Goal: Task Accomplishment & Management: Use online tool/utility

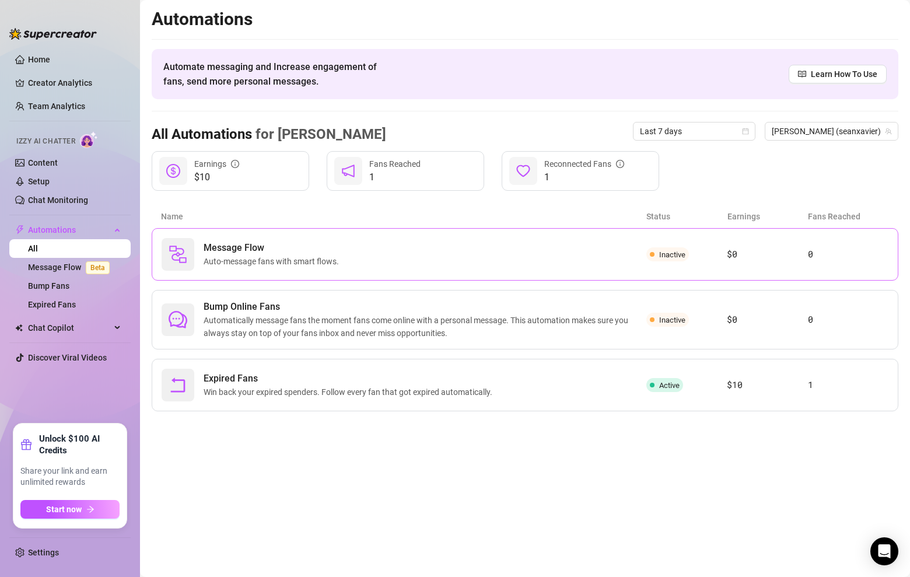
click at [382, 246] on div "Message Flow Auto-message fans with smart flows." at bounding box center [404, 254] width 485 height 33
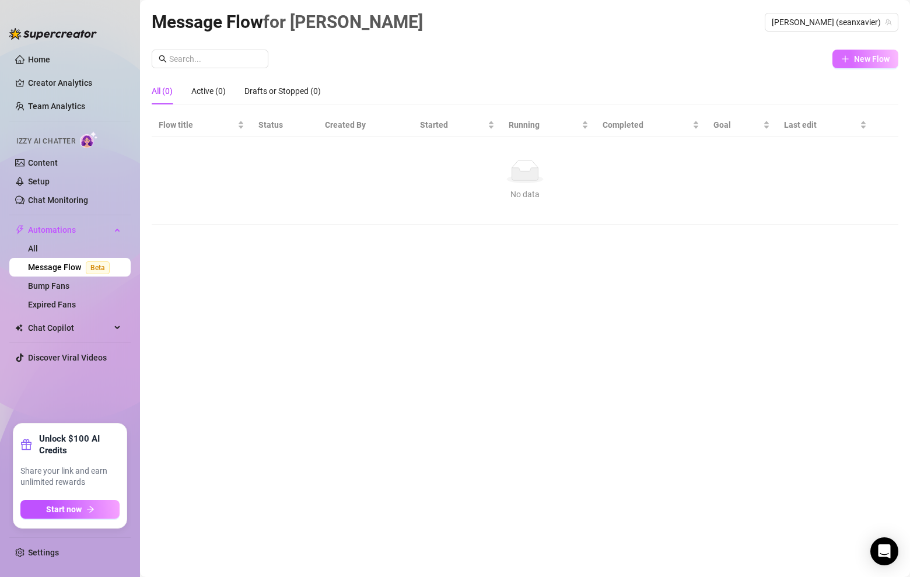
click at [847, 58] on icon "plus" at bounding box center [845, 59] width 8 height 8
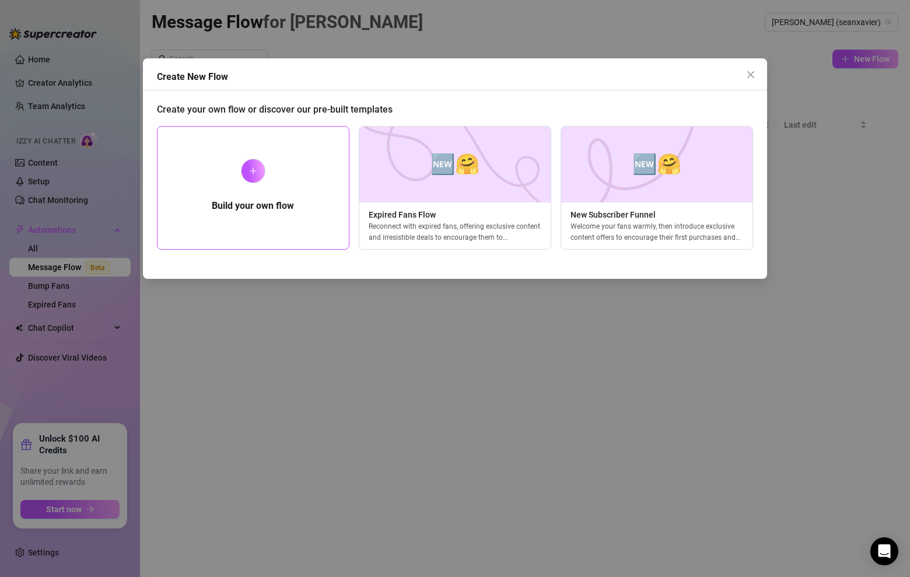
click at [249, 165] on div at bounding box center [253, 171] width 25 height 25
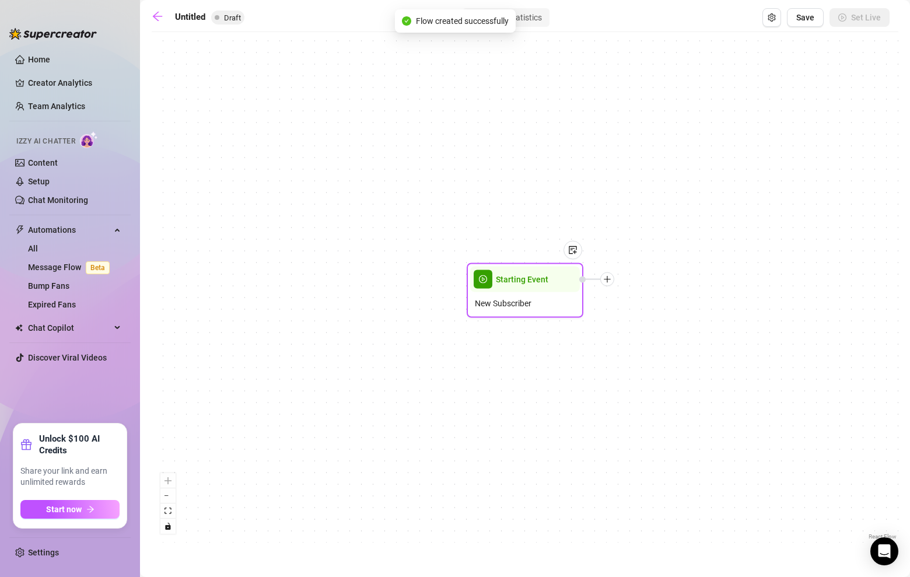
click at [611, 282] on div at bounding box center [607, 280] width 14 height 14
click at [609, 280] on icon "plus" at bounding box center [607, 279] width 8 height 8
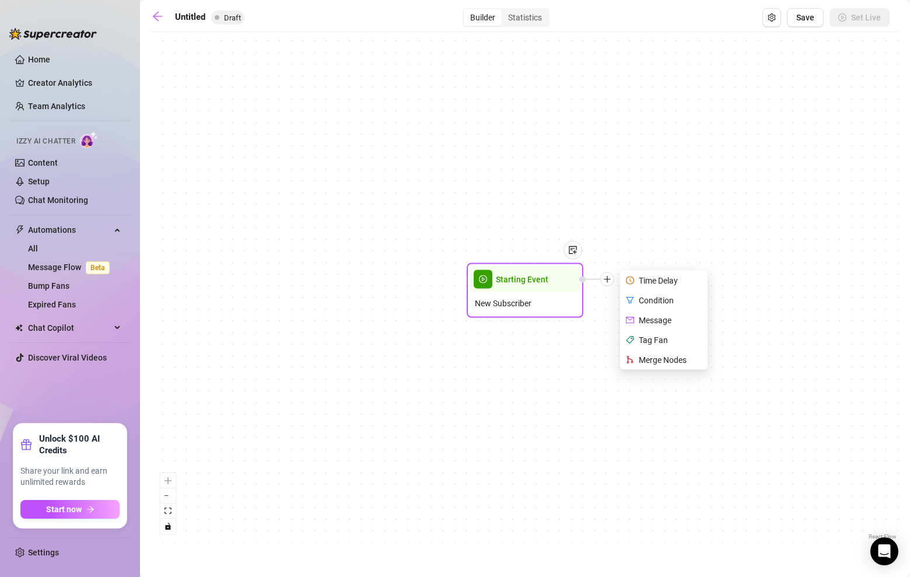
click at [637, 301] on div "Condition" at bounding box center [665, 301] width 85 height 20
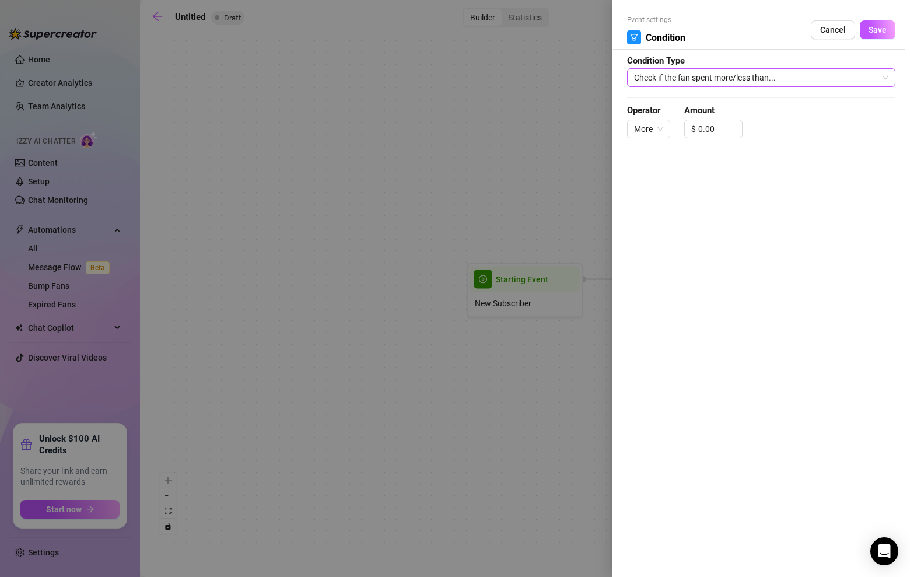
click at [712, 85] on span "Check if the fan spent more/less than..." at bounding box center [761, 78] width 254 height 18
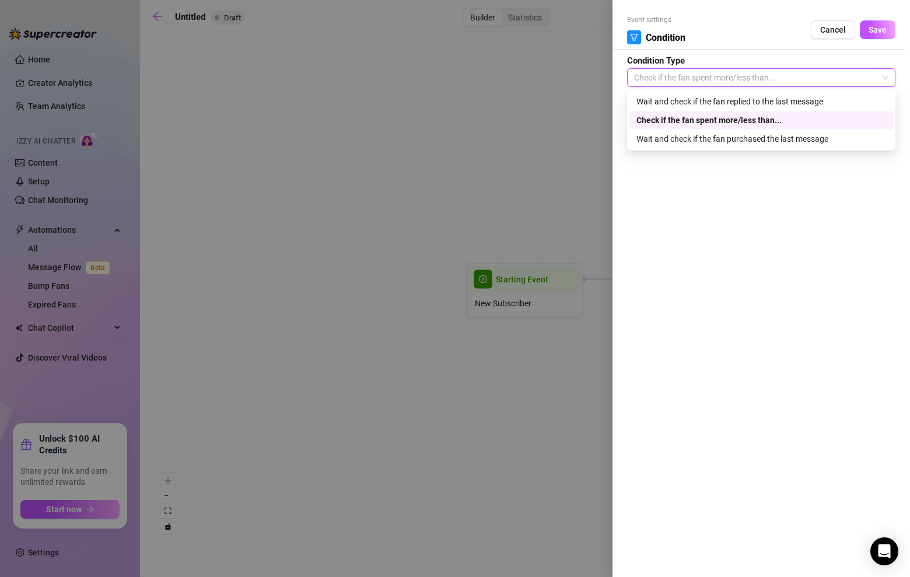
click at [725, 61] on form "Event settings Condition Cancel Save Condition Type Check if the fan spent more…" at bounding box center [761, 82] width 268 height 134
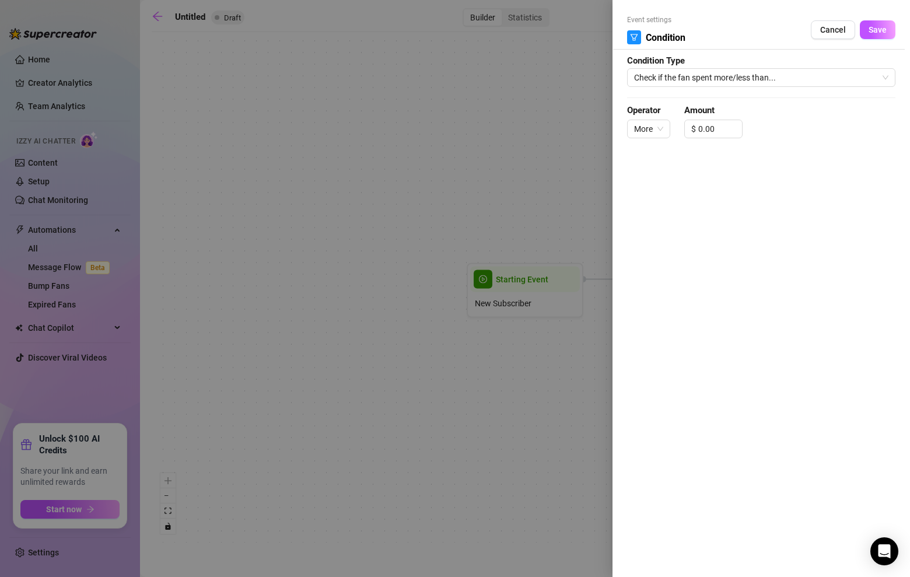
drag, startPoint x: 838, startPoint y: 33, endPoint x: 831, endPoint y: 37, distance: 8.1
click at [838, 33] on span "Cancel" at bounding box center [833, 29] width 26 height 9
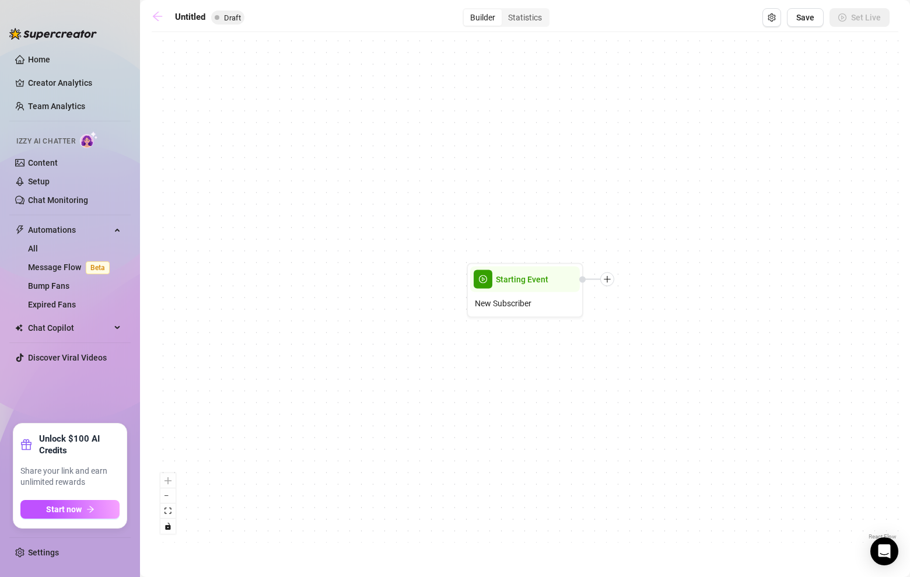
click at [165, 16] on link at bounding box center [161, 18] width 18 height 14
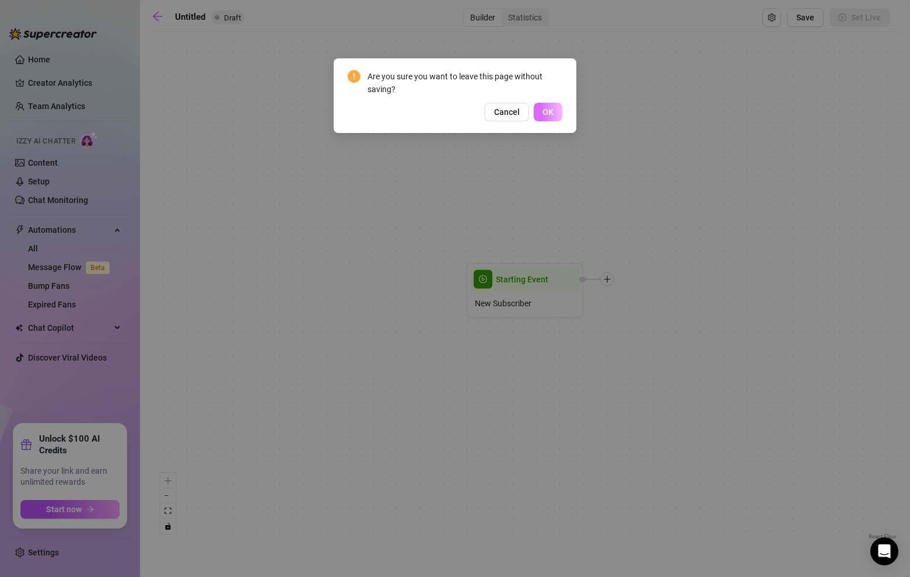
click at [556, 111] on button "OK" at bounding box center [548, 112] width 29 height 19
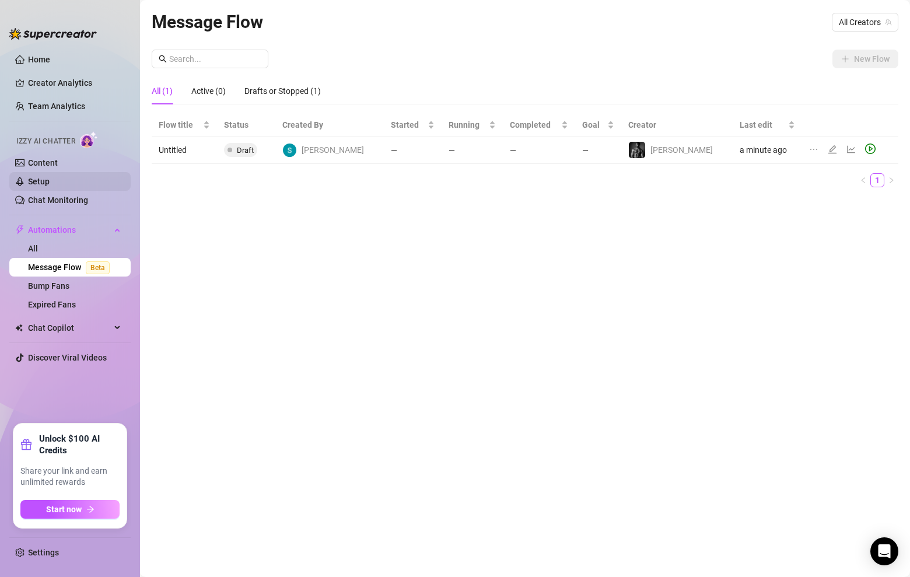
click at [41, 177] on link "Setup" at bounding box center [39, 181] width 22 height 9
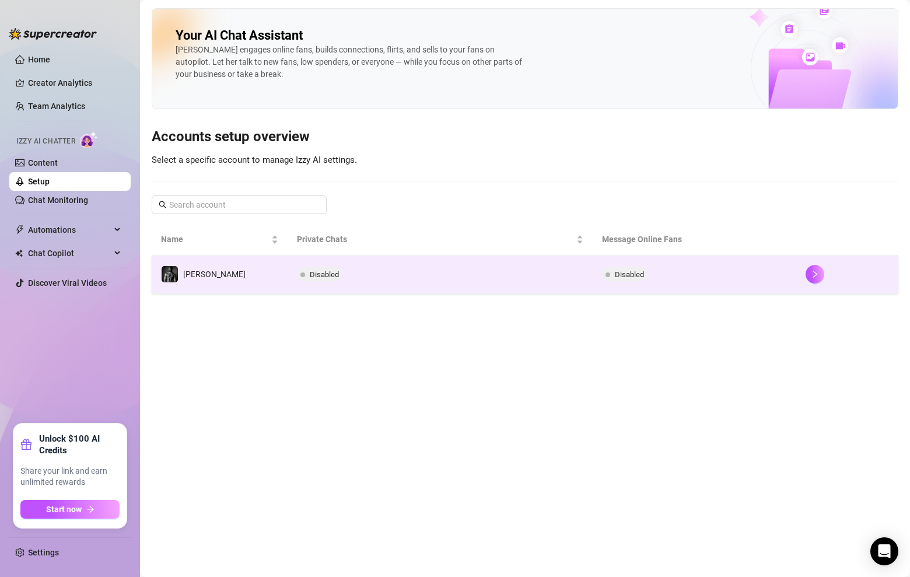
click at [205, 271] on td "[PERSON_NAME]" at bounding box center [220, 275] width 136 height 38
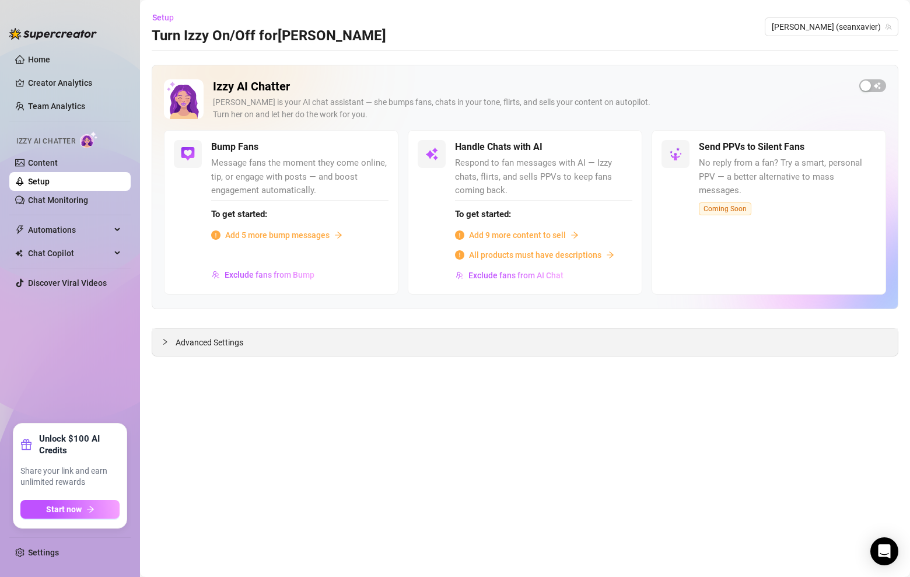
click at [200, 350] on div "Advanced Settings" at bounding box center [525, 342] width 746 height 27
drag, startPoint x: 200, startPoint y: 341, endPoint x: 207, endPoint y: 339, distance: 7.4
click at [200, 343] on span "Advanced Settings" at bounding box center [210, 342] width 68 height 13
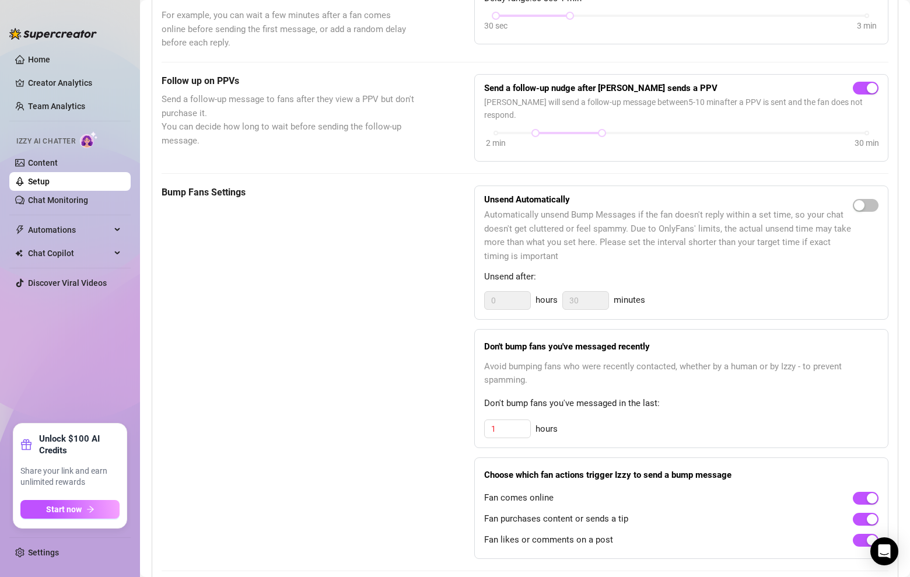
scroll to position [149, 0]
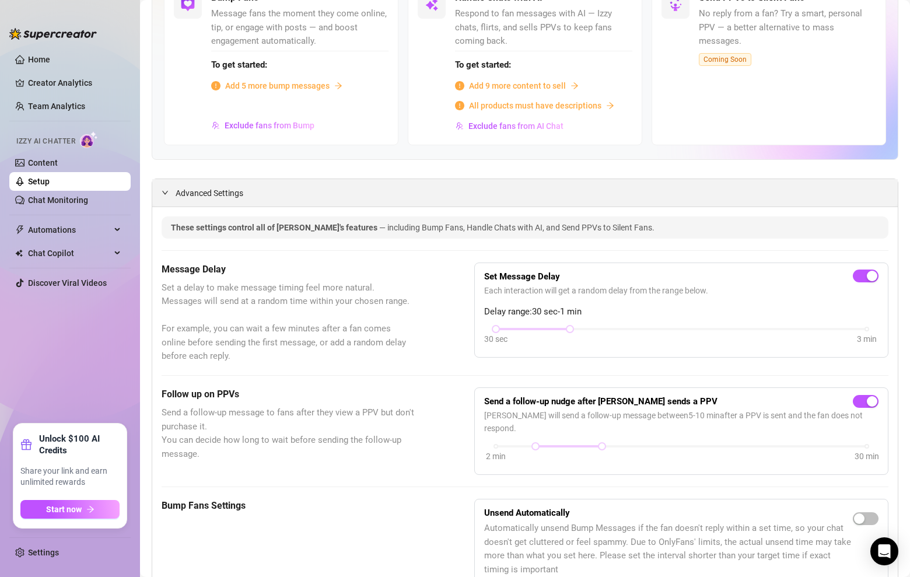
click at [239, 200] on div "Advanced Settings" at bounding box center [525, 192] width 746 height 27
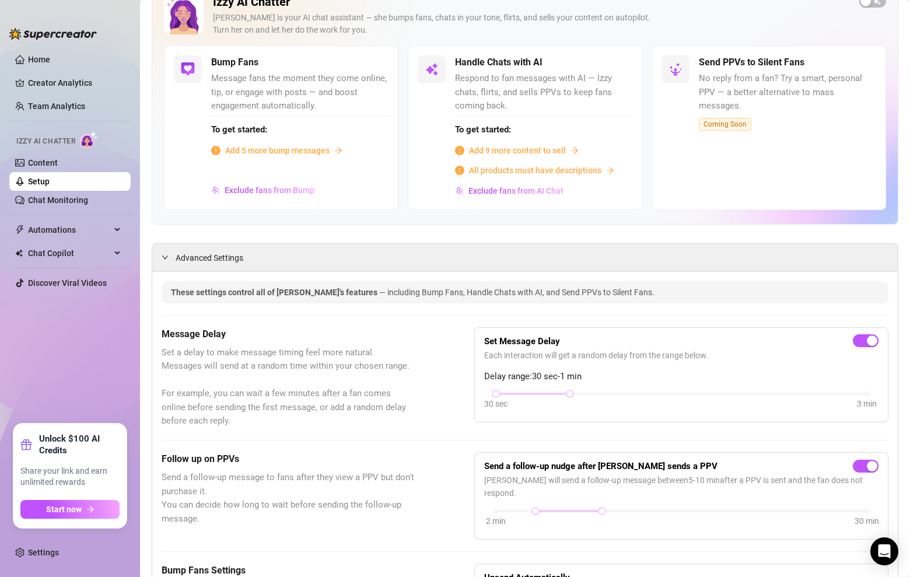
scroll to position [0, 0]
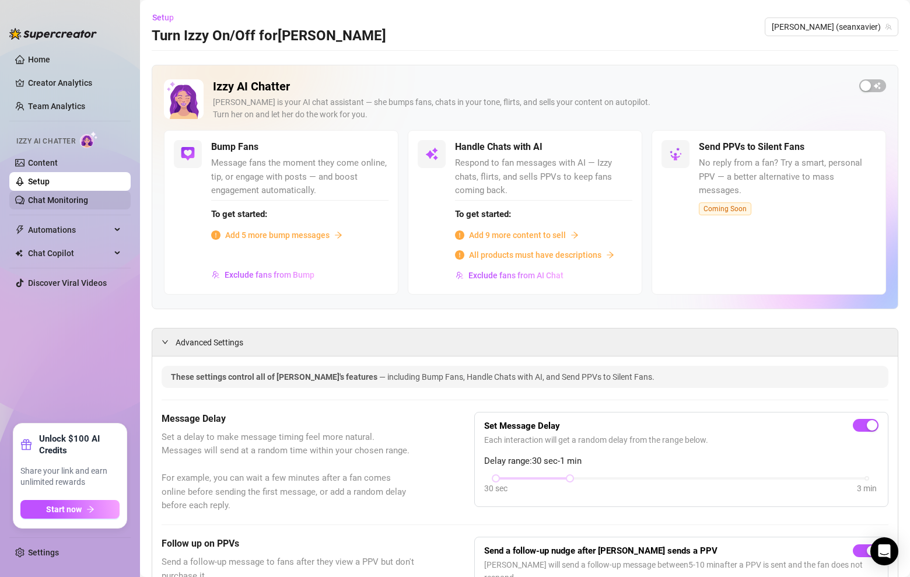
click at [88, 198] on link "Chat Monitoring" at bounding box center [58, 199] width 60 height 9
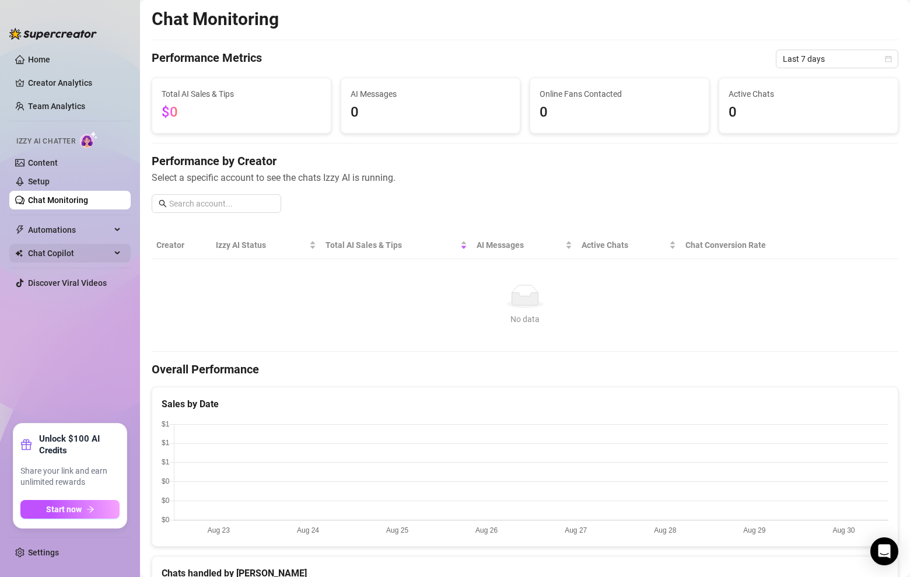
click at [59, 250] on span "Chat Copilot" at bounding box center [69, 253] width 83 height 19
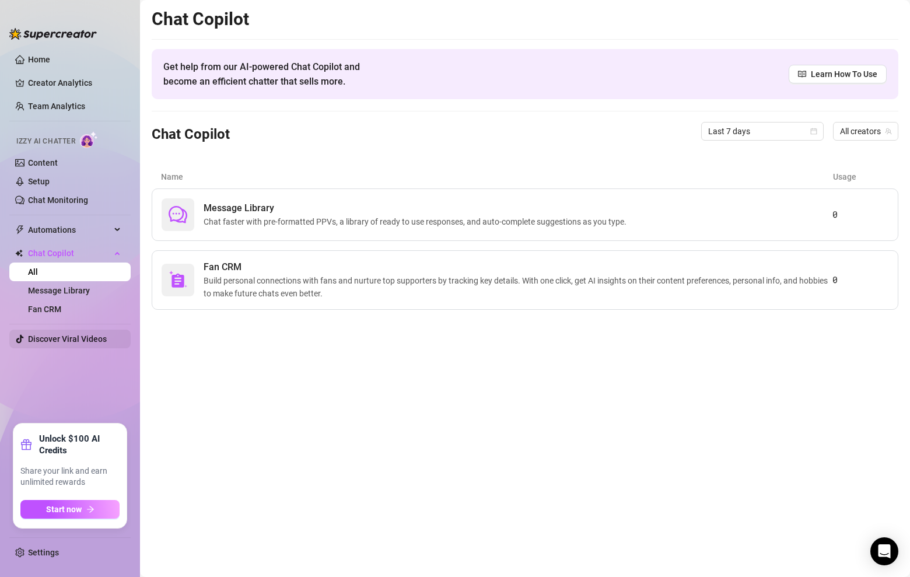
click at [89, 338] on link "Discover Viral Videos" at bounding box center [67, 338] width 79 height 9
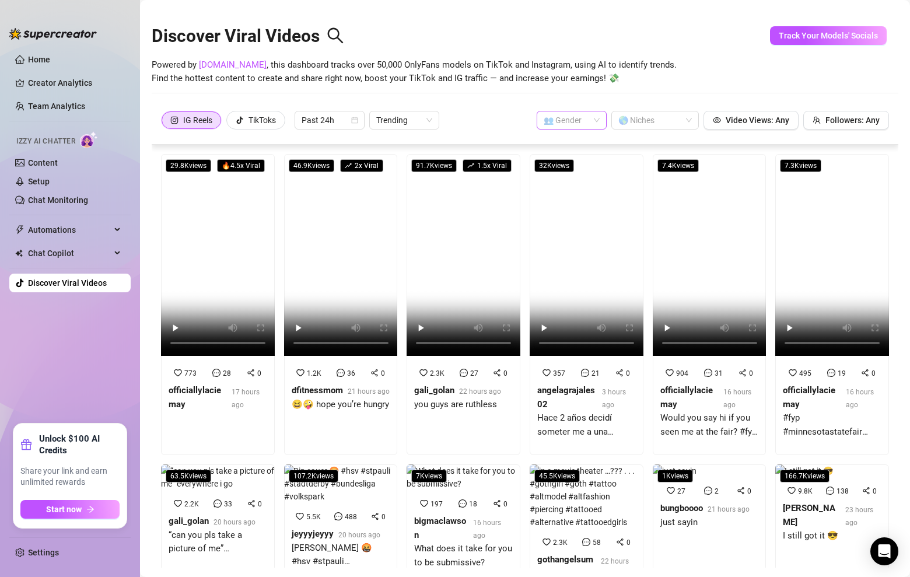
click at [597, 119] on span at bounding box center [572, 120] width 56 height 18
click at [582, 159] on div "👨 [DEMOGRAPHIC_DATA]" at bounding box center [572, 162] width 51 height 13
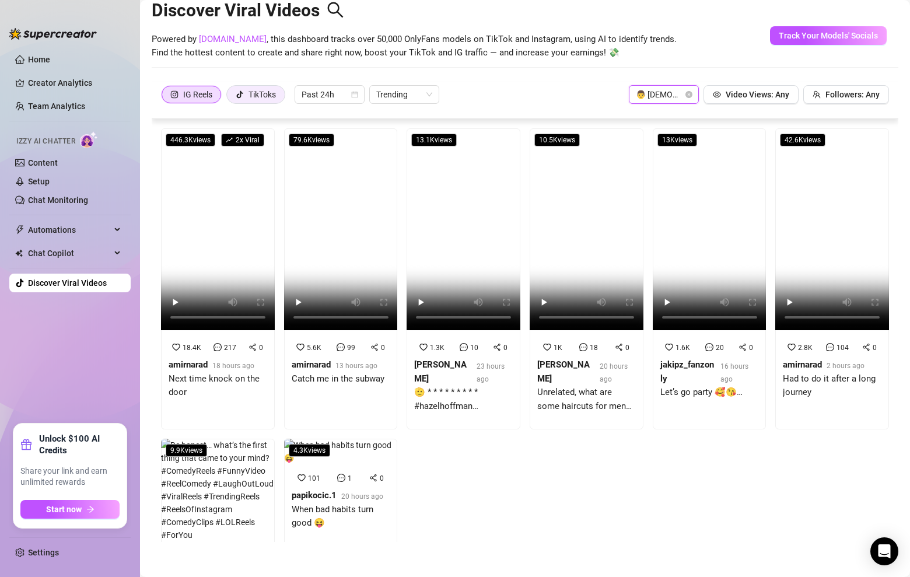
click at [247, 95] on div "TikToks" at bounding box center [256, 95] width 40 height 18
click at [230, 97] on input "TikToks" at bounding box center [230, 97] width 0 height 0
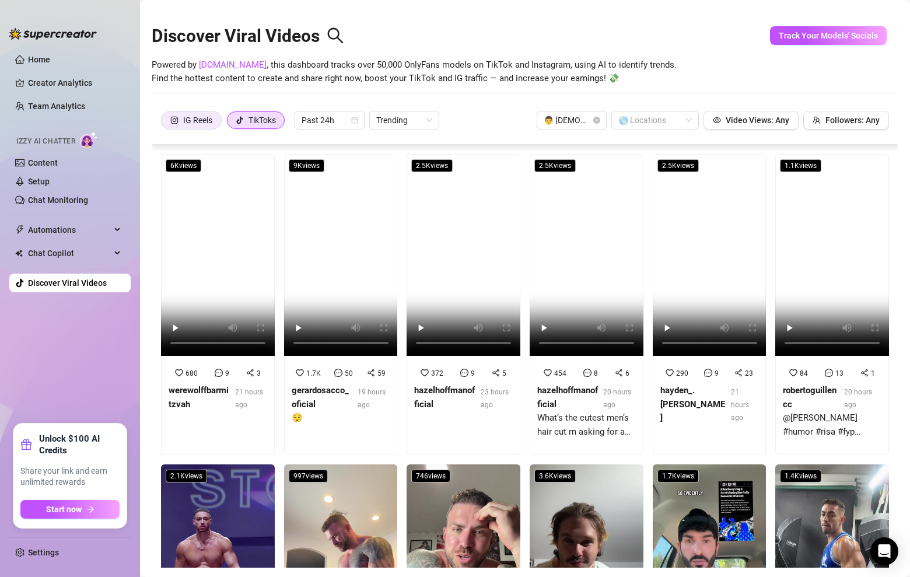
click at [212, 124] on div "IG Reels" at bounding box center [197, 120] width 29 height 18
click at [165, 123] on input "IG Reels" at bounding box center [165, 123] width 0 height 0
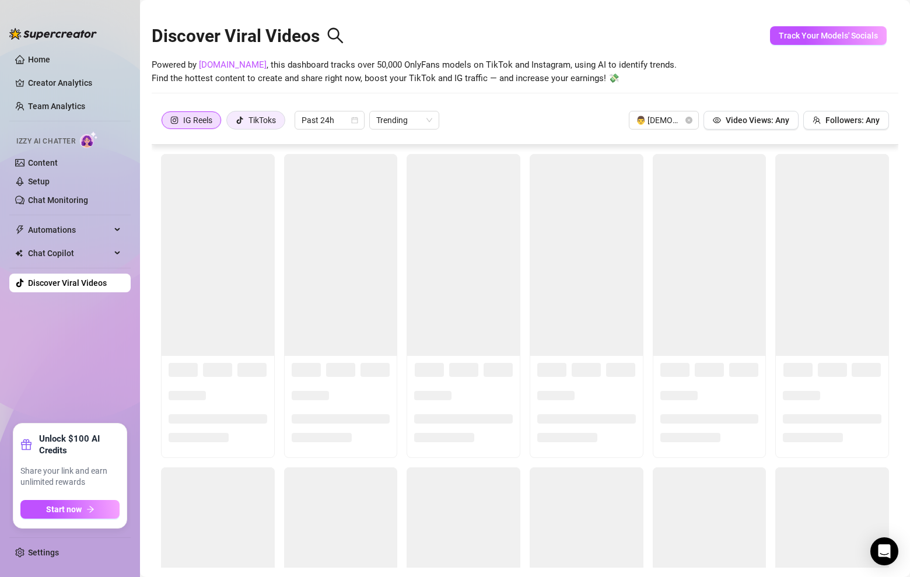
click at [272, 124] on div "TikToks" at bounding box center [262, 120] width 27 height 18
click at [230, 123] on input "TikToks" at bounding box center [230, 123] width 0 height 0
click at [317, 127] on span "Past 24h" at bounding box center [330, 120] width 56 height 18
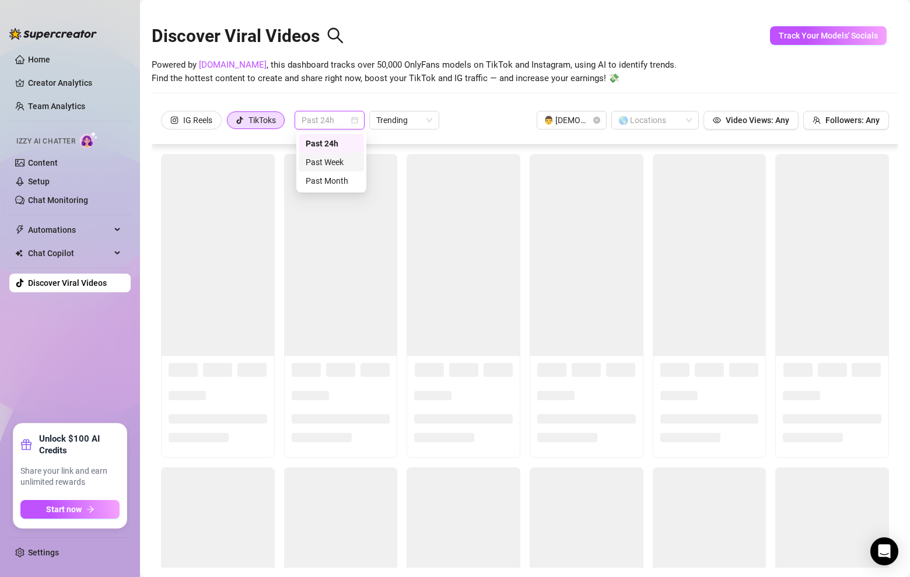
click at [317, 163] on div "Past Week" at bounding box center [331, 162] width 51 height 13
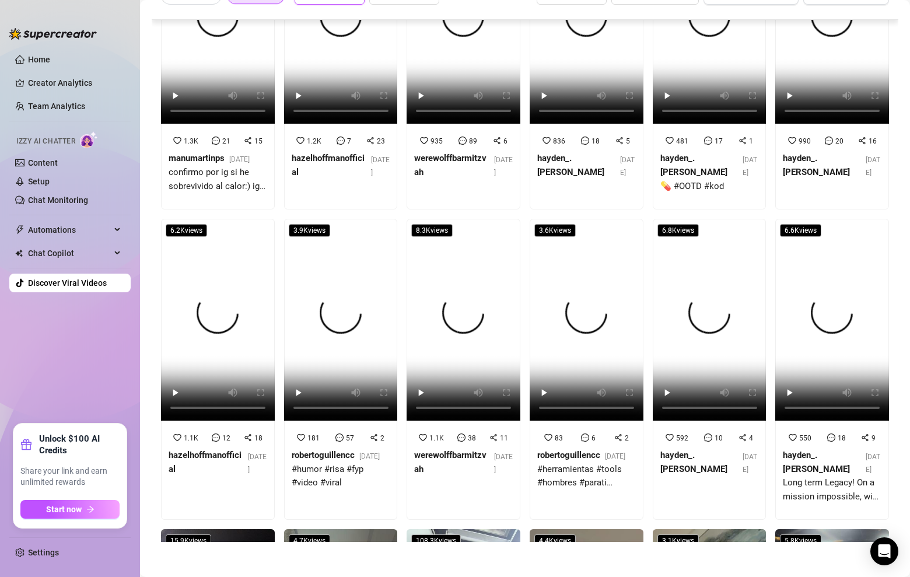
scroll to position [821, 0]
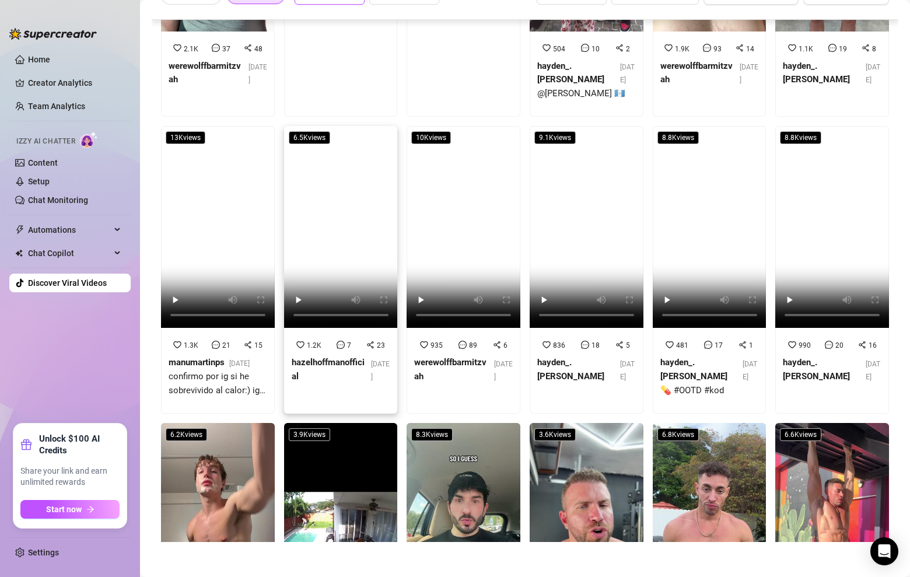
click at [344, 240] on video at bounding box center [341, 227] width 114 height 202
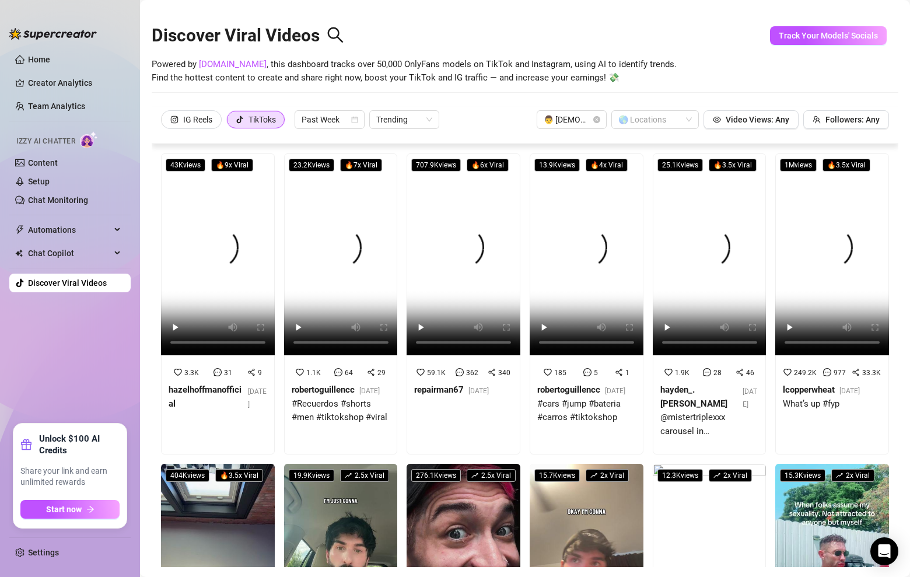
scroll to position [0, 0]
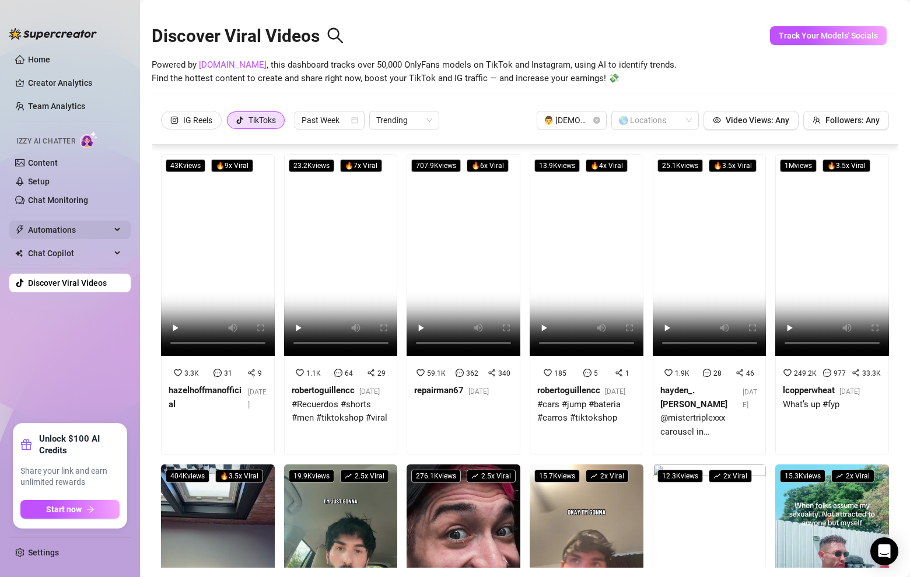
click at [70, 231] on span "Automations" at bounding box center [69, 230] width 83 height 19
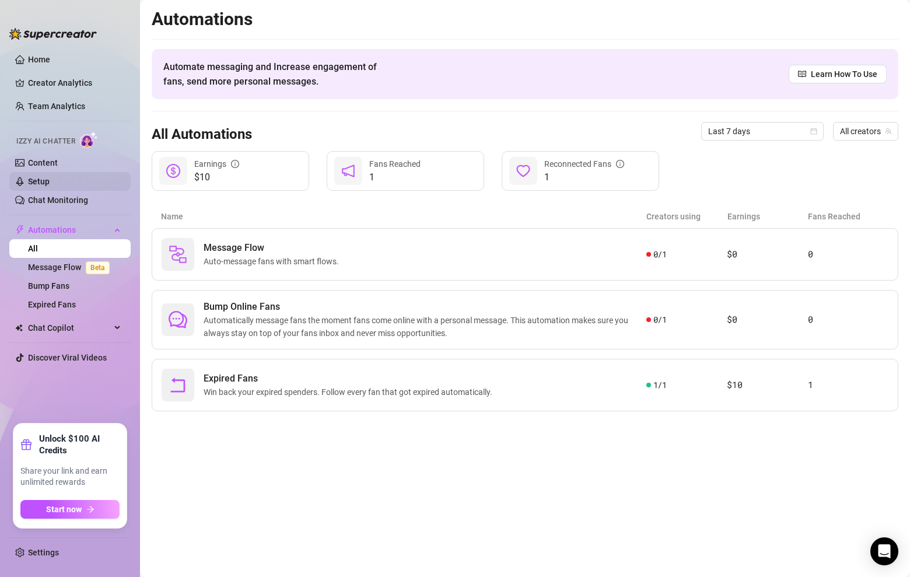
click at [48, 184] on link "Setup" at bounding box center [39, 181] width 22 height 9
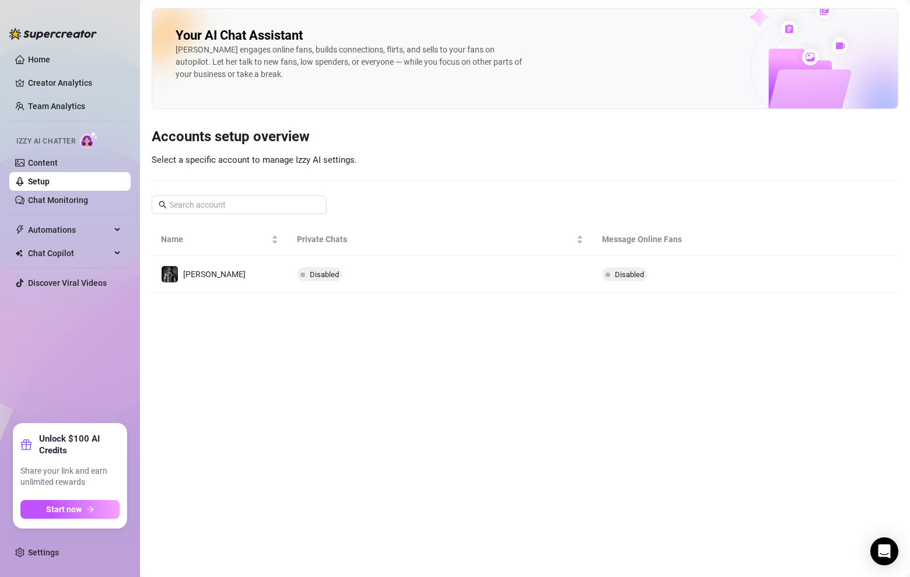
click at [247, 277] on td "[PERSON_NAME]" at bounding box center [220, 275] width 136 height 38
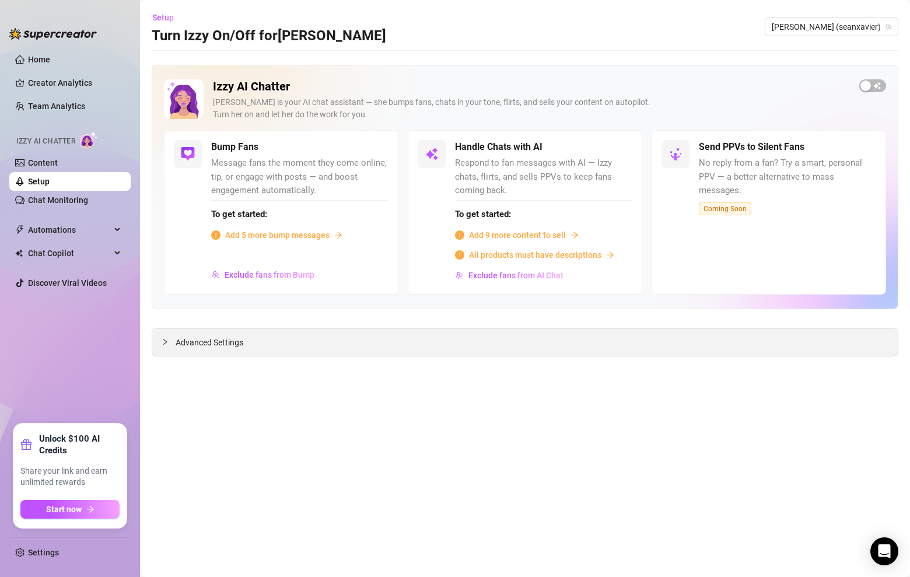
click at [310, 345] on div "Advanced Settings" at bounding box center [525, 342] width 746 height 27
click at [202, 343] on span "Advanced Settings" at bounding box center [210, 342] width 68 height 13
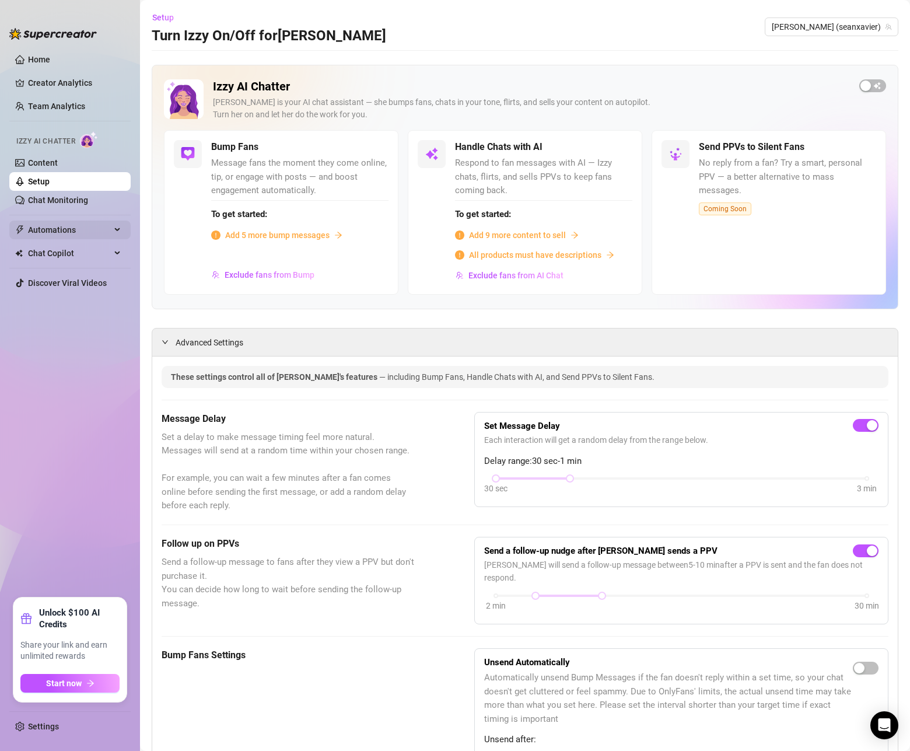
click at [72, 229] on span "Automations" at bounding box center [69, 230] width 83 height 19
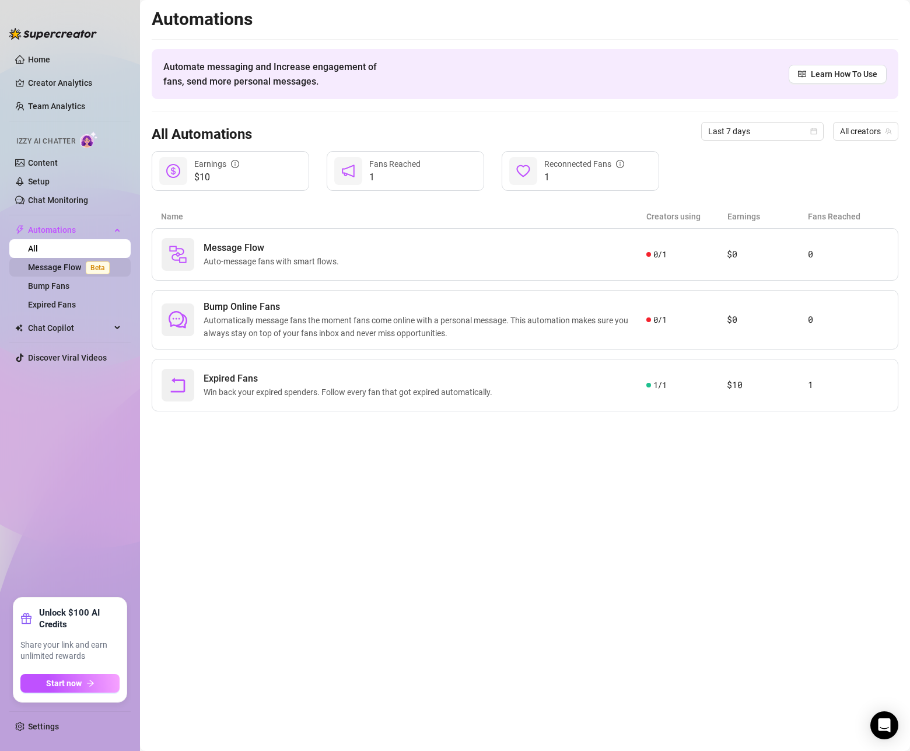
click at [69, 270] on link "Message Flow Beta" at bounding box center [71, 267] width 86 height 9
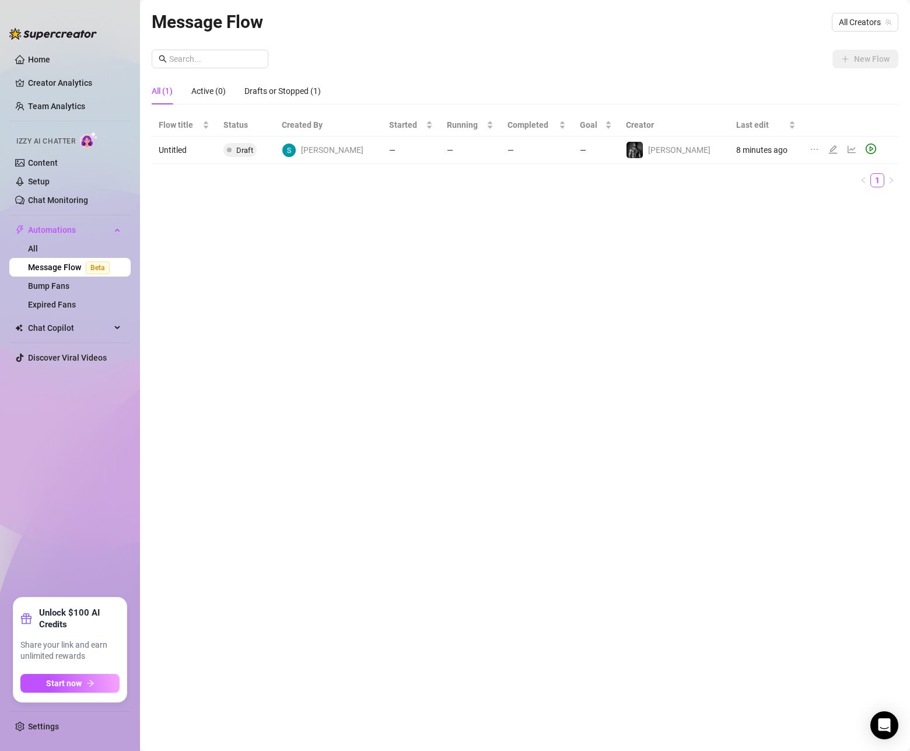
click at [479, 151] on td "—" at bounding box center [470, 150] width 61 height 27
click at [829, 152] on icon "edit" at bounding box center [833, 149] width 9 height 9
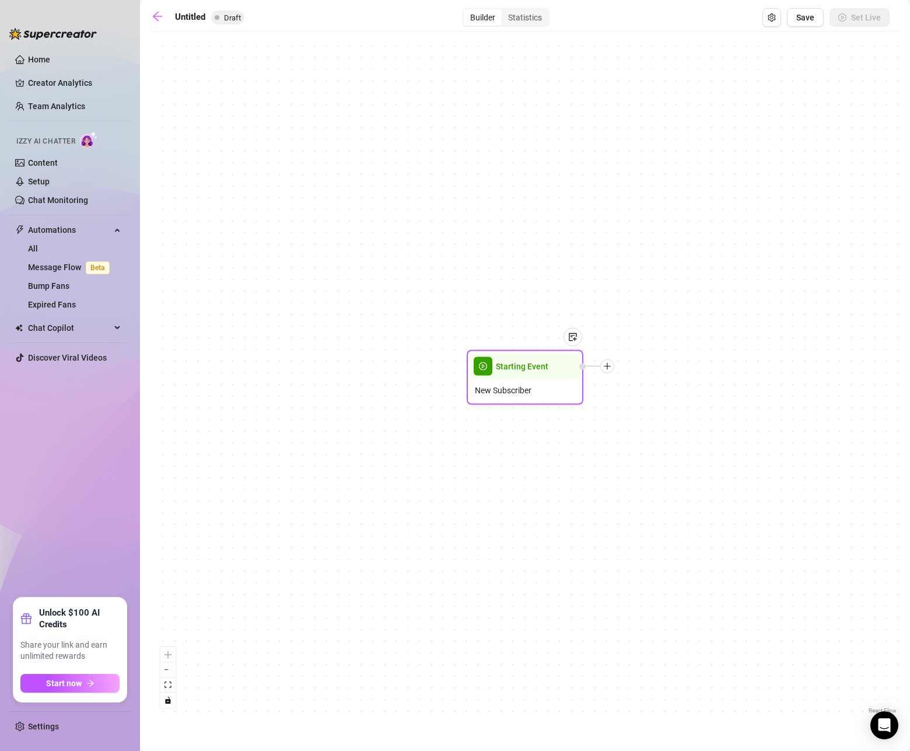
click at [611, 368] on icon "plus" at bounding box center [607, 366] width 8 height 8
click at [575, 337] on img at bounding box center [572, 337] width 9 height 9
click at [548, 334] on div "Starting Event New Subscriber Note: Time Delay Condition Message Tag Fan Merge …" at bounding box center [525, 377] width 747 height 679
click at [543, 359] on span "Starting Event" at bounding box center [521, 364] width 53 height 13
click at [536, 439] on div "Starting Event New Subscriber Time Delay Condition Message Tag Fan Merge Nodes" at bounding box center [525, 377] width 747 height 679
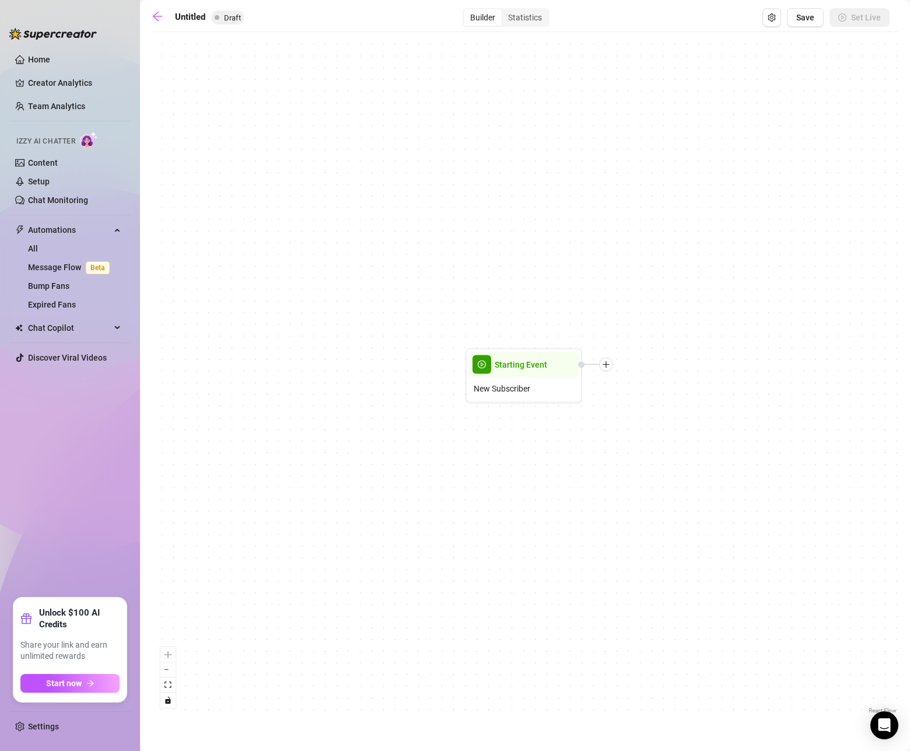
click at [501, 436] on div "Starting Event New Subscriber" at bounding box center [525, 377] width 747 height 679
click at [773, 17] on icon "setting" at bounding box center [772, 17] width 8 height 8
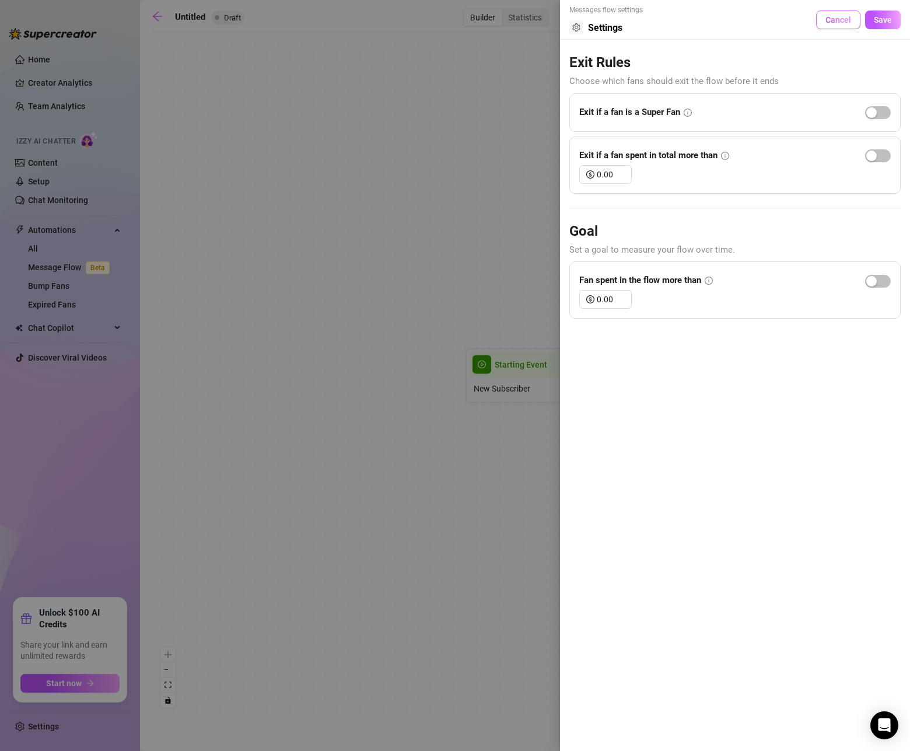
click at [840, 25] on span "Cancel" at bounding box center [839, 19] width 26 height 9
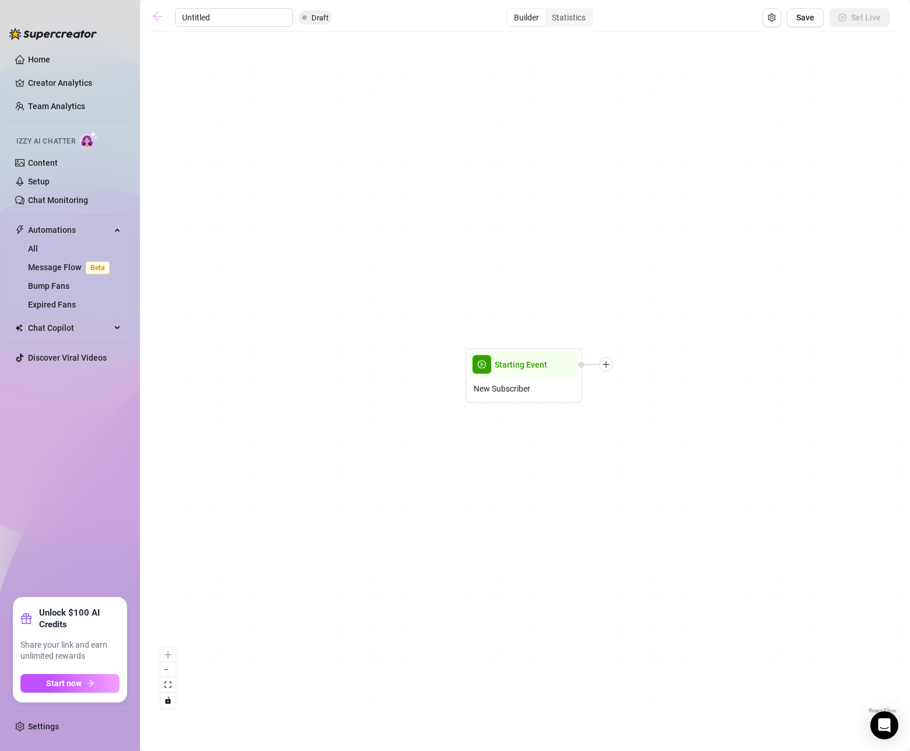
click at [159, 20] on icon "arrow-left" at bounding box center [158, 17] width 12 height 12
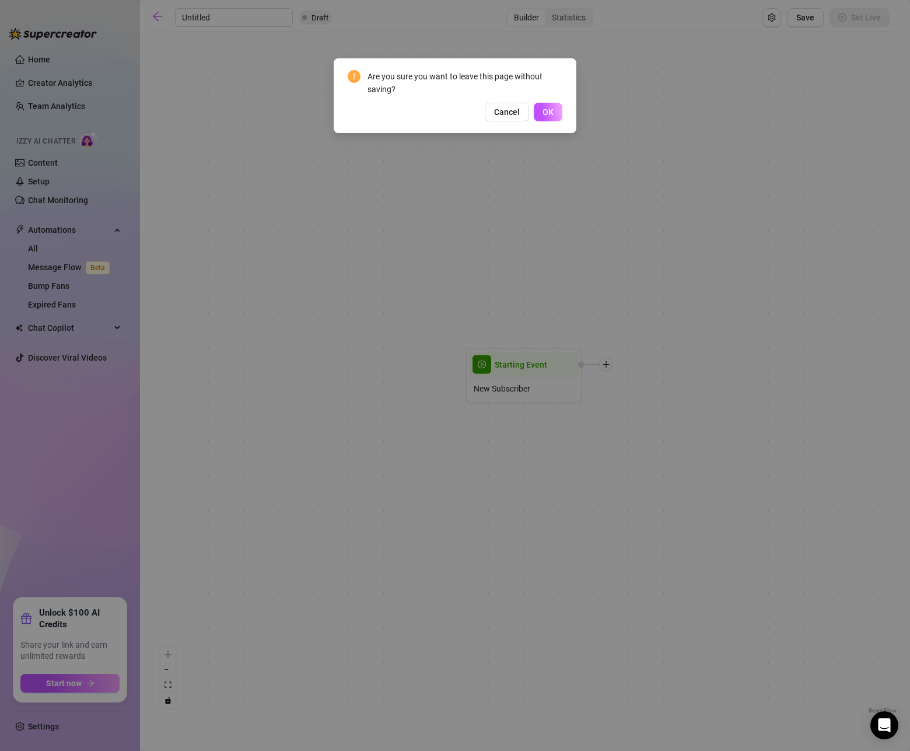
click at [553, 110] on span "OK" at bounding box center [548, 111] width 11 height 9
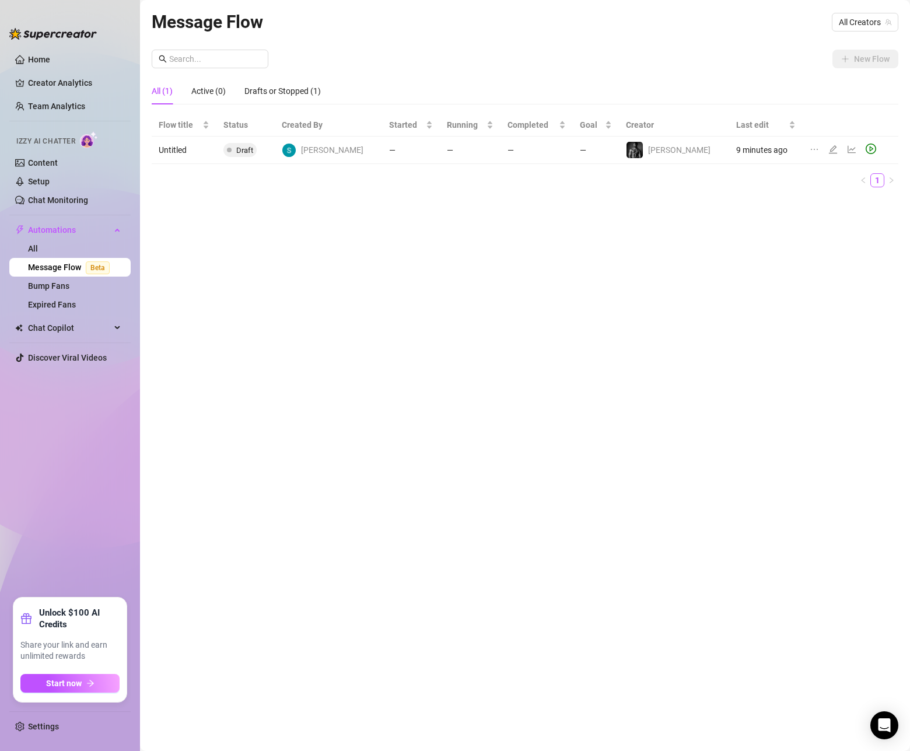
click at [204, 171] on div "Flow title Status Created By Started Running Completed Goal Creator Last edit U…" at bounding box center [525, 151] width 747 height 74
click at [207, 142] on td "Untitled" at bounding box center [184, 150] width 65 height 27
click at [183, 148] on td "Untitled" at bounding box center [184, 150] width 65 height 27
click at [810, 148] on icon "ellipsis" at bounding box center [814, 149] width 9 height 9
click at [770, 200] on span "Delete" at bounding box center [752, 205] width 89 height 13
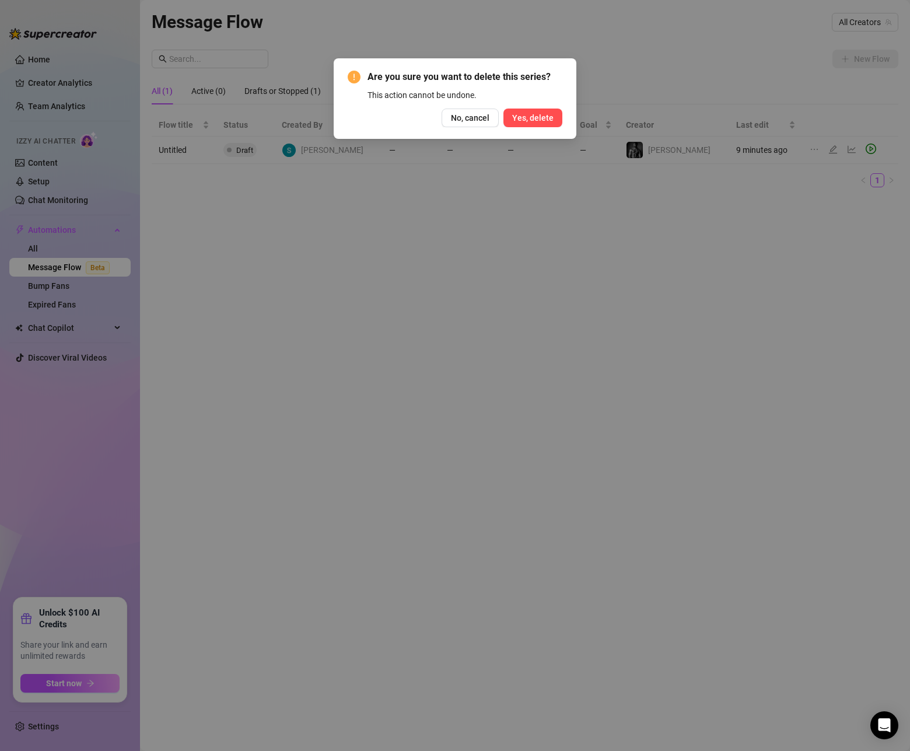
click at [535, 117] on span "Yes, delete" at bounding box center [532, 117] width 41 height 9
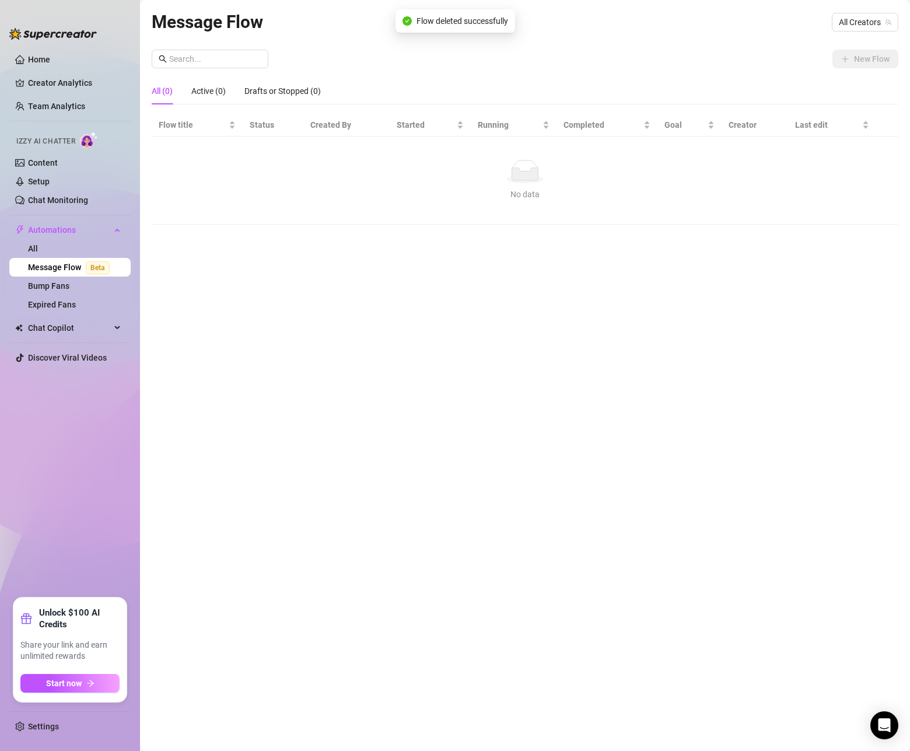
click at [533, 169] on icon at bounding box center [525, 174] width 26 height 12
click at [875, 26] on span "All Creators" at bounding box center [865, 22] width 53 height 18
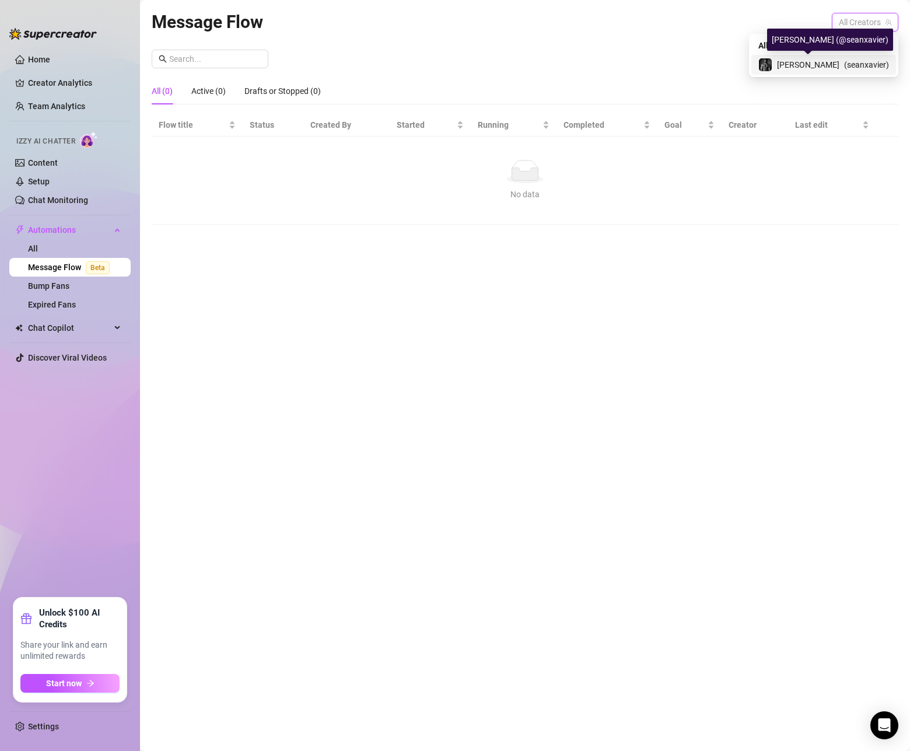
click at [816, 63] on div "[PERSON_NAME] ( seanxavier )" at bounding box center [824, 65] width 131 height 14
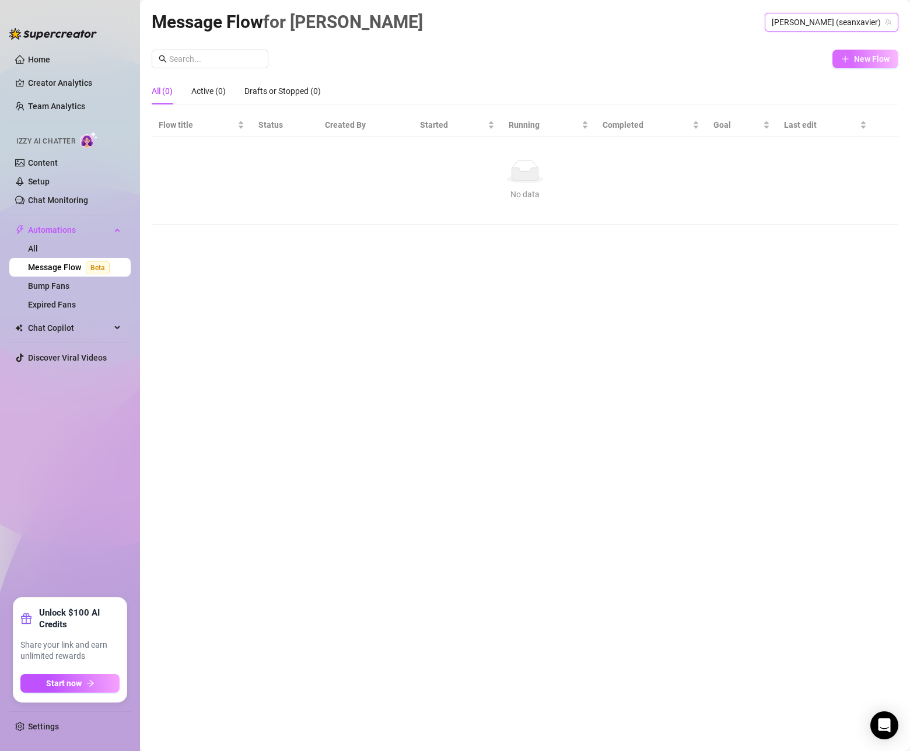
click at [870, 60] on span "New Flow" at bounding box center [872, 58] width 36 height 9
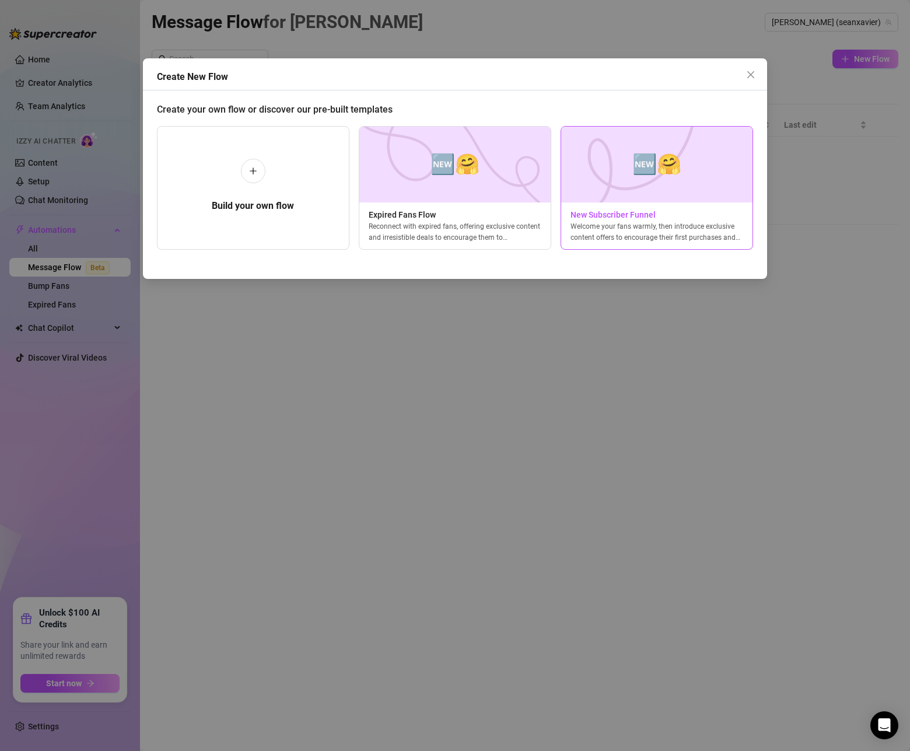
click at [592, 156] on img at bounding box center [657, 165] width 193 height 76
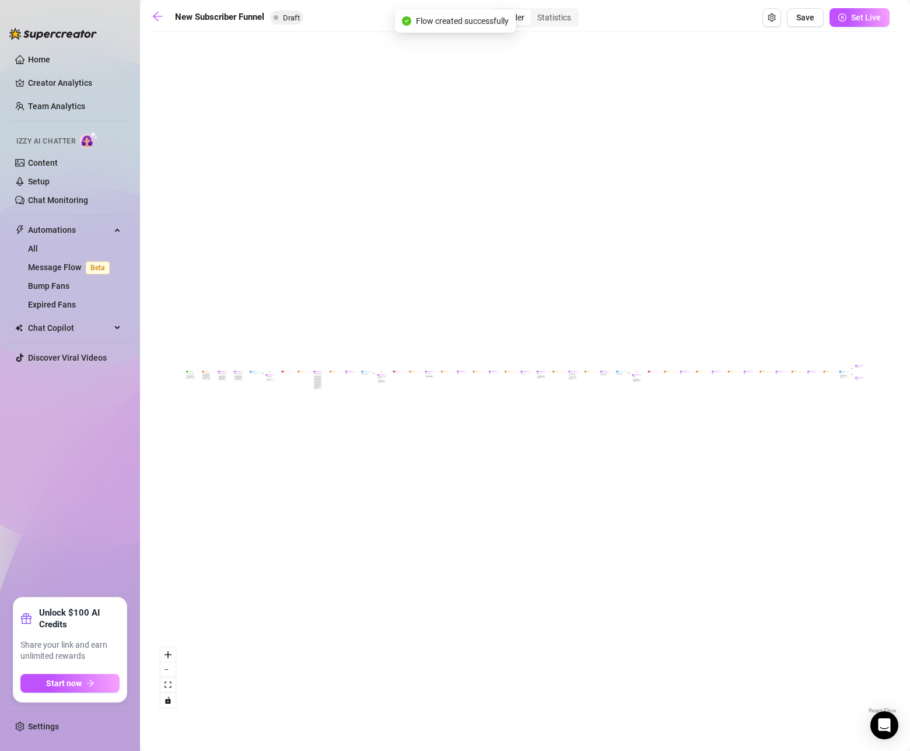
drag, startPoint x: 168, startPoint y: 358, endPoint x: 228, endPoint y: 363, distance: 59.7
click at [228, 363] on div "If True If True If True If False If False If False If True If False Merge Merge…" at bounding box center [525, 377] width 747 height 679
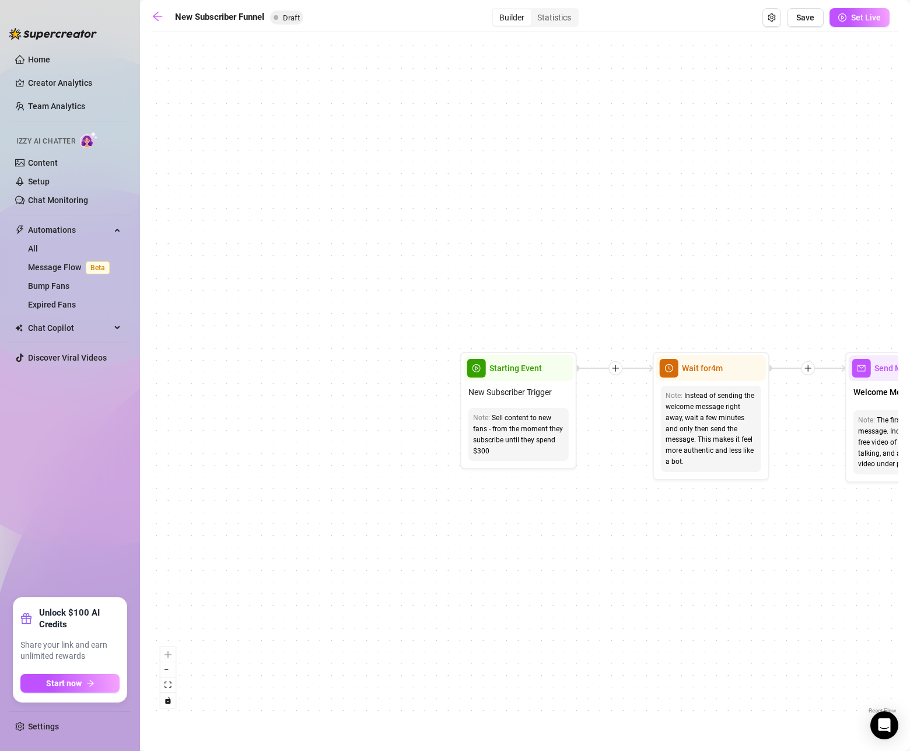
drag, startPoint x: 758, startPoint y: 495, endPoint x: 554, endPoint y: 493, distance: 203.7
click at [555, 493] on div "If True If True If True If False If False If False If True If False Merge Merge…" at bounding box center [525, 377] width 747 height 679
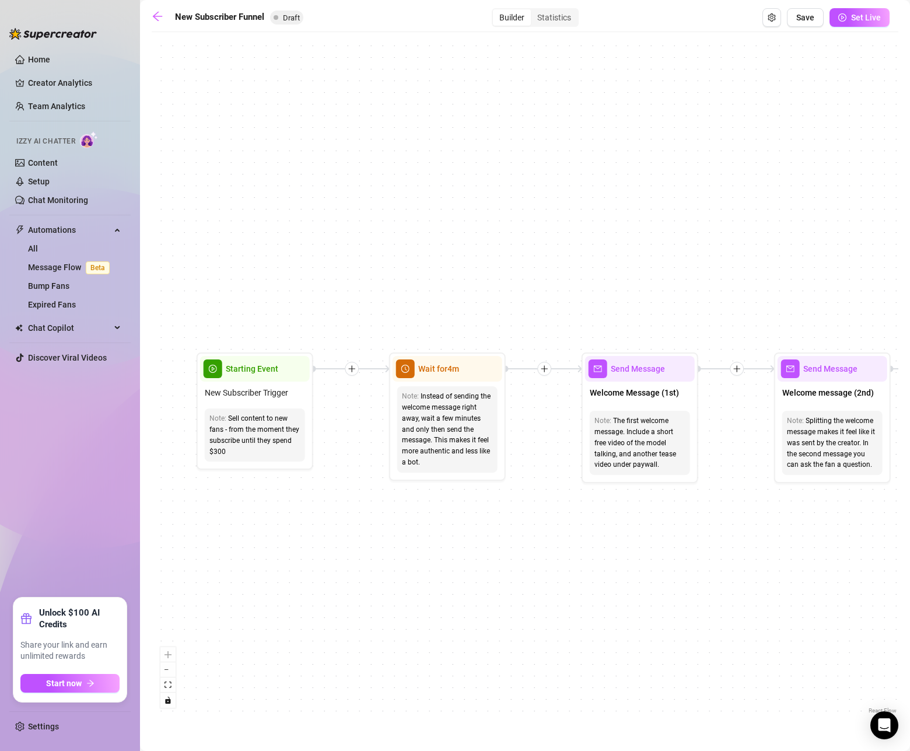
drag, startPoint x: 736, startPoint y: 515, endPoint x: 504, endPoint y: 505, distance: 233.0
click at [504, 504] on div "If True If True If True If False If False If False If True If False Merge Merge…" at bounding box center [525, 377] width 747 height 679
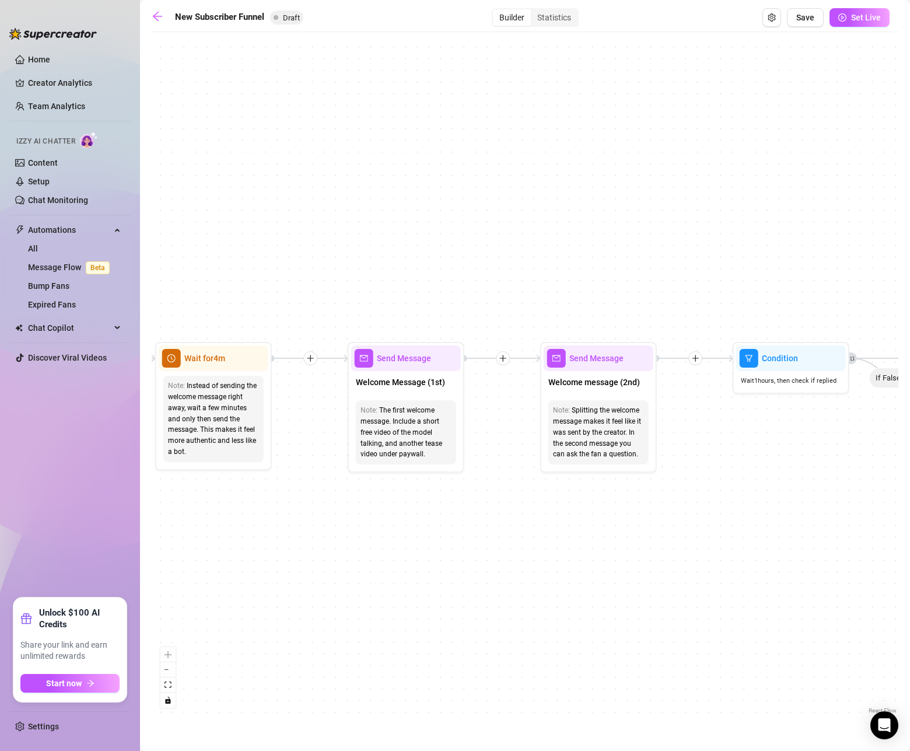
drag, startPoint x: 681, startPoint y: 512, endPoint x: 505, endPoint y: 504, distance: 176.4
click at [505, 504] on div "If True If True If True If False If False If False If True If False Merge Merge…" at bounding box center [525, 377] width 747 height 679
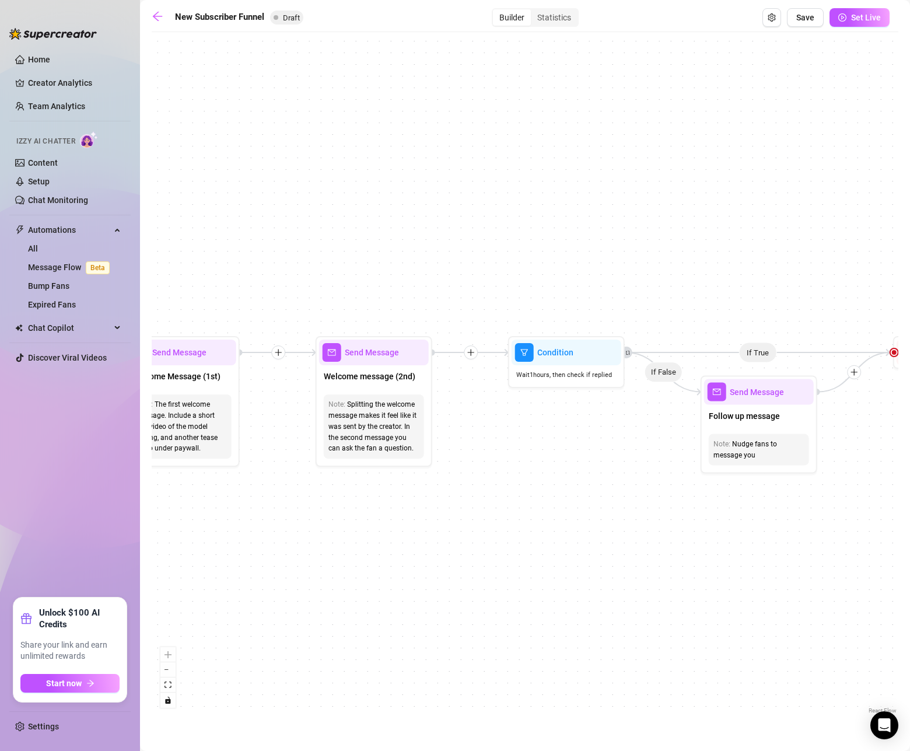
drag, startPoint x: 714, startPoint y: 509, endPoint x: 657, endPoint y: 510, distance: 57.2
click at [657, 510] on div "If True If True If True If False If False If False If True If False Merge Merge…" at bounding box center [525, 377] width 747 height 679
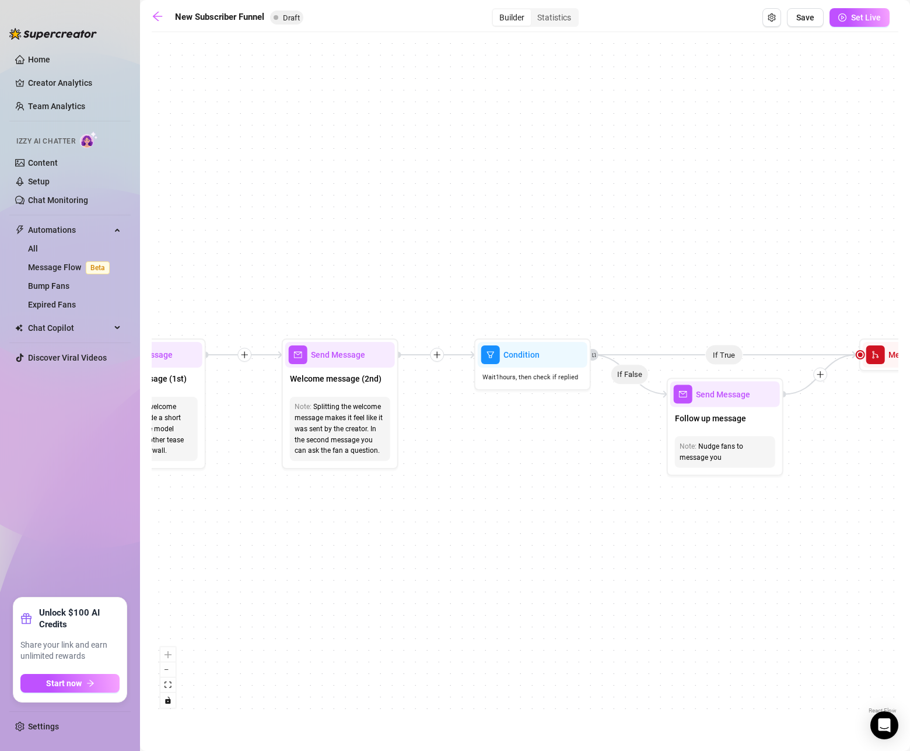
drag, startPoint x: 729, startPoint y: 507, endPoint x: 495, endPoint y: 507, distance: 234.0
click at [500, 507] on div "If True If True If True If False If False If False If True If False Merge Merge…" at bounding box center [525, 377] width 747 height 679
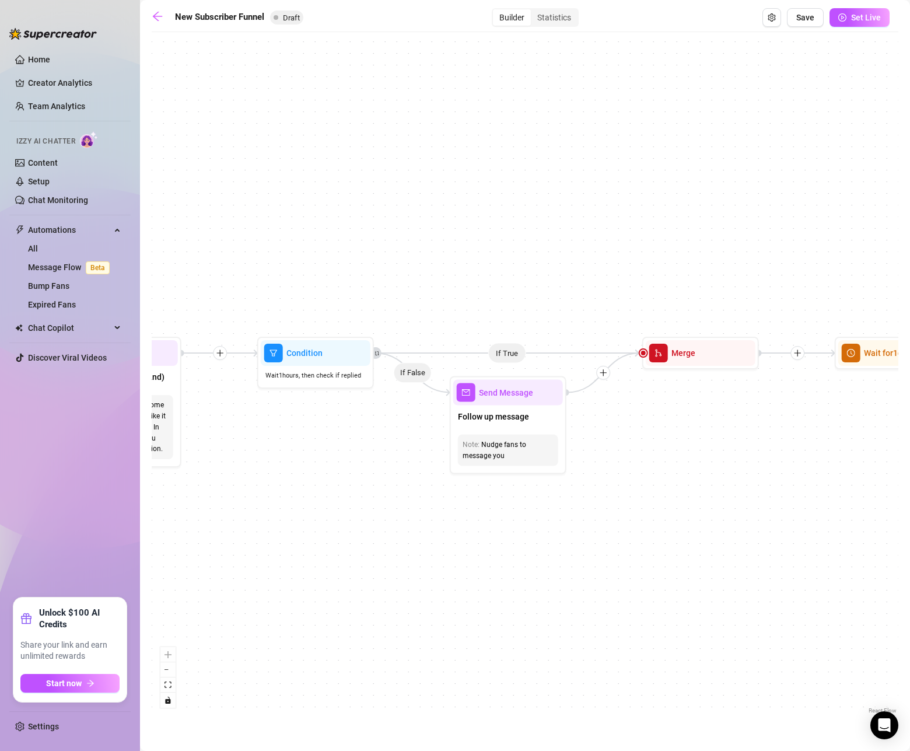
drag, startPoint x: 701, startPoint y: 504, endPoint x: 494, endPoint y: 513, distance: 207.4
click at [498, 513] on div "If True If True If True If False If False If False If True If False Merge Merge…" at bounding box center [525, 377] width 747 height 679
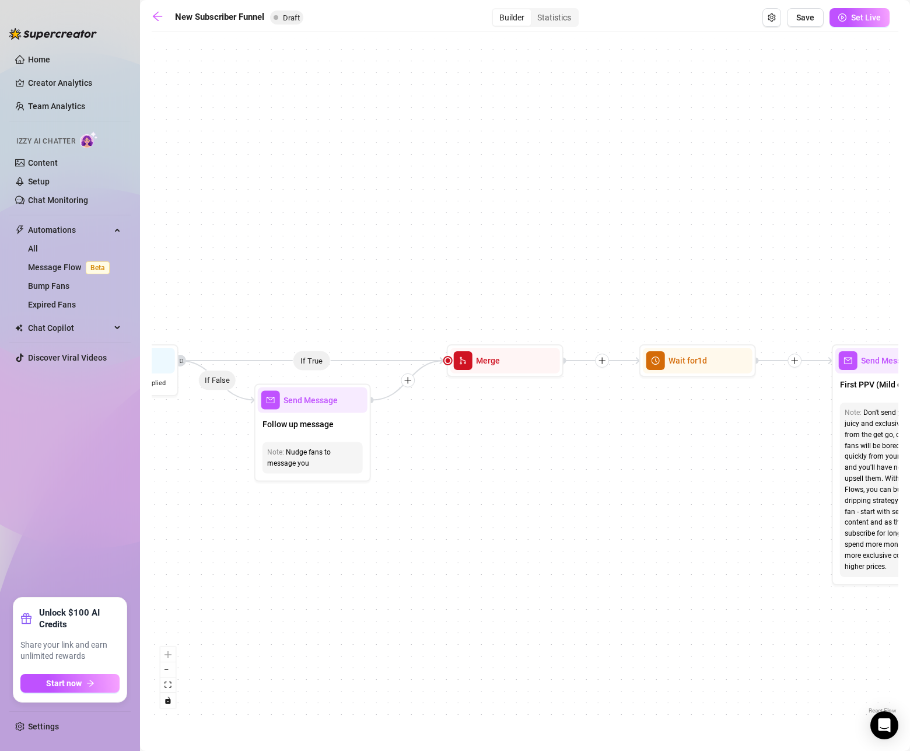
drag, startPoint x: 703, startPoint y: 527, endPoint x: 536, endPoint y: 525, distance: 166.9
click at [537, 526] on div "If True If True If True If False If False If False If True If False Merge Merge…" at bounding box center [525, 377] width 747 height 679
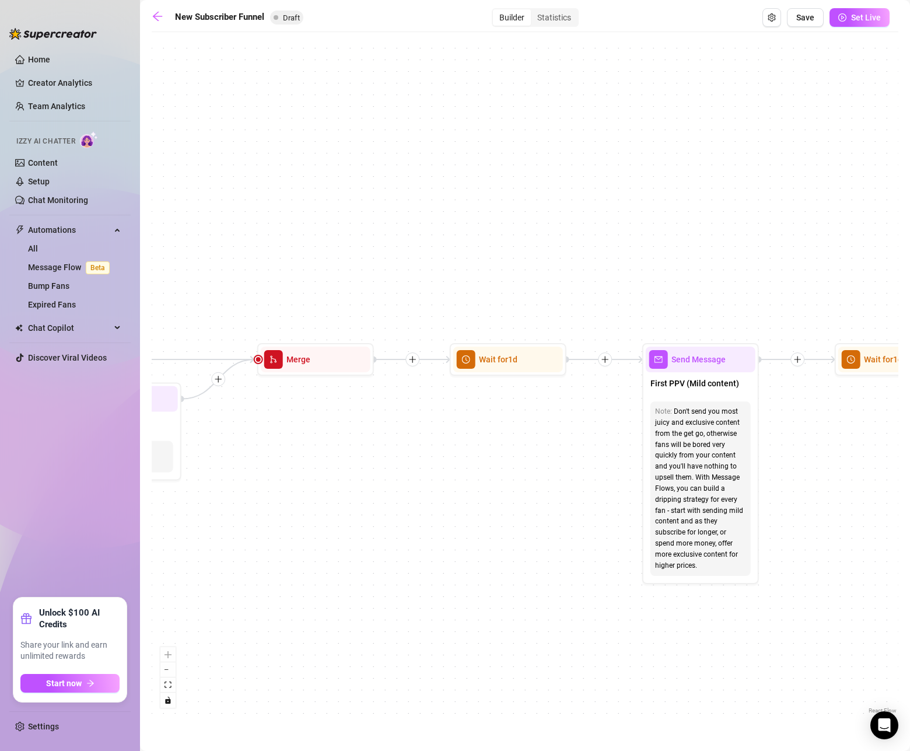
drag, startPoint x: 816, startPoint y: 586, endPoint x: 651, endPoint y: 575, distance: 165.5
click at [655, 576] on div "If True If True If True If False If False If False If True If False Merge Merge…" at bounding box center [525, 377] width 747 height 679
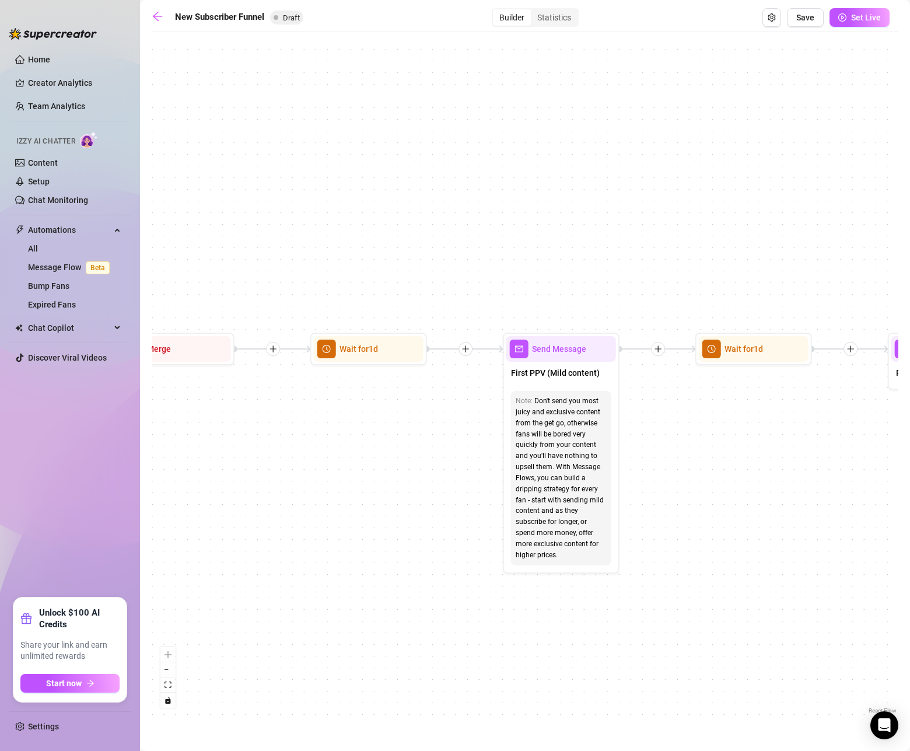
drag, startPoint x: 763, startPoint y: 579, endPoint x: 628, endPoint y: 576, distance: 134.2
click at [630, 576] on div "If True If True If True If False If False If False If True If False Merge Merge…" at bounding box center [525, 377] width 747 height 679
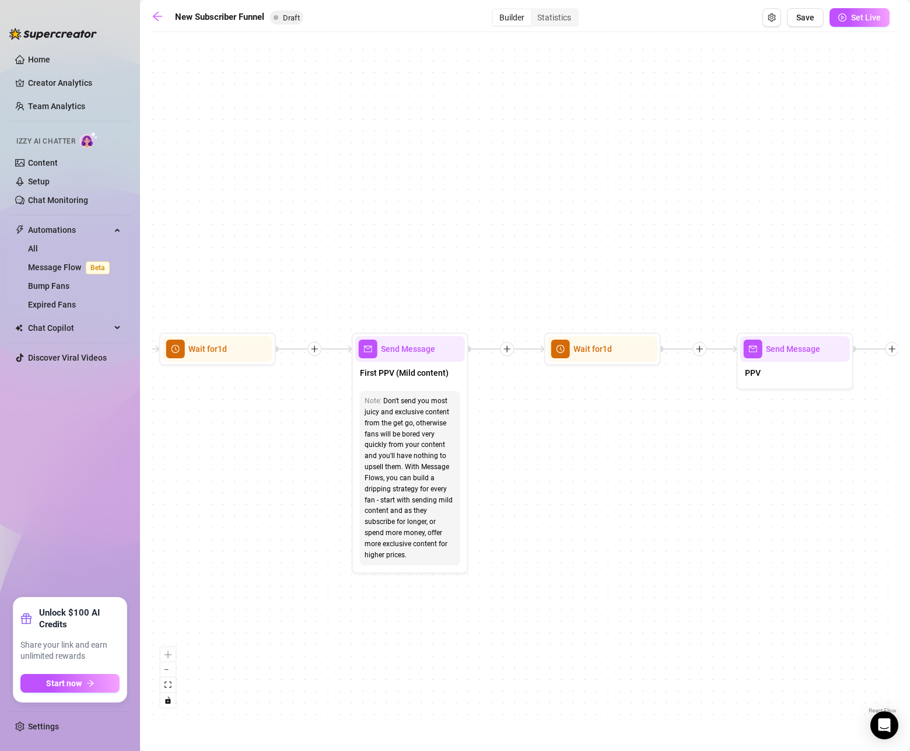
drag, startPoint x: 794, startPoint y: 572, endPoint x: 556, endPoint y: 572, distance: 238.7
click at [557, 571] on div "If True If True If True If False If False If False If True If False Merge Merge…" at bounding box center [525, 377] width 747 height 679
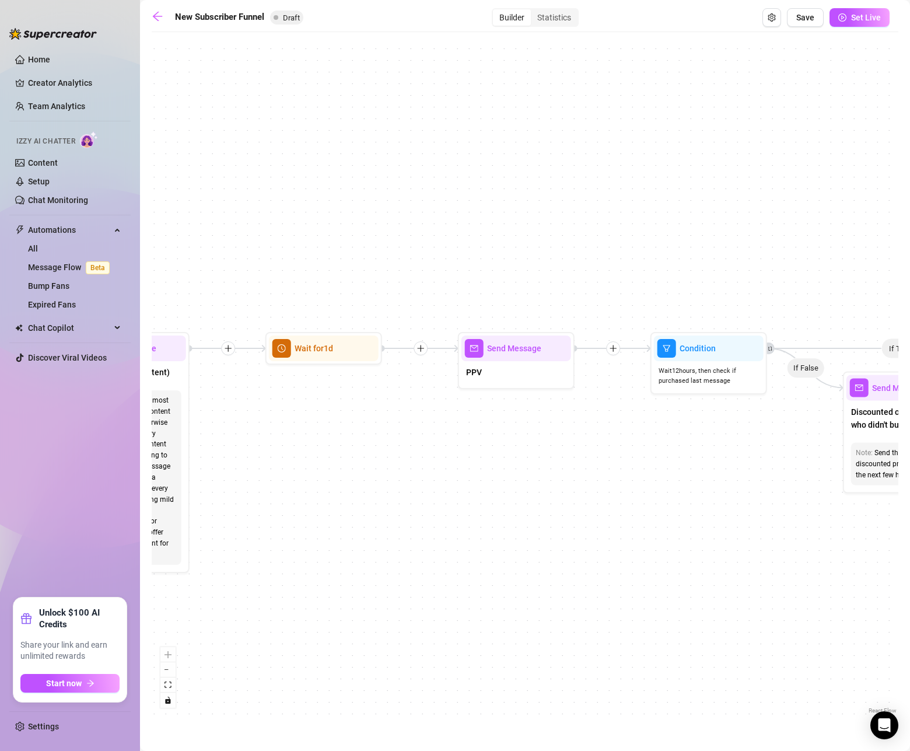
drag, startPoint x: 761, startPoint y: 571, endPoint x: 573, endPoint y: 571, distance: 188.5
click at [572, 570] on div "If True If True If True If False If False If False If True If False Merge Merge…" at bounding box center [525, 377] width 747 height 679
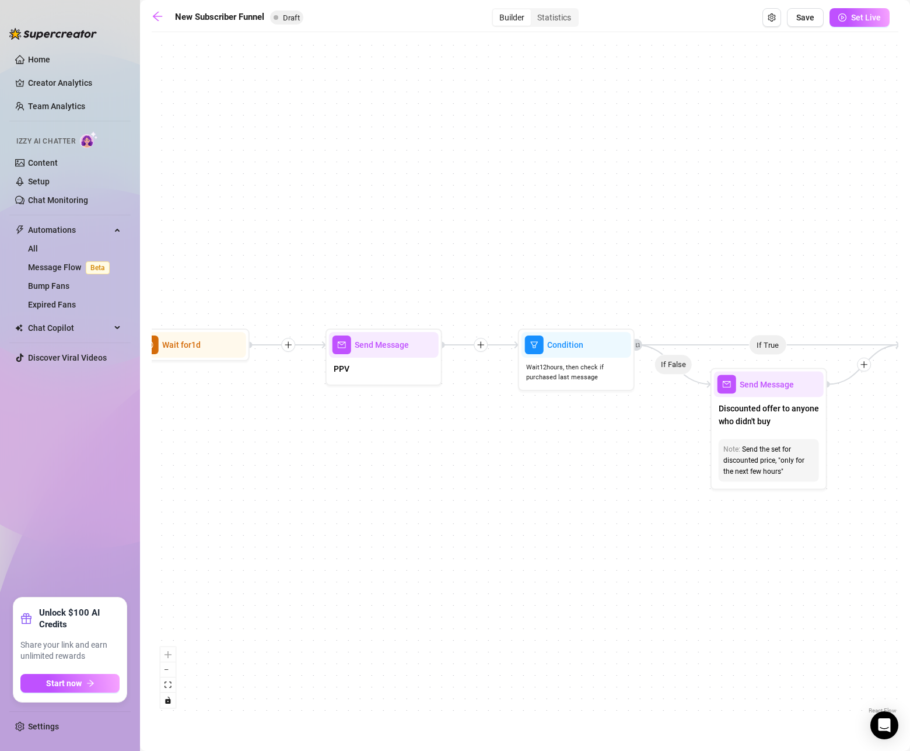
drag, startPoint x: 727, startPoint y: 572, endPoint x: 504, endPoint y: 567, distance: 223.6
click at [501, 566] on div "If True If True If True If False If False If False If True If False Merge Merge…" at bounding box center [525, 377] width 747 height 679
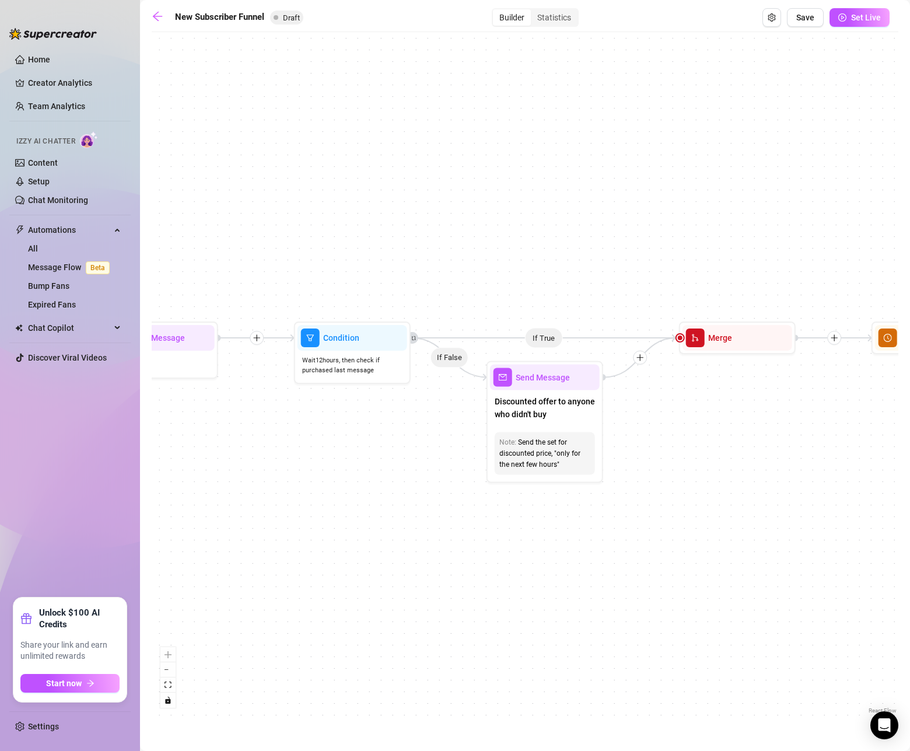
drag, startPoint x: 707, startPoint y: 568, endPoint x: 558, endPoint y: 572, distance: 148.9
click at [564, 572] on div "If True If True If True If False If False If False If True If False Merge Merge…" at bounding box center [525, 377] width 747 height 679
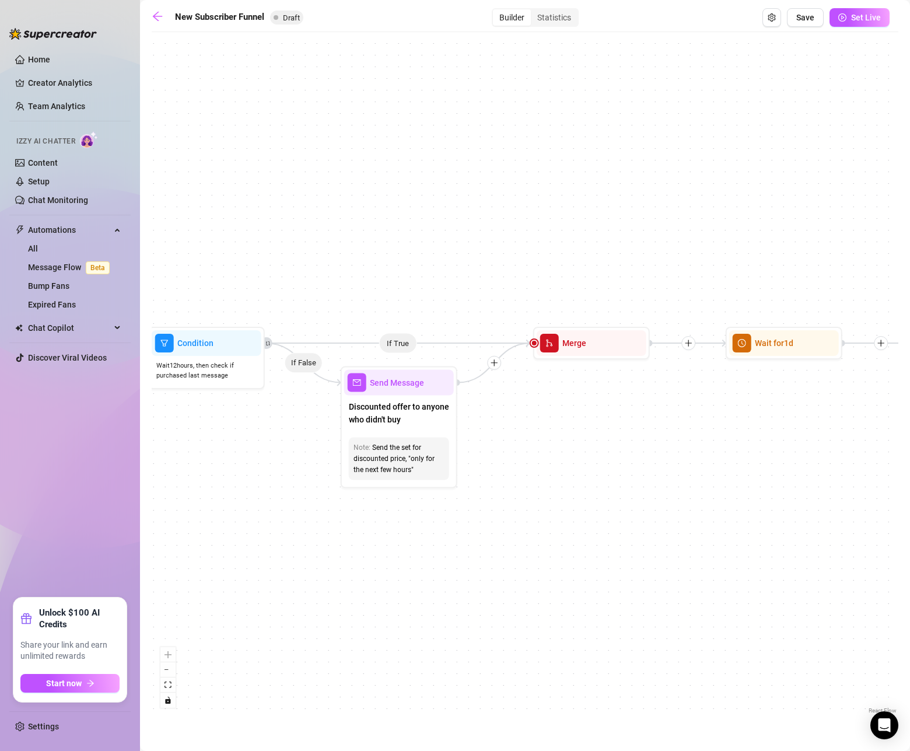
drag, startPoint x: 726, startPoint y: 570, endPoint x: 563, endPoint y: 570, distance: 164.0
click at [563, 570] on div "If True If True If True If False If False If False If True If False Merge Merge…" at bounding box center [525, 377] width 747 height 679
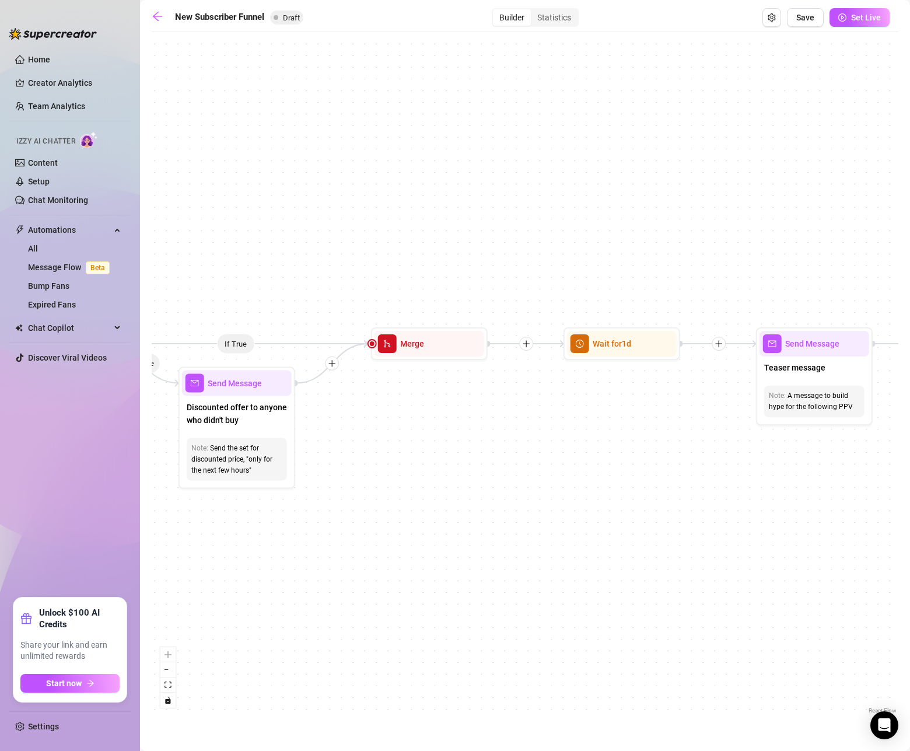
drag, startPoint x: 745, startPoint y: 567, endPoint x: 536, endPoint y: 571, distance: 209.0
click at [536, 571] on div "If True If True If True If False If False If False If True If False Merge Merge…" at bounding box center [525, 377] width 747 height 679
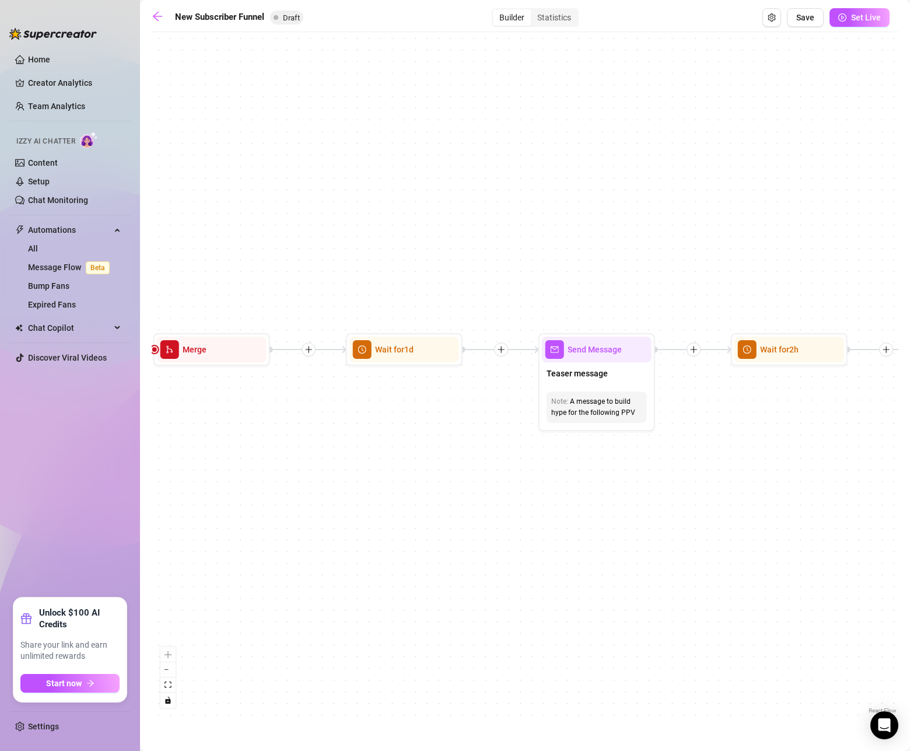
drag, startPoint x: 742, startPoint y: 570, endPoint x: 482, endPoint y: 570, distance: 259.7
click at [484, 570] on div "If True If True If True If False If False If False If True If False Merge Merge…" at bounding box center [525, 377] width 747 height 679
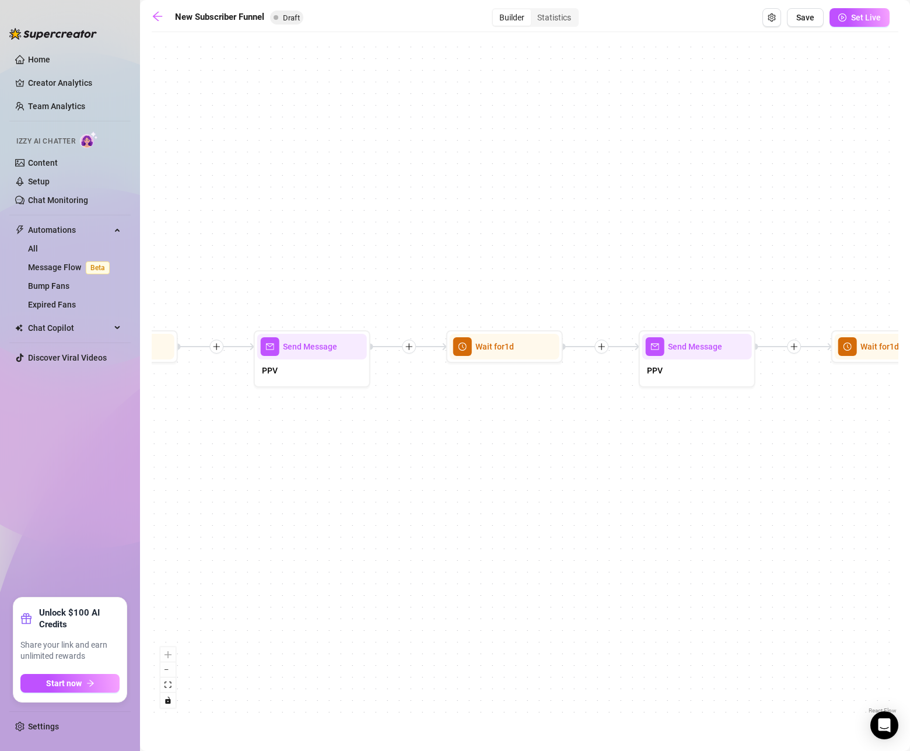
drag, startPoint x: 680, startPoint y: 569, endPoint x: 299, endPoint y: 563, distance: 380.5
click at [299, 563] on div "If True If True If True If False If False If False If True If False Merge Merge…" at bounding box center [525, 377] width 747 height 679
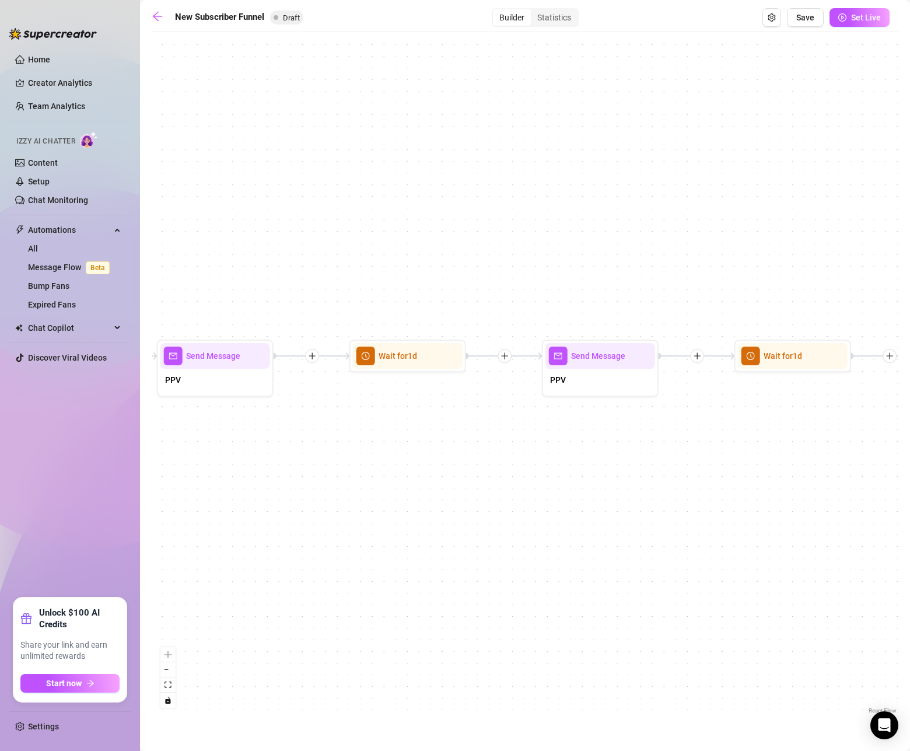
drag, startPoint x: 563, startPoint y: 571, endPoint x: 214, endPoint y: 567, distance: 349.0
click at [225, 567] on div "If True If True If True If False If False If False If True If False Merge Merge…" at bounding box center [525, 377] width 747 height 679
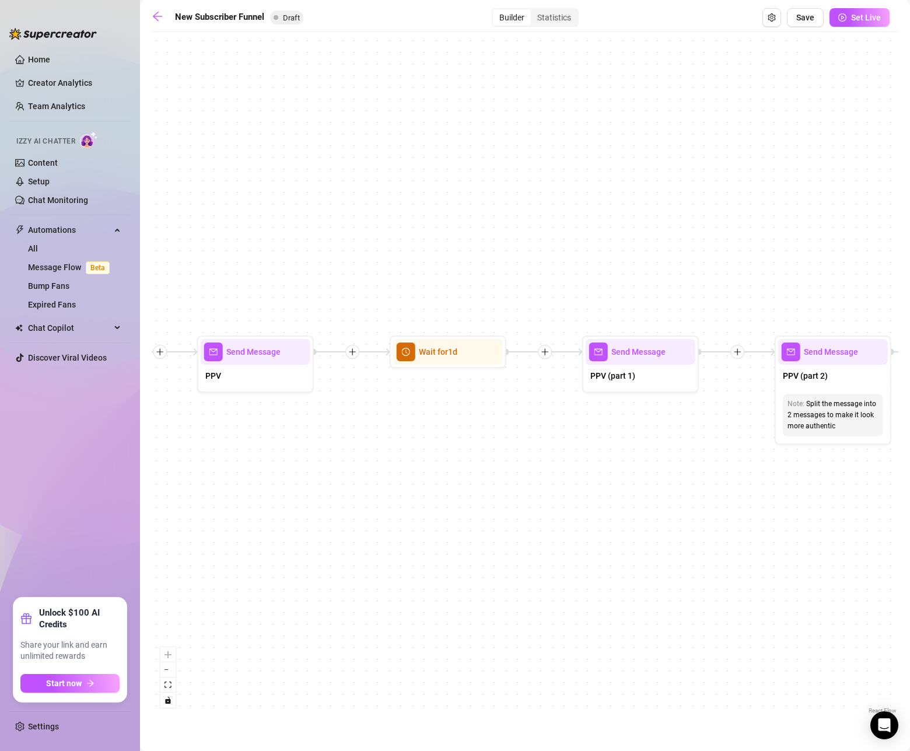
drag, startPoint x: 592, startPoint y: 560, endPoint x: 219, endPoint y: 561, distance: 372.3
click at [319, 565] on div "If True If True If True If False If False If False If True If False Merge Merge…" at bounding box center [525, 377] width 747 height 679
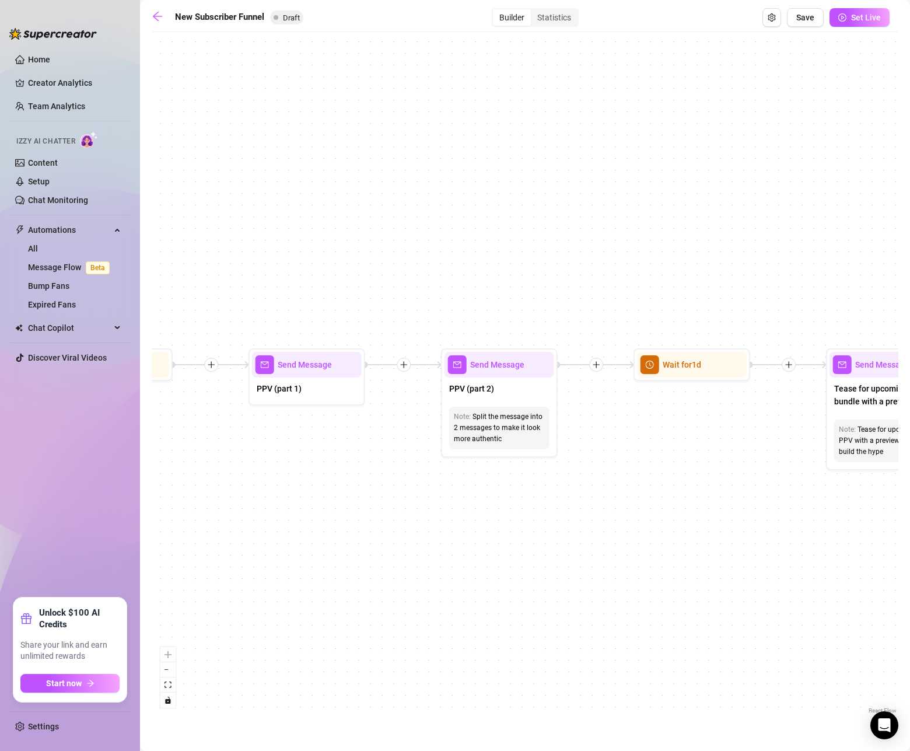
drag, startPoint x: 726, startPoint y: 538, endPoint x: 423, endPoint y: 540, distance: 302.9
click at [421, 539] on div "If True If True If True If False If False If False If True If False Merge Merge…" at bounding box center [525, 377] width 747 height 679
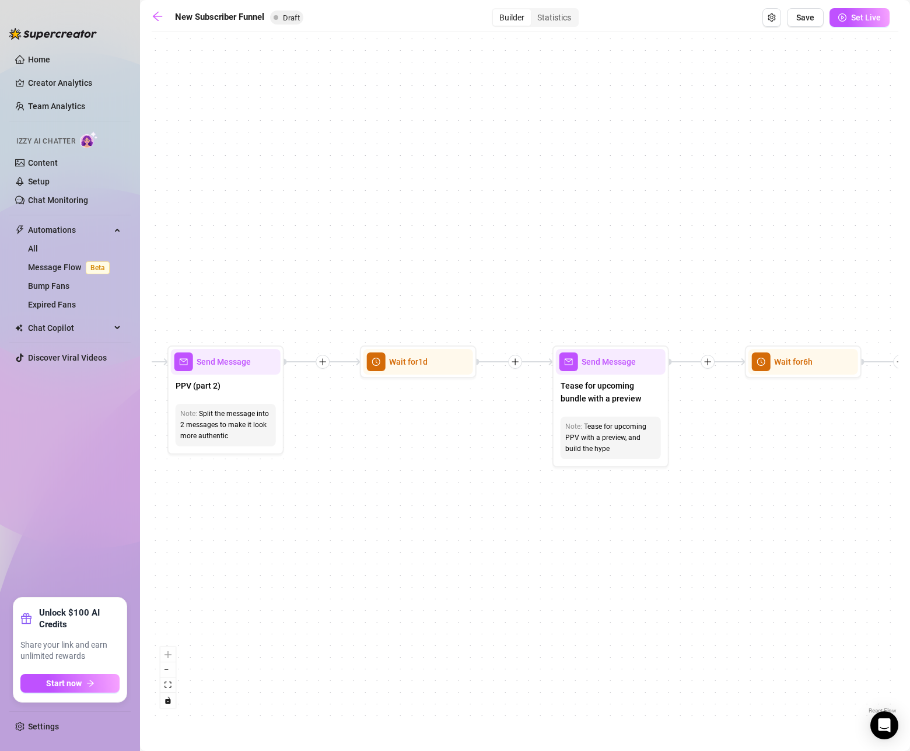
drag, startPoint x: 665, startPoint y: 548, endPoint x: 411, endPoint y: 537, distance: 253.5
click at [412, 537] on div "If True If True If True If False If False If False If True If False Merge Merge…" at bounding box center [525, 377] width 747 height 679
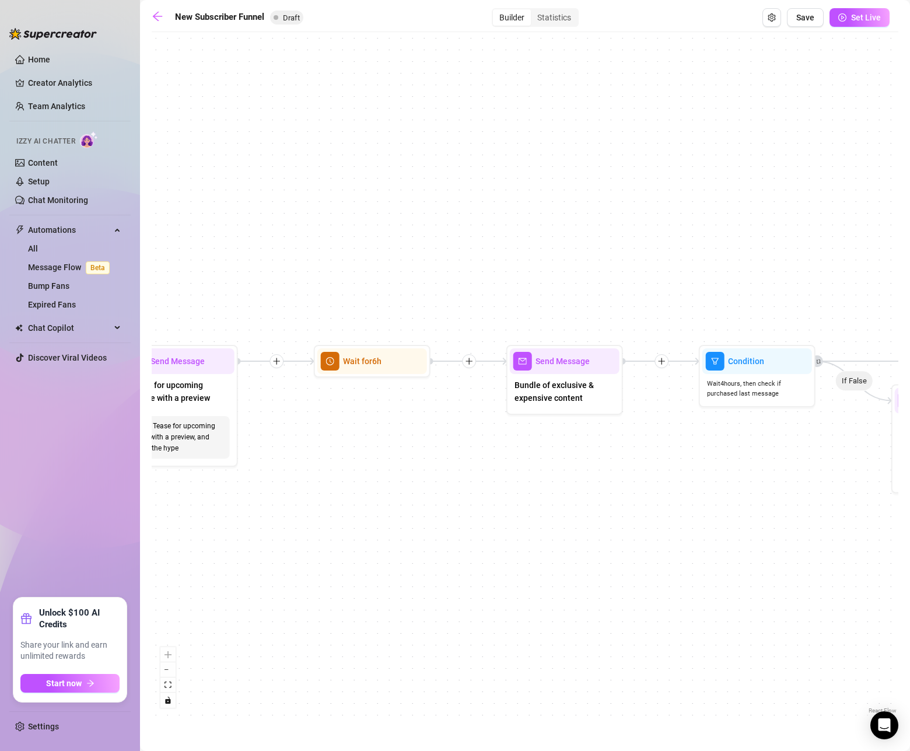
drag, startPoint x: 640, startPoint y: 539, endPoint x: 357, endPoint y: 547, distance: 282.5
click at [340, 547] on div "If True If True If True If False If False If False If True If False Merge Merge…" at bounding box center [525, 377] width 747 height 679
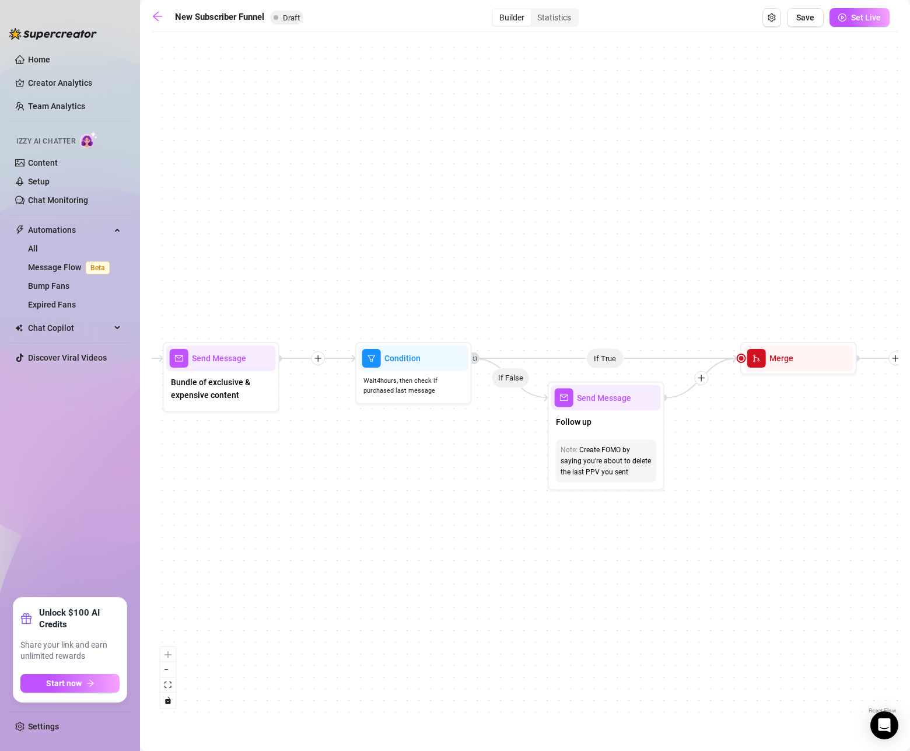
drag, startPoint x: 671, startPoint y: 535, endPoint x: 368, endPoint y: 529, distance: 302.9
click at [372, 528] on div "If True If True If True If False If False If False If True If False Merge Merge…" at bounding box center [525, 377] width 747 height 679
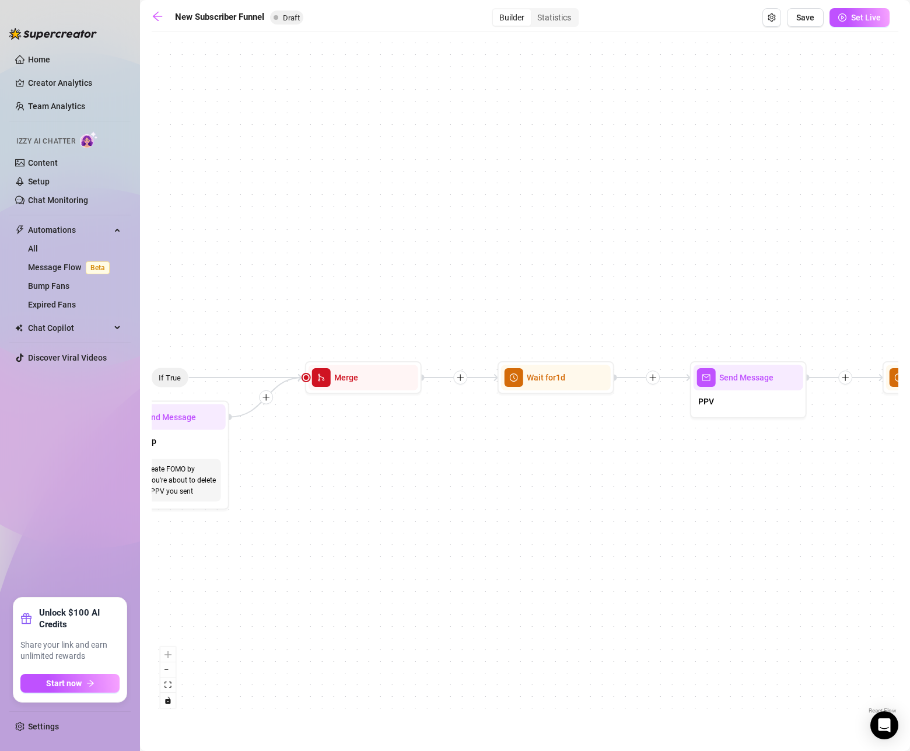
drag, startPoint x: 657, startPoint y: 525, endPoint x: 353, endPoint y: 546, distance: 304.8
click at [353, 546] on div "If True If True If True If False If False If False If True If False Merge Merge…" at bounding box center [525, 377] width 747 height 679
drag, startPoint x: 710, startPoint y: 535, endPoint x: 310, endPoint y: 543, distance: 399.8
click at [310, 543] on div "If True If True If True If False If False If False If True If False Merge Merge…" at bounding box center [525, 377] width 747 height 679
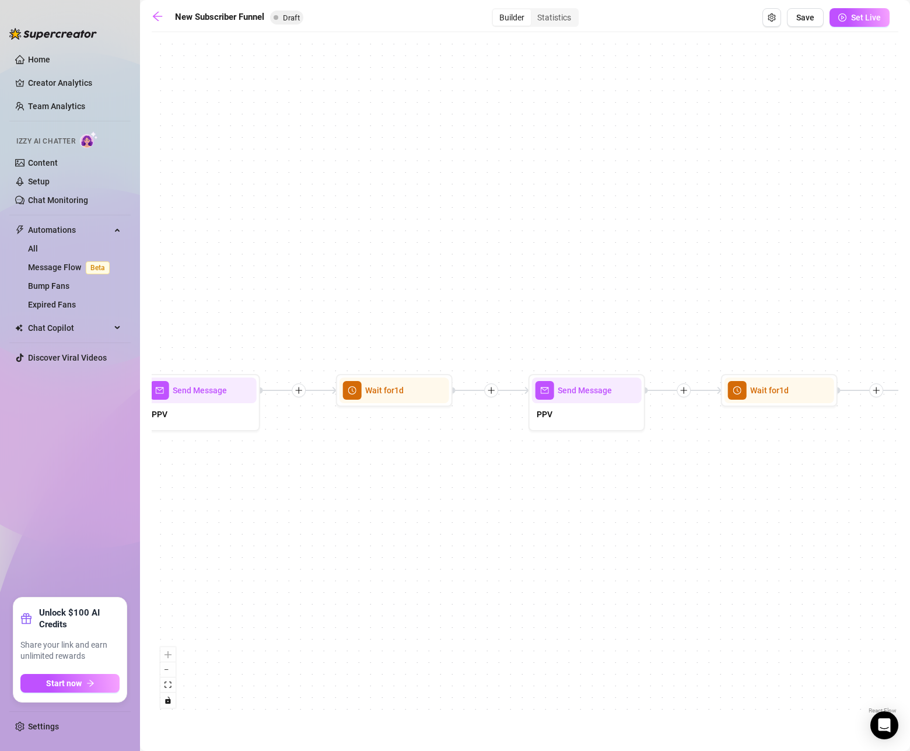
drag, startPoint x: 629, startPoint y: 540, endPoint x: 253, endPoint y: 538, distance: 375.8
click at [274, 539] on div "If True If True If True If False If False If False If True If False Merge Merge…" at bounding box center [525, 377] width 747 height 679
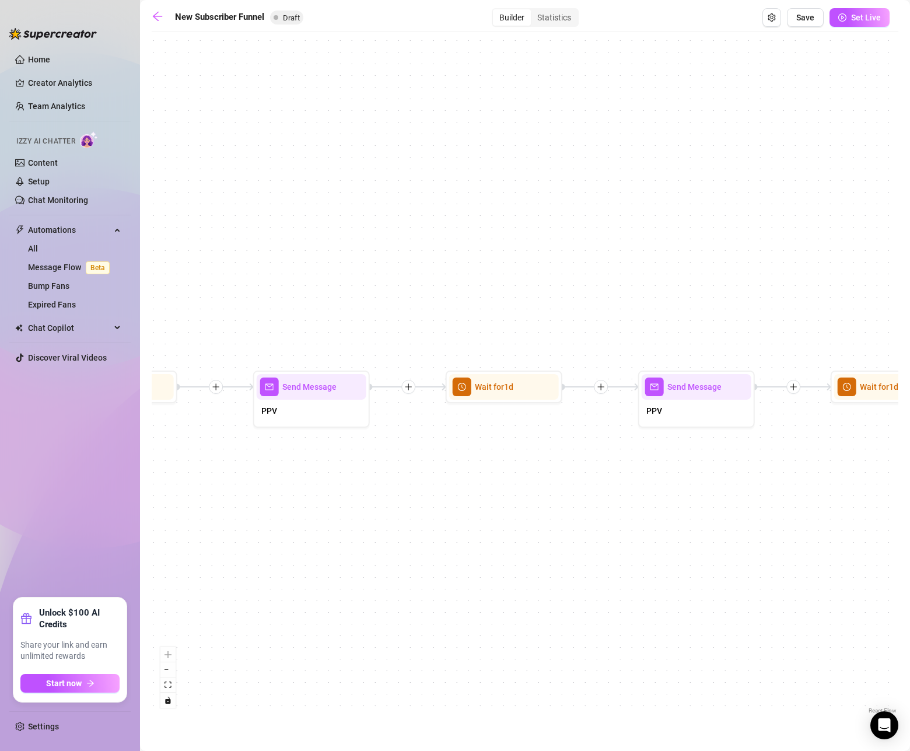
drag, startPoint x: 708, startPoint y: 547, endPoint x: 422, endPoint y: 553, distance: 286.0
click at [422, 553] on div "If True If True If True If False If False If False If True If False Merge Merge…" at bounding box center [525, 377] width 747 height 679
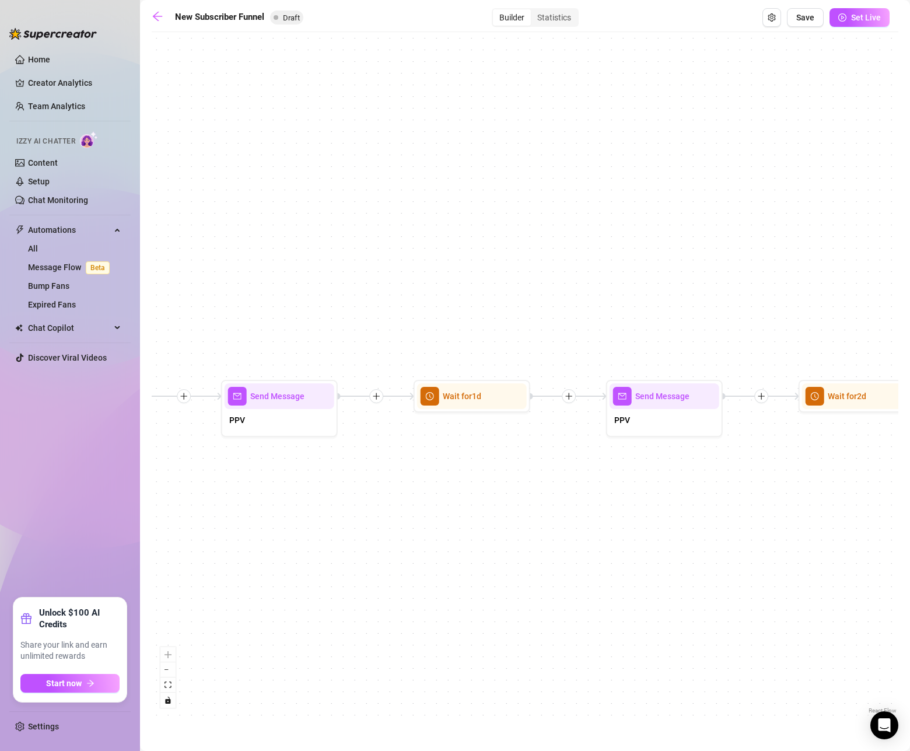
drag, startPoint x: 816, startPoint y: 532, endPoint x: 565, endPoint y: 532, distance: 250.3
click at [574, 532] on div "If True If True If True If False If False If False If True If False Merge Merge…" at bounding box center [525, 377] width 747 height 679
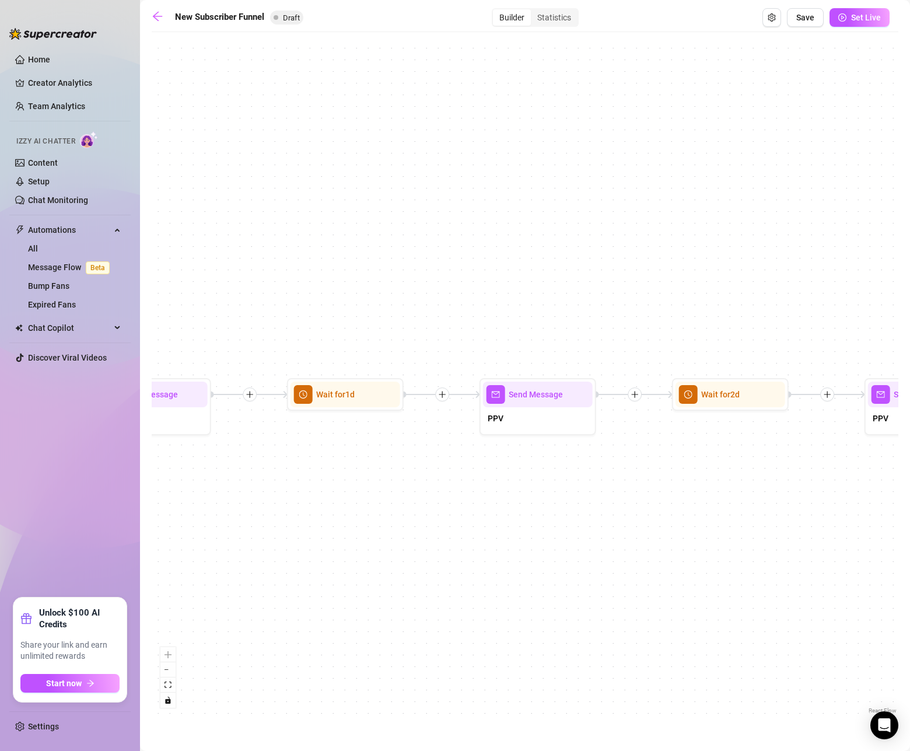
drag, startPoint x: 826, startPoint y: 531, endPoint x: 469, endPoint y: 530, distance: 357.1
click at [470, 530] on div "If True If True If True If False If False If False If True If False Merge Merge…" at bounding box center [525, 377] width 747 height 679
drag
click at [351, 532] on div "If True If True If True If False If False If False If True If False Merge Merge…" at bounding box center [525, 377] width 747 height 679
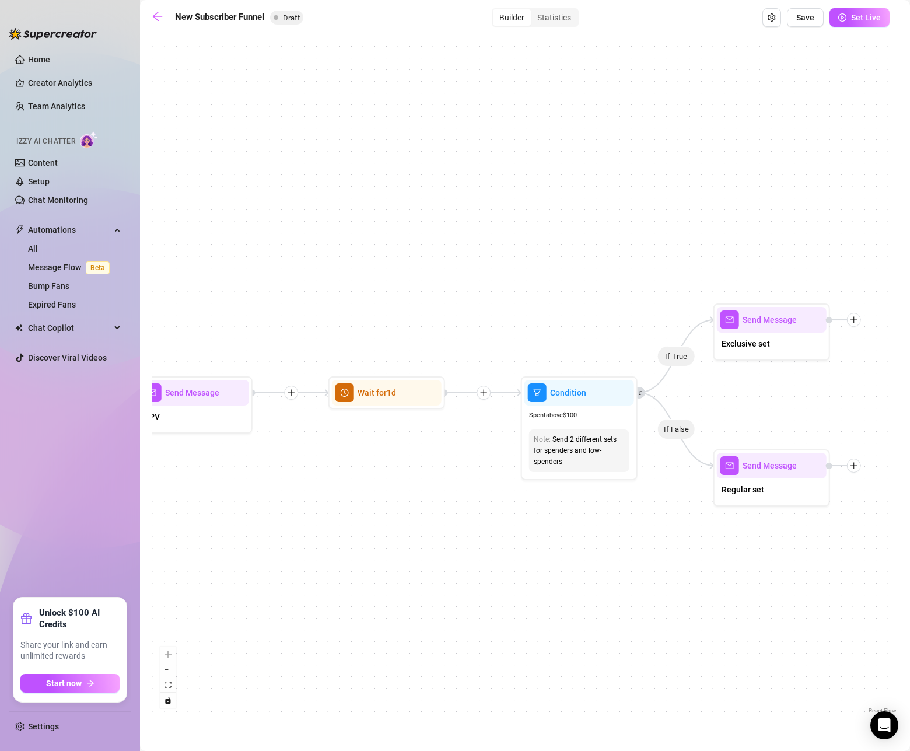
click at [506, 547] on div "If True If True If True If False If False If False If True If False Merge Merge…" at bounding box center [525, 377] width 747 height 679
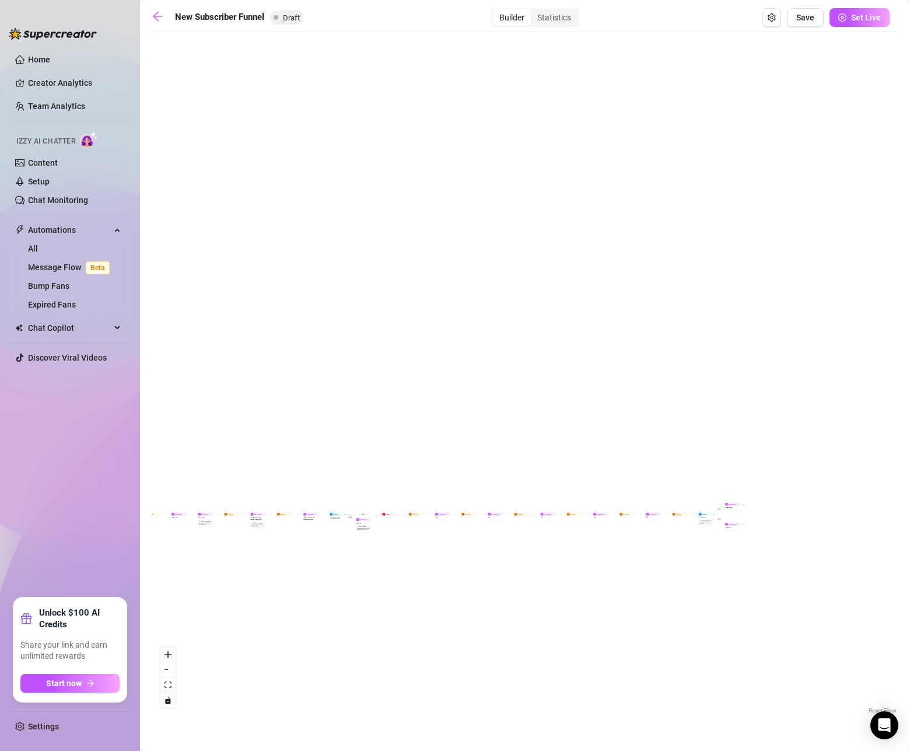
click at [682, 546] on div "If True If True If True If False If False If False If True If False Merge Merge…" at bounding box center [525, 377] width 747 height 679
click at [740, 547] on div "If True If True If True If False If False If False If True If False Merge Merge…" at bounding box center [525, 377] width 747 height 679
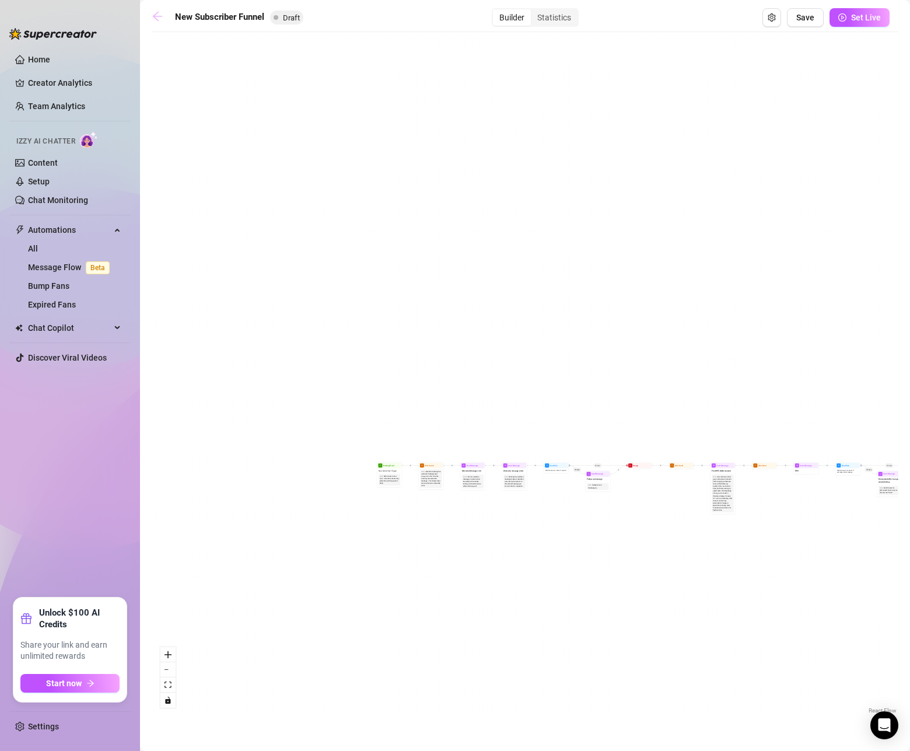
click at [155, 18] on icon "arrow-left" at bounding box center [157, 16] width 9 height 9
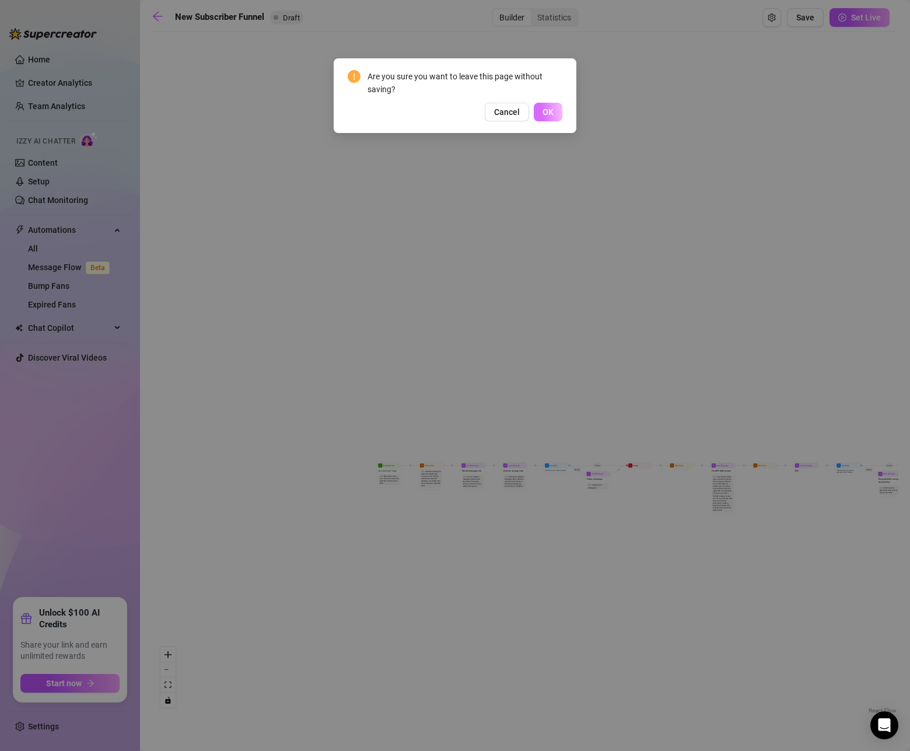
click at [545, 111] on span "OK" at bounding box center [548, 111] width 11 height 9
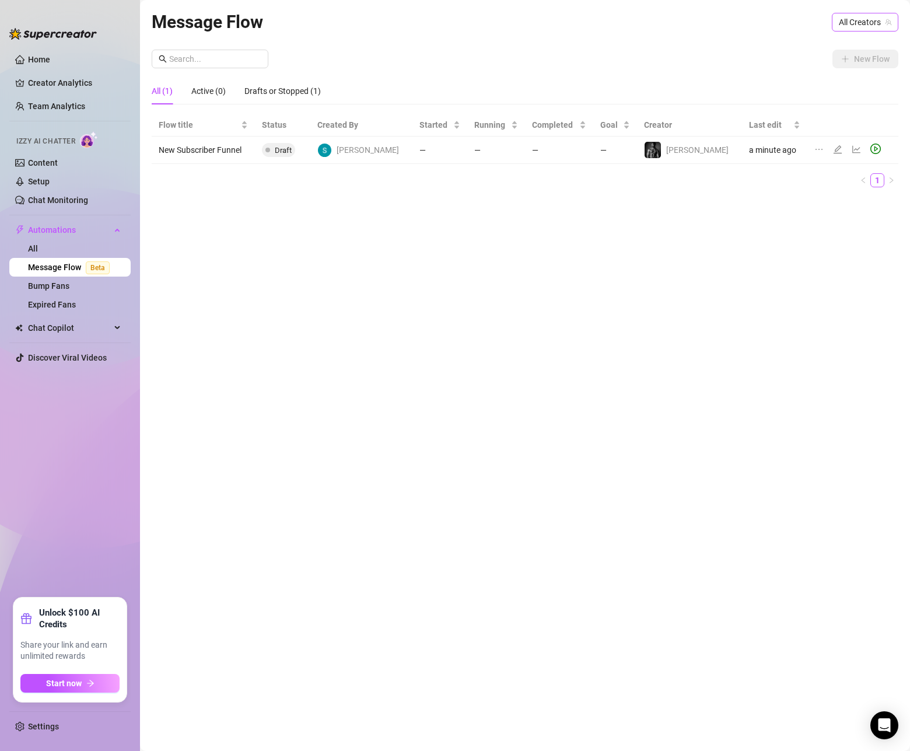
click at [881, 25] on span "All Creators" at bounding box center [865, 22] width 53 height 18
click at [853, 61] on span "( seanxavier )" at bounding box center [866, 64] width 45 height 13
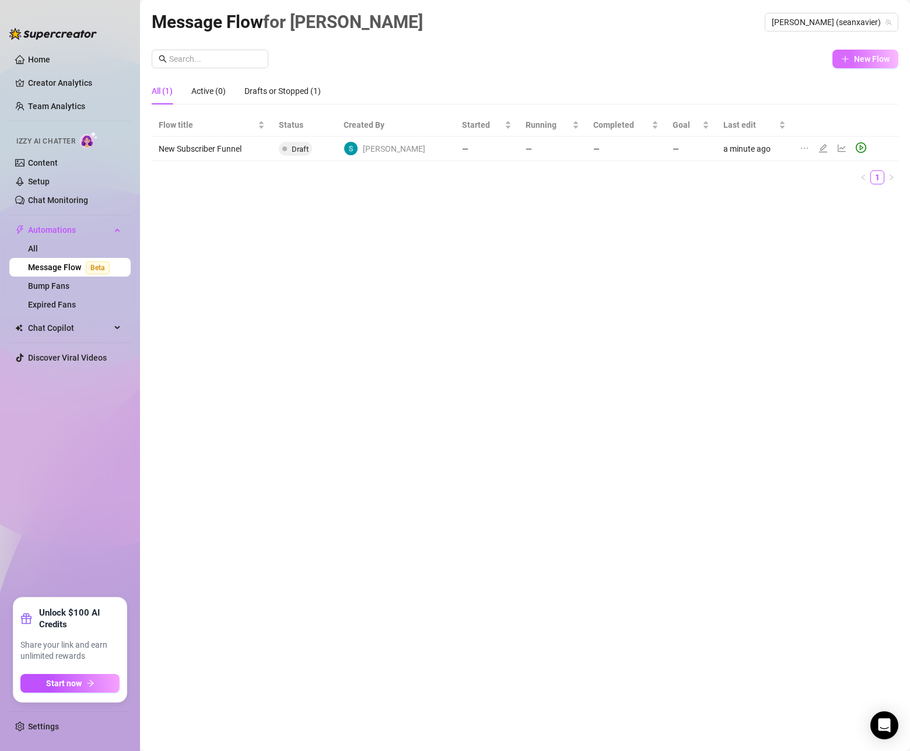
click at [860, 57] on span "New Flow" at bounding box center [872, 58] width 36 height 9
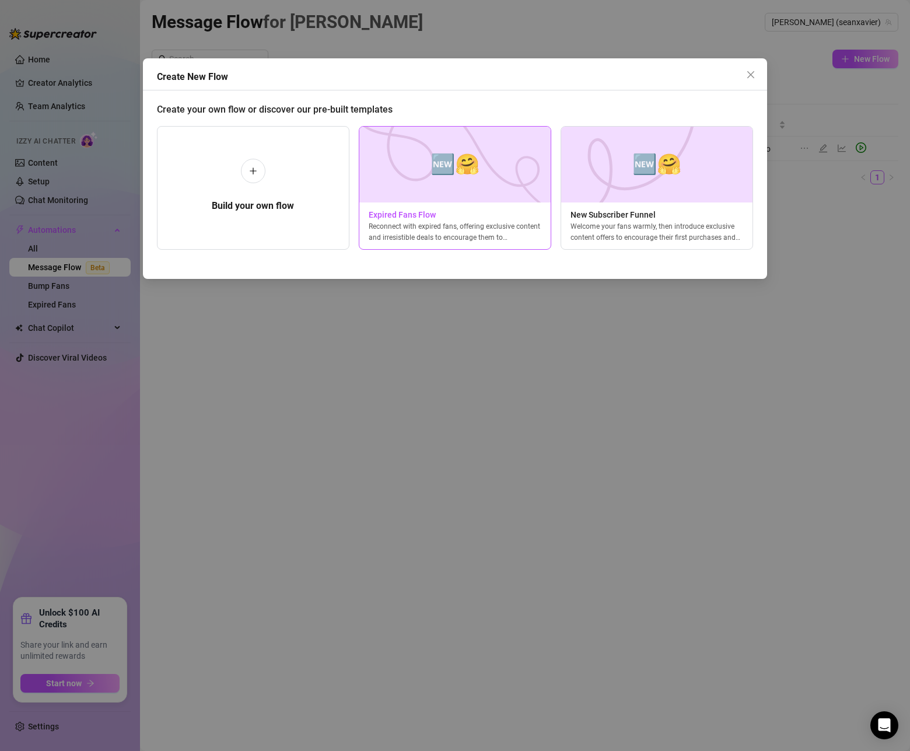
click at [407, 180] on img at bounding box center [455, 165] width 193 height 76
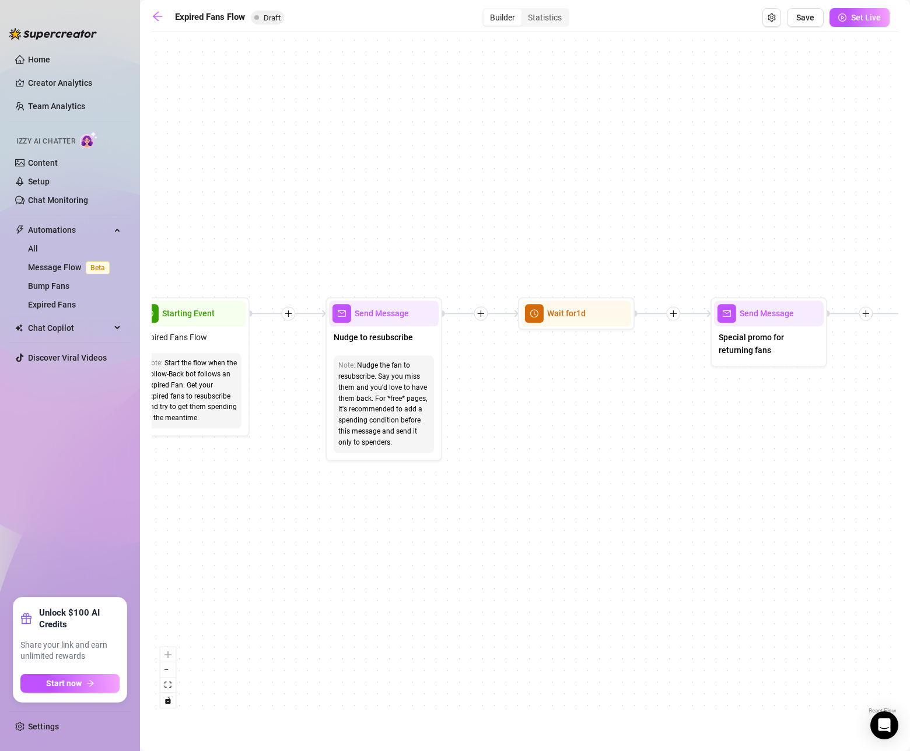
drag, startPoint x: 683, startPoint y: 465, endPoint x: 473, endPoint y: 463, distance: 209.5
click at [475, 463] on div "If True If False Send Message Send Message Wait for 2d Merge Send Message Follo…" at bounding box center [525, 377] width 747 height 679
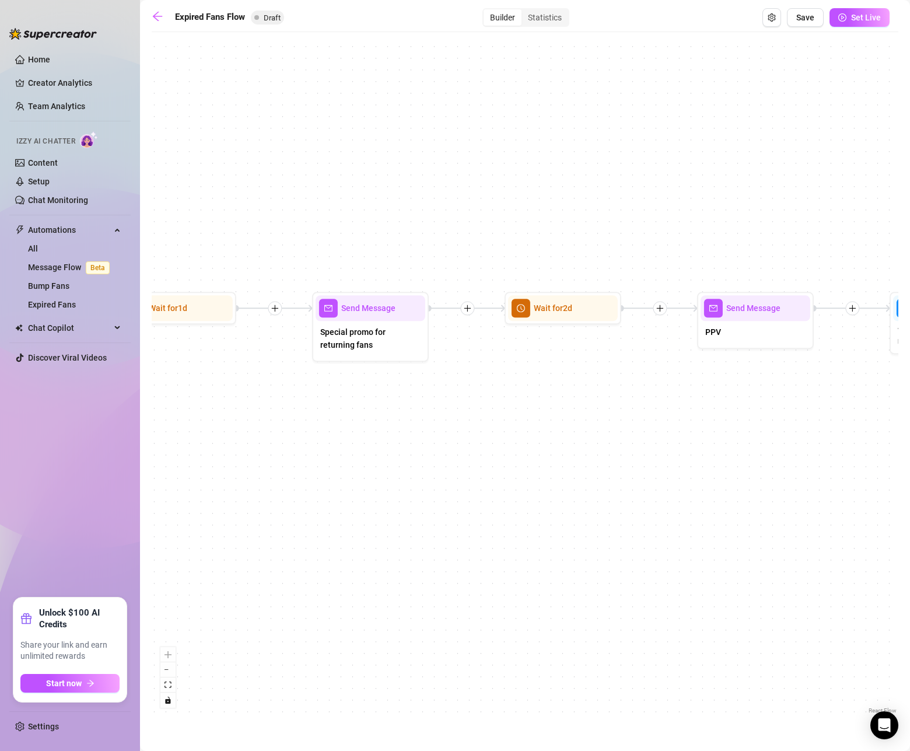
click at [445, 462] on div "If True If False Send Message Send Message Wait for 2d Merge Send Message Follo…" at bounding box center [525, 377] width 747 height 679
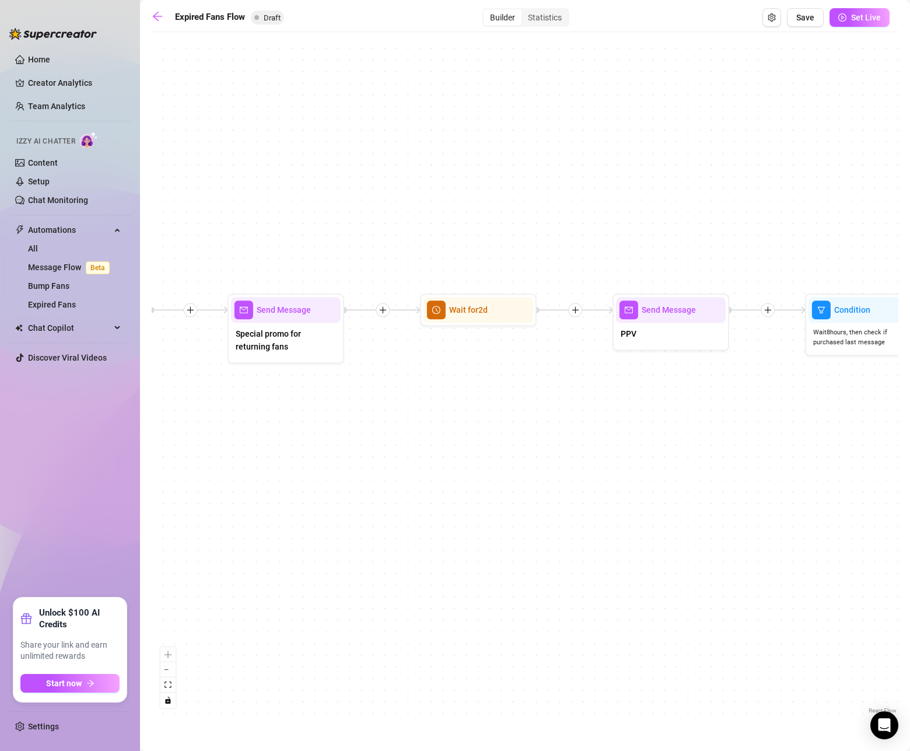
click at [514, 462] on div "If True If False Send Message Send Message Wait for 2d Merge Send Message Follo…" at bounding box center [525, 377] width 747 height 679
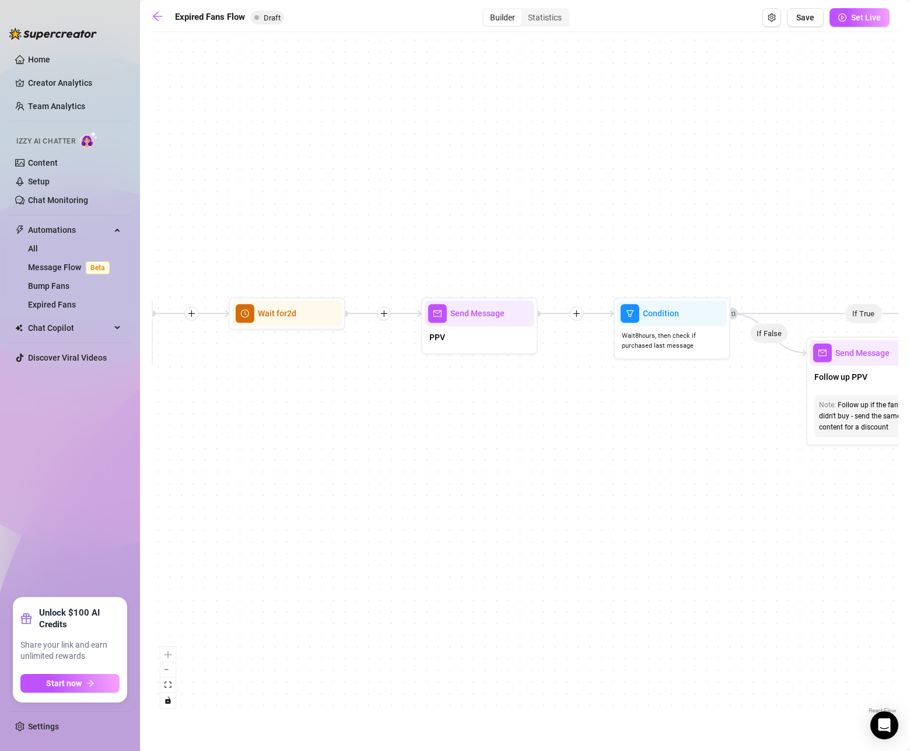
click at [472, 464] on div "If True If False Send Message Send Message Wait for 2d Merge Send Message Follo…" at bounding box center [525, 377] width 747 height 679
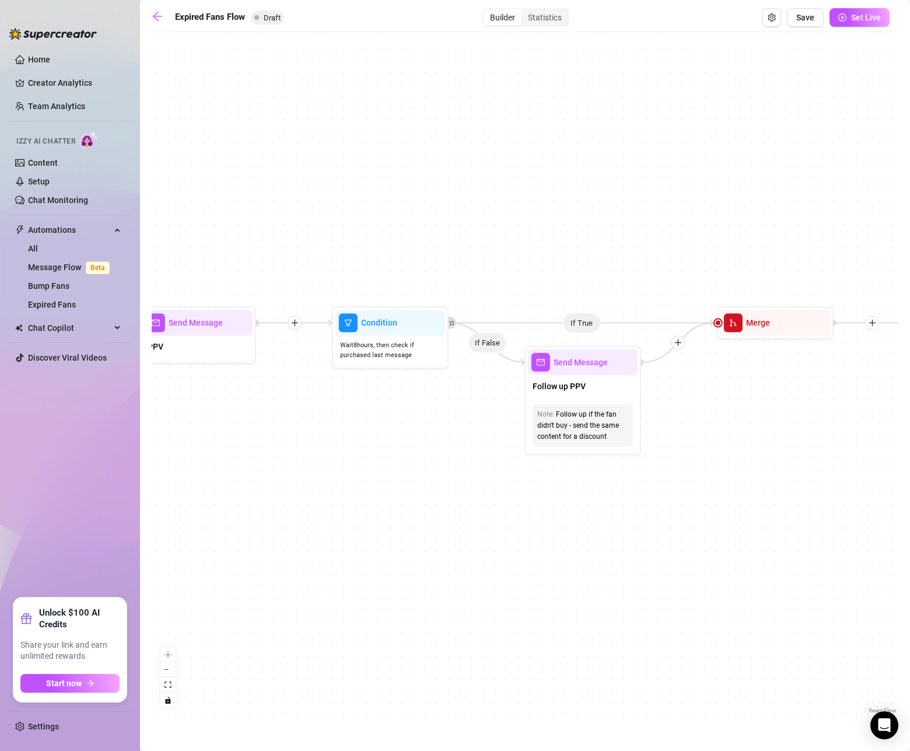
click at [529, 470] on div "If True If False Send Message Send Message Wait for 2d Merge Send Message Follo…" at bounding box center [525, 377] width 747 height 679
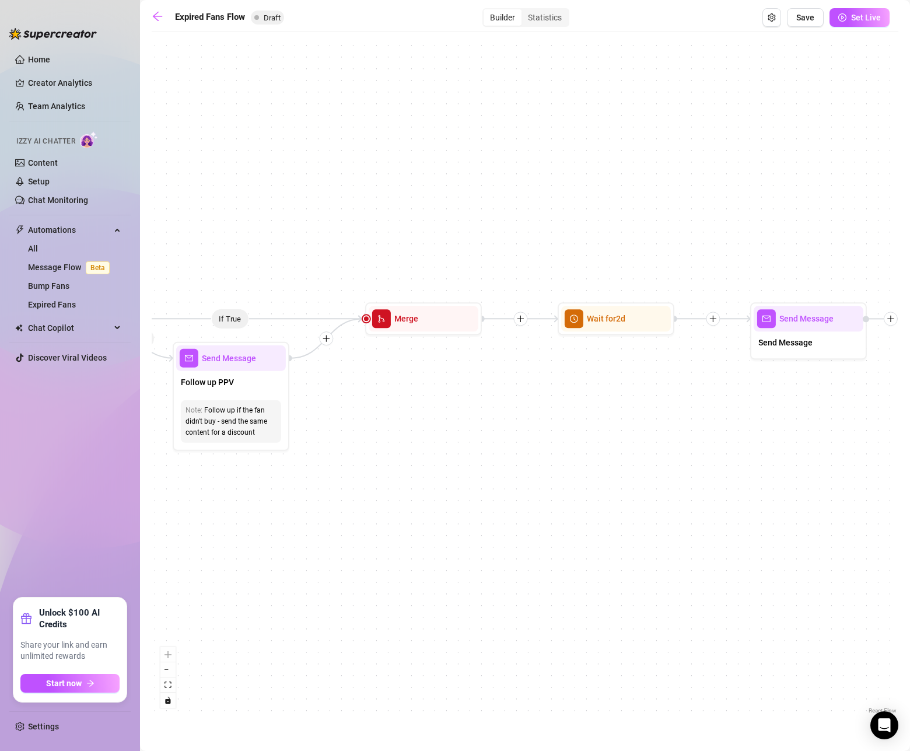
click at [463, 460] on div "If True If False Send Message Send Message Wait for 2d Merge Send Message Follo…" at bounding box center [525, 377] width 747 height 679
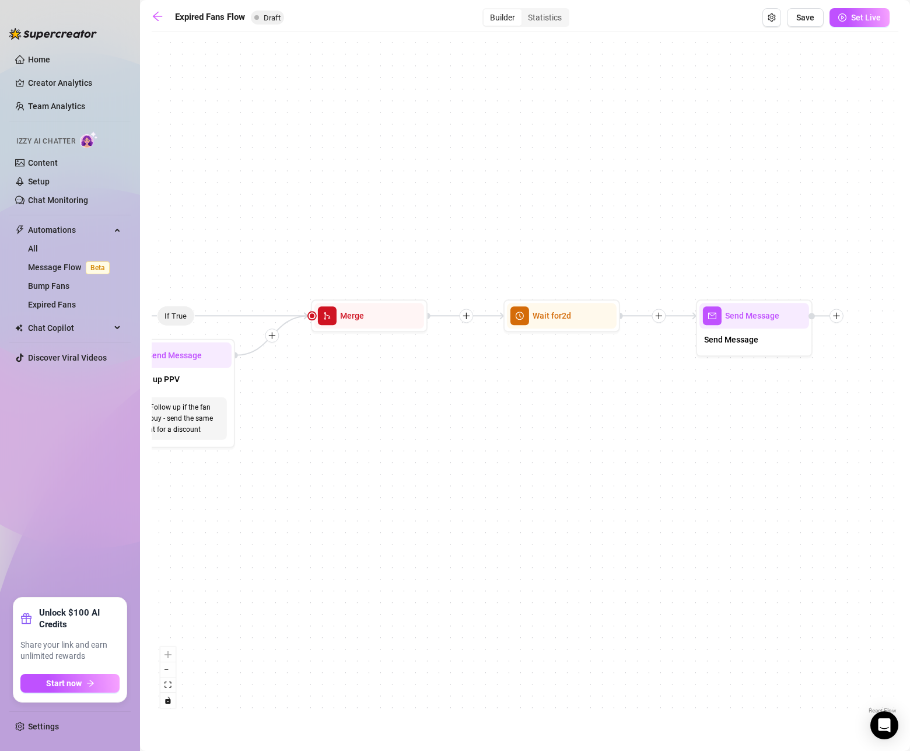
click at [375, 457] on div "If True If False Send Message Send Message Wait for 2d Merge Send Message Follo…" at bounding box center [525, 377] width 747 height 679
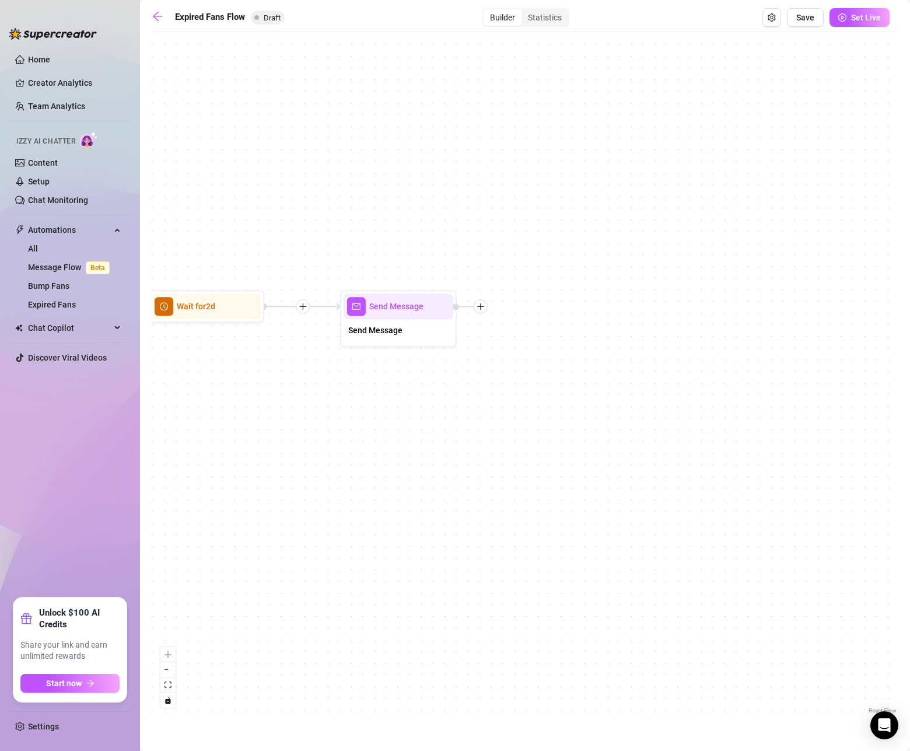
click at [910, 439] on html "Home Creator Analytics Team Analytics Izzy AI Chatter Content Setup Chat Monito…" at bounding box center [455, 375] width 910 height 751
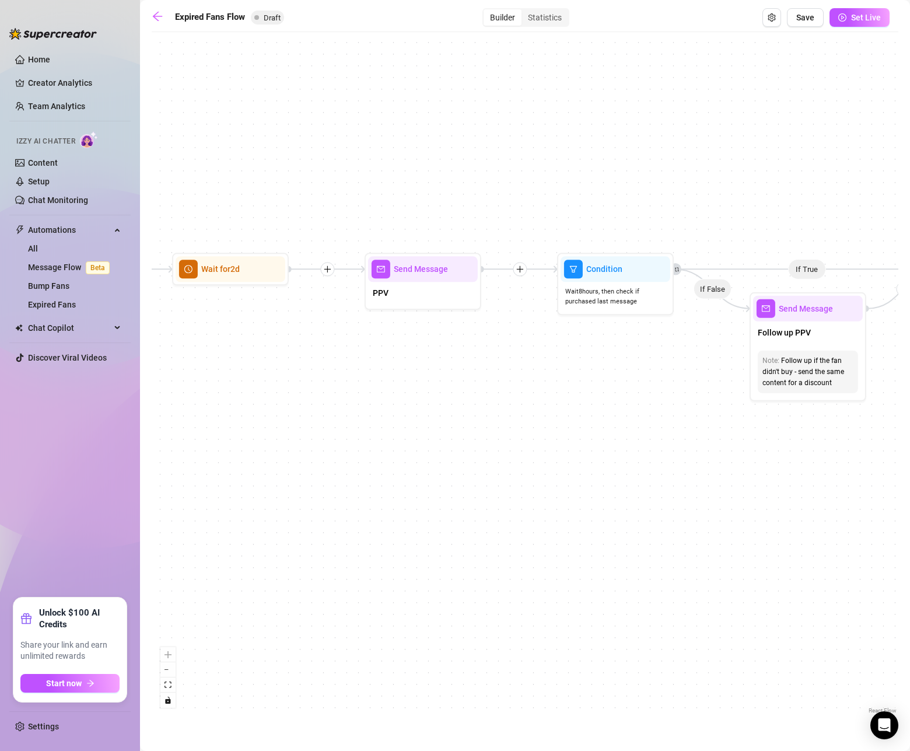
click at [849, 455] on div "If True If False Send Message Send Message Wait for 2d Merge Send Message Follo…" at bounding box center [525, 377] width 747 height 679
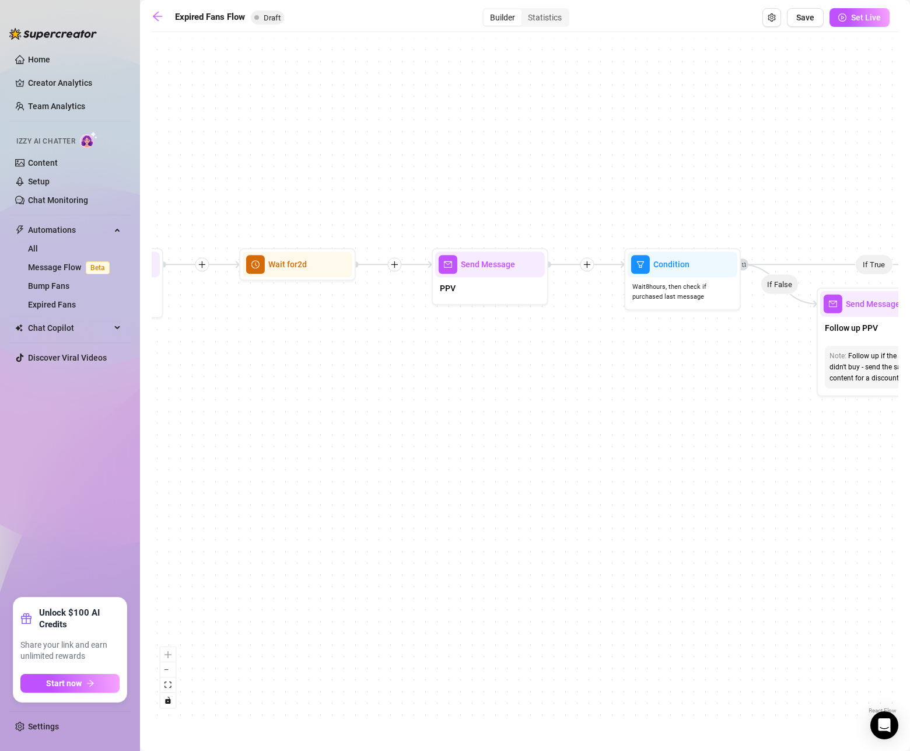
click at [813, 435] on div "If True If False Send Message Send Message Wait for 2d Merge Send Message Follo…" at bounding box center [525, 377] width 747 height 679
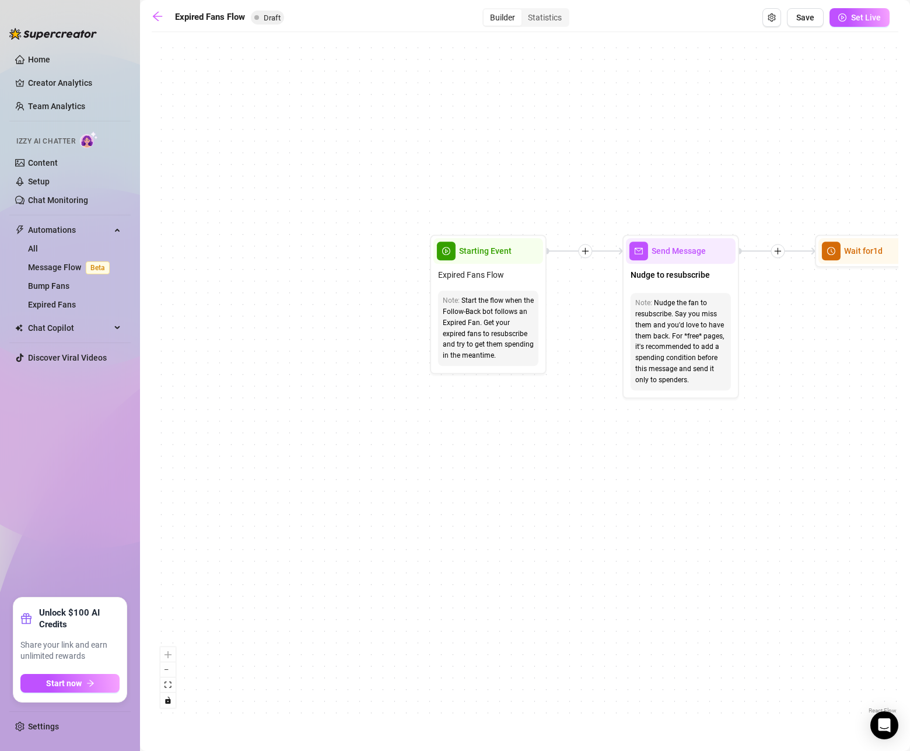
click at [839, 388] on div "If True If False Send Message Send Message Wait for 2d Merge Send Message Follo…" at bounding box center [525, 377] width 747 height 679
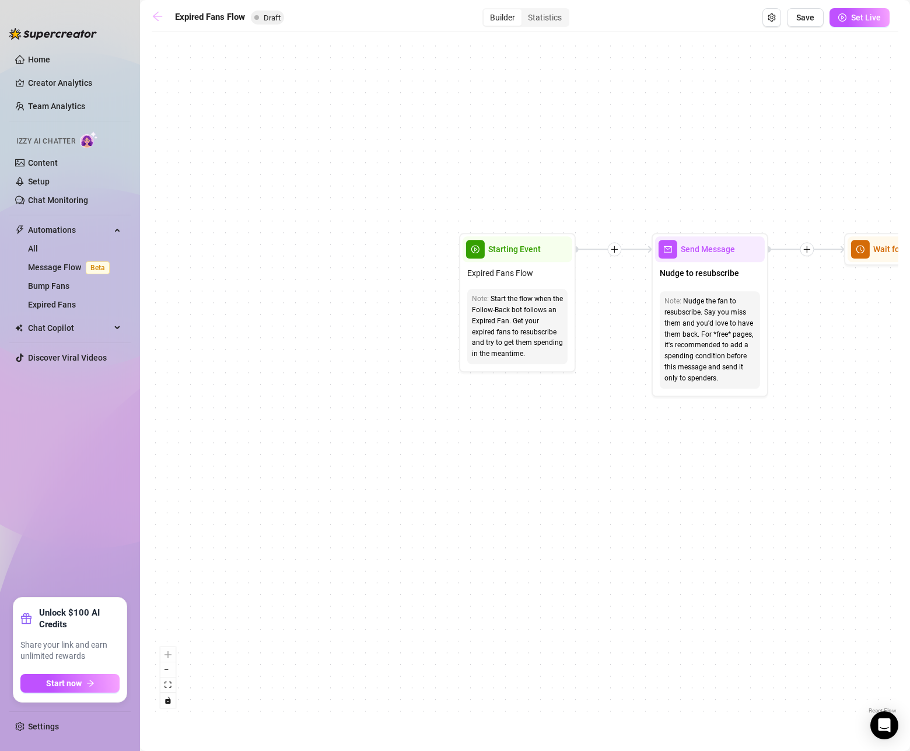
click at [161, 16] on icon "arrow-left" at bounding box center [157, 16] width 9 height 9
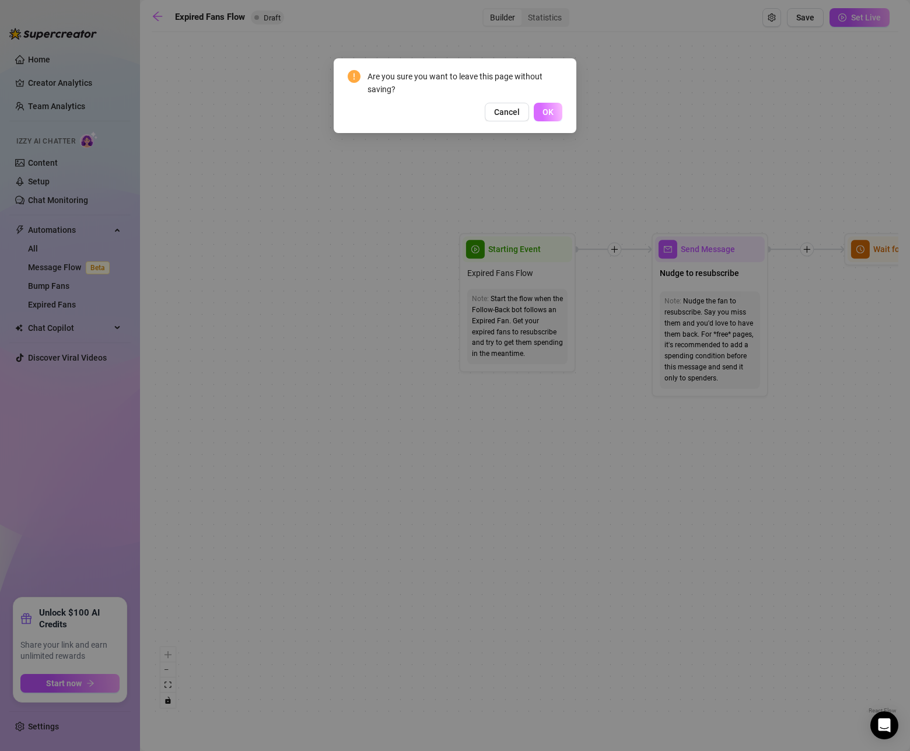
click at [561, 118] on button "OK" at bounding box center [548, 112] width 29 height 19
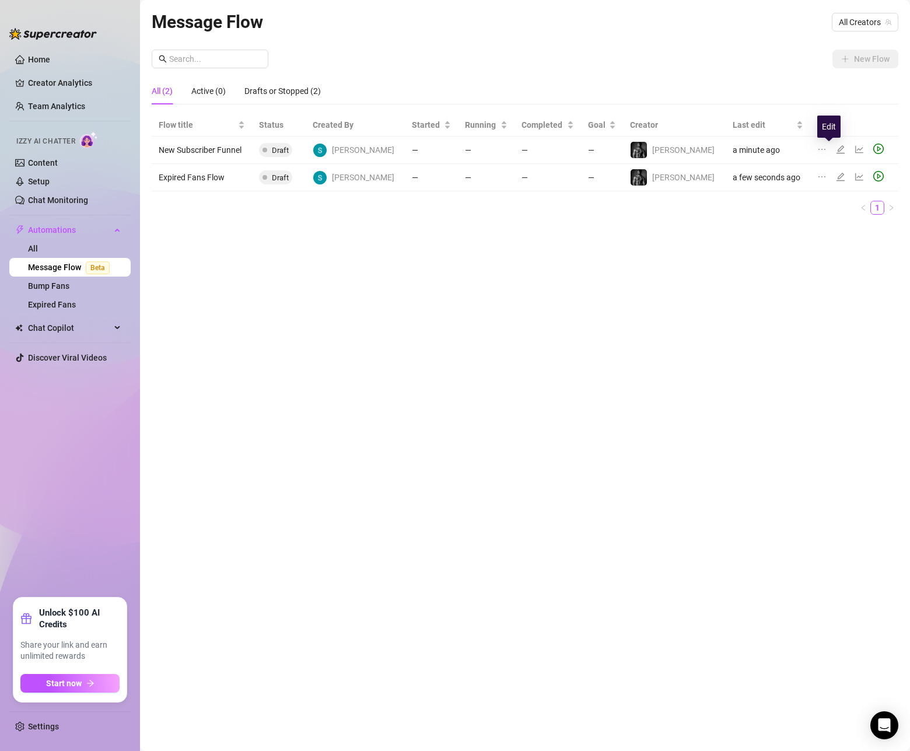
click at [836, 152] on icon "edit" at bounding box center [840, 149] width 9 height 9
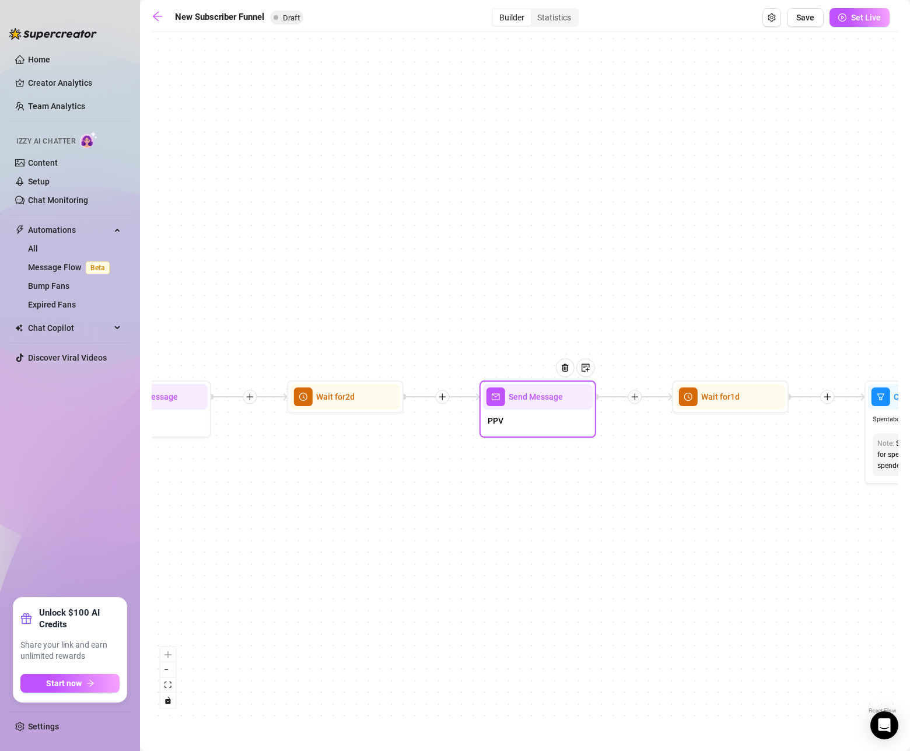
click at [509, 400] on span "Send Message" at bounding box center [536, 396] width 54 height 13
click at [586, 368] on img at bounding box center [586, 367] width 9 height 9
click at [421, 302] on div "If True If True If True If False If False If False If True If False Merge Merge…" at bounding box center [525, 377] width 747 height 679
drag, startPoint x: 436, startPoint y: 390, endPoint x: 443, endPoint y: 395, distance: 8.4
click at [438, 392] on div "If True If True If True If False If False If False If True If False Merge Merge…" at bounding box center [525, 377] width 747 height 679
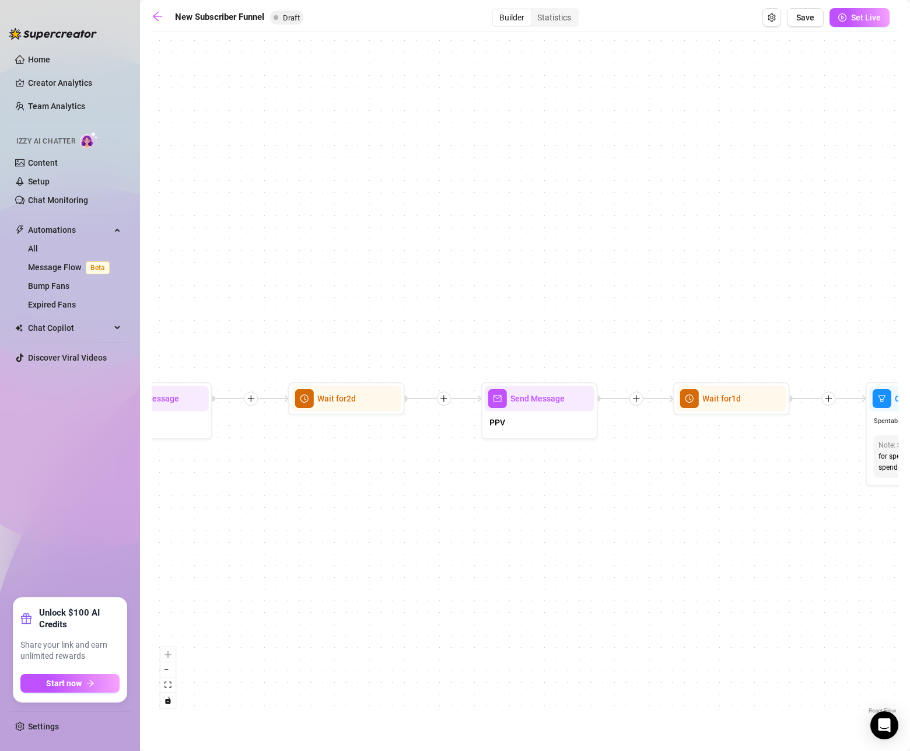
click at [443, 395] on icon "plus" at bounding box center [444, 398] width 8 height 8
click at [442, 397] on icon "plus" at bounding box center [444, 399] width 8 height 8
click at [485, 443] on div "Message" at bounding box center [500, 440] width 85 height 20
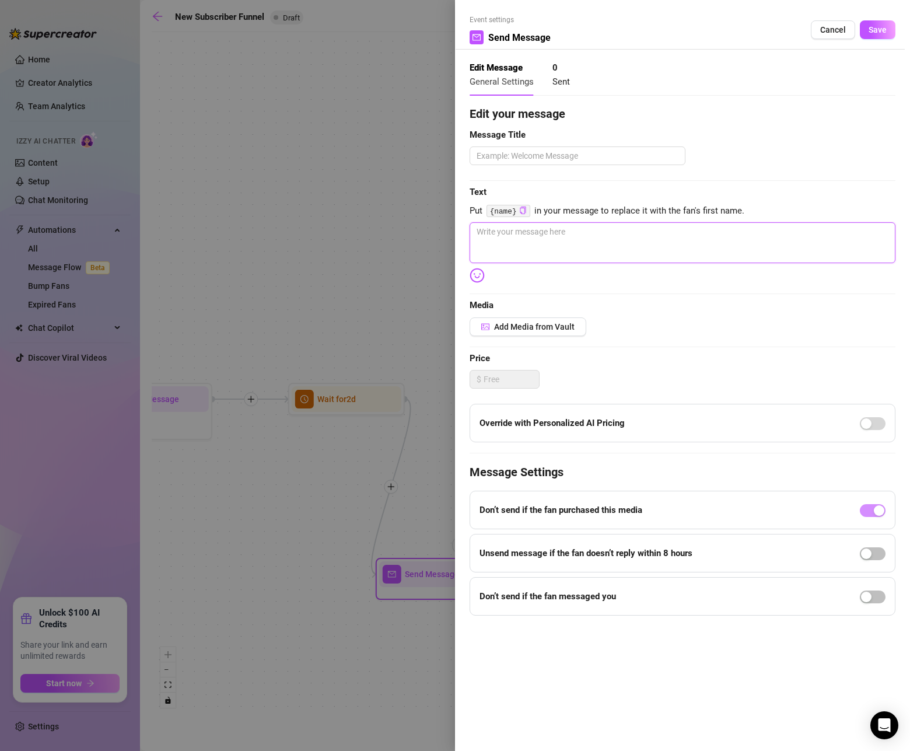
click at [556, 239] on textarea at bounding box center [683, 242] width 426 height 41
click at [833, 29] on span "Cancel" at bounding box center [833, 29] width 26 height 9
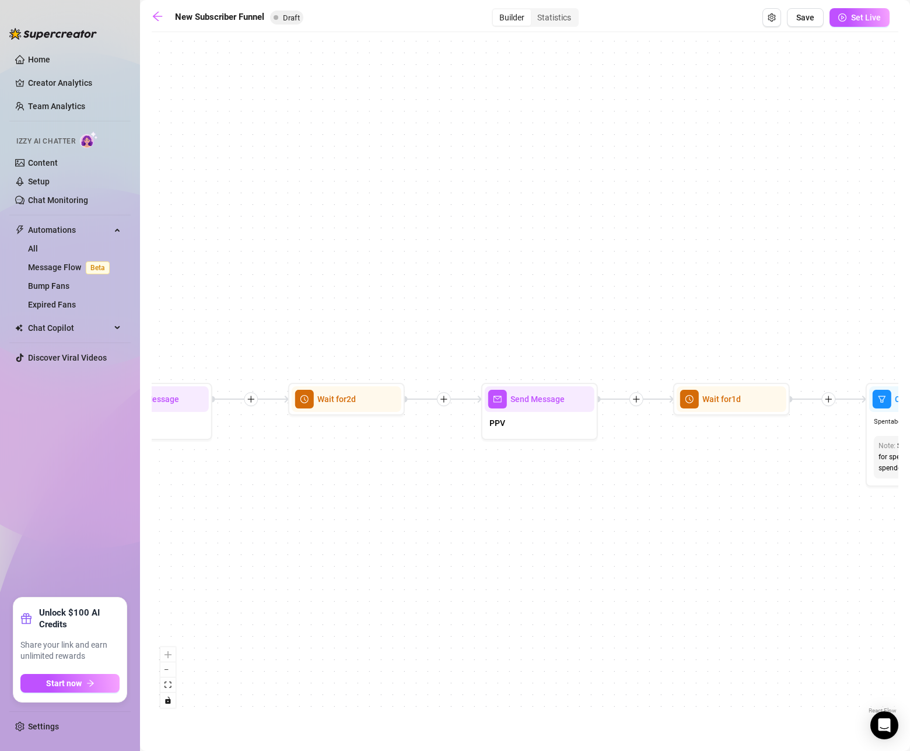
click at [447, 399] on icon "plus" at bounding box center [444, 399] width 8 height 8
click at [488, 420] on div "Condition" at bounding box center [500, 420] width 85 height 20
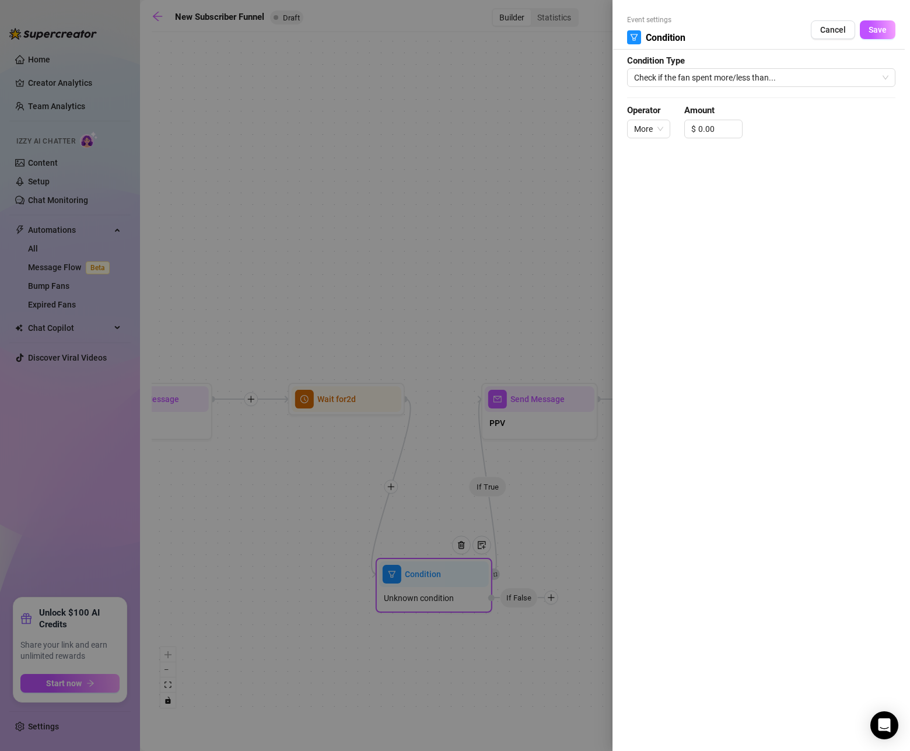
click at [442, 359] on div at bounding box center [455, 375] width 910 height 751
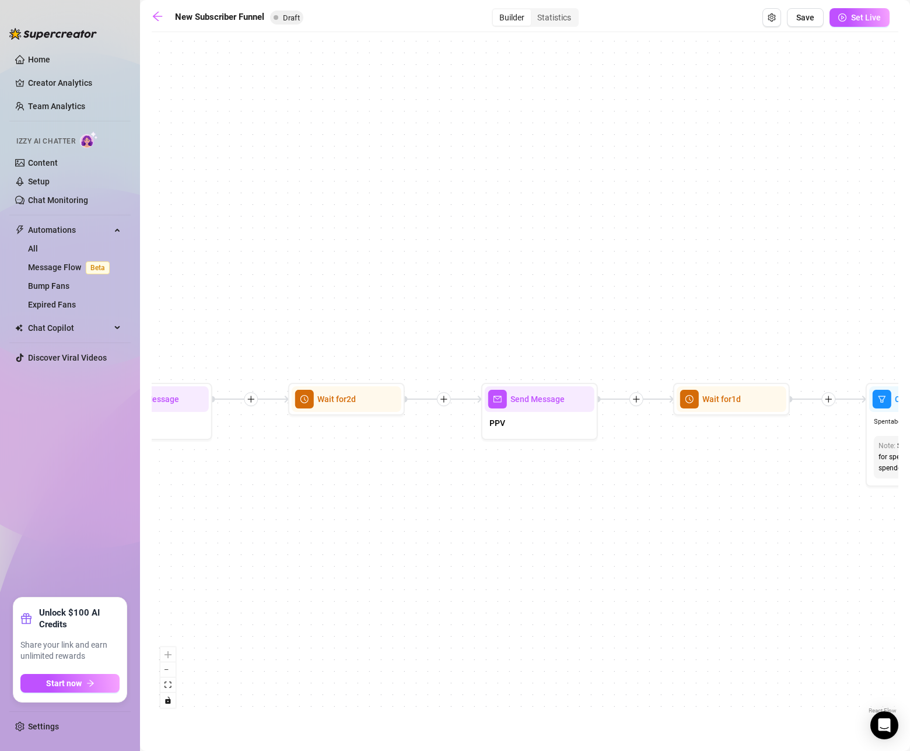
click at [442, 402] on icon "plus" at bounding box center [444, 399] width 8 height 8
click at [497, 462] on div "Tag Fan" at bounding box center [500, 460] width 85 height 20
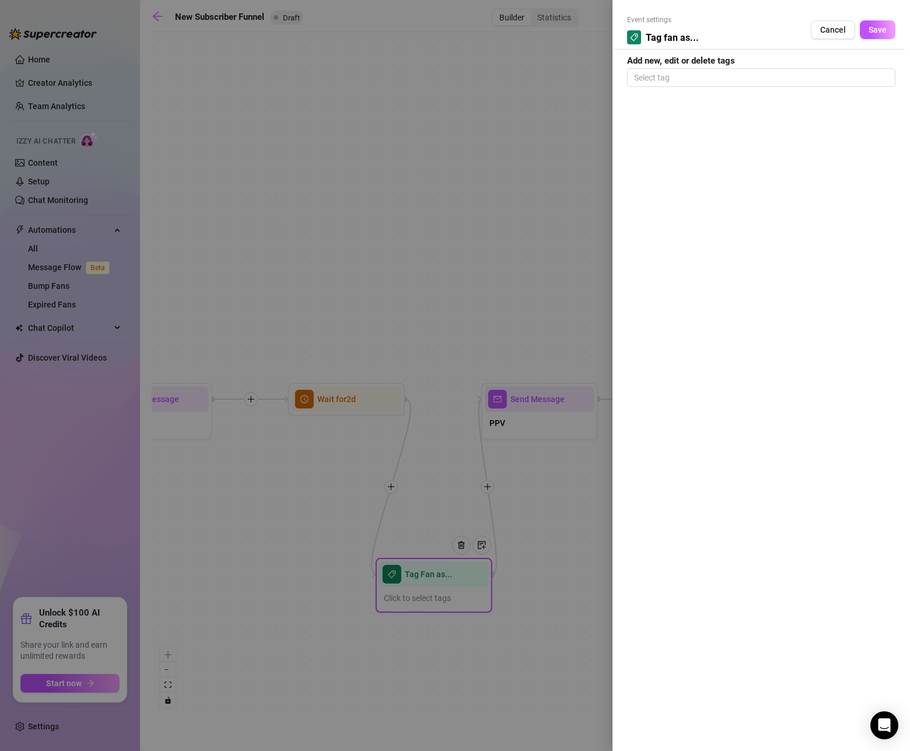
click at [450, 370] on div at bounding box center [455, 375] width 910 height 751
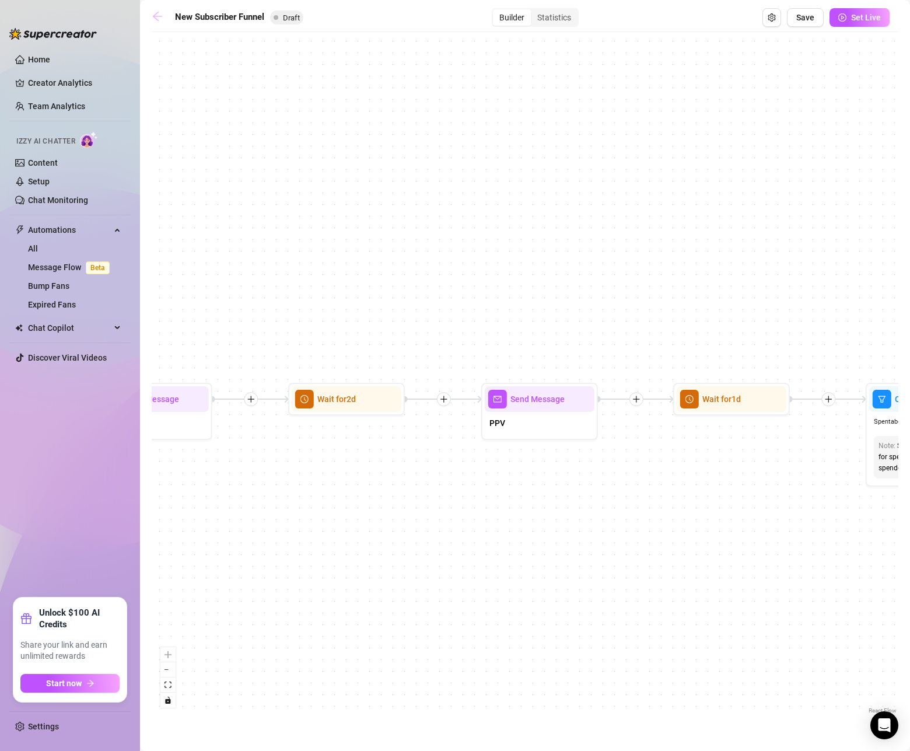
click at [155, 20] on icon "arrow-left" at bounding box center [158, 17] width 12 height 12
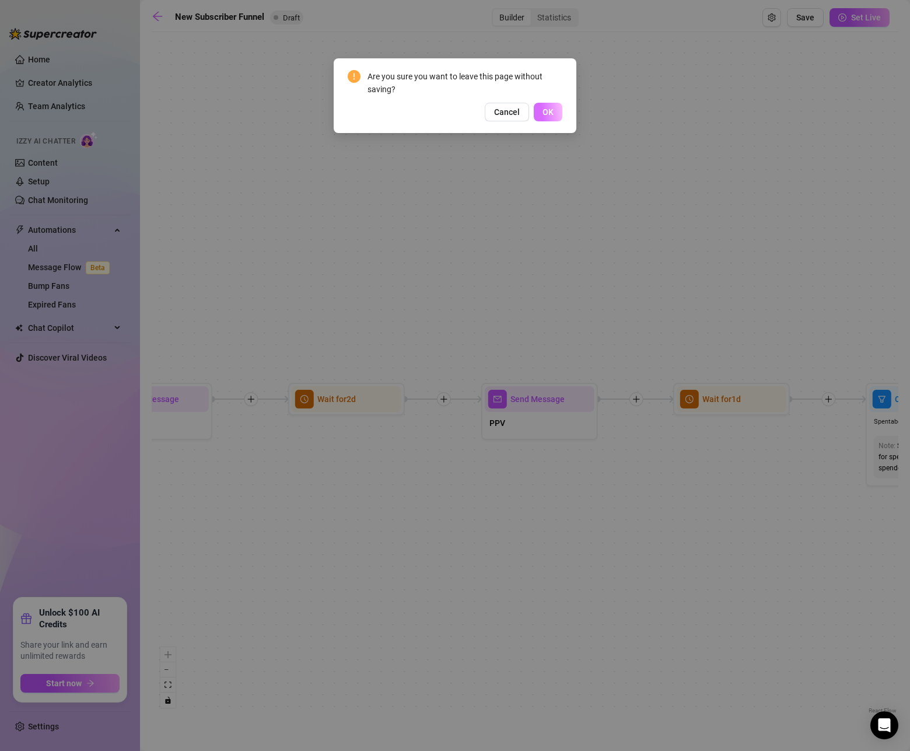
click at [541, 113] on button "OK" at bounding box center [548, 112] width 29 height 19
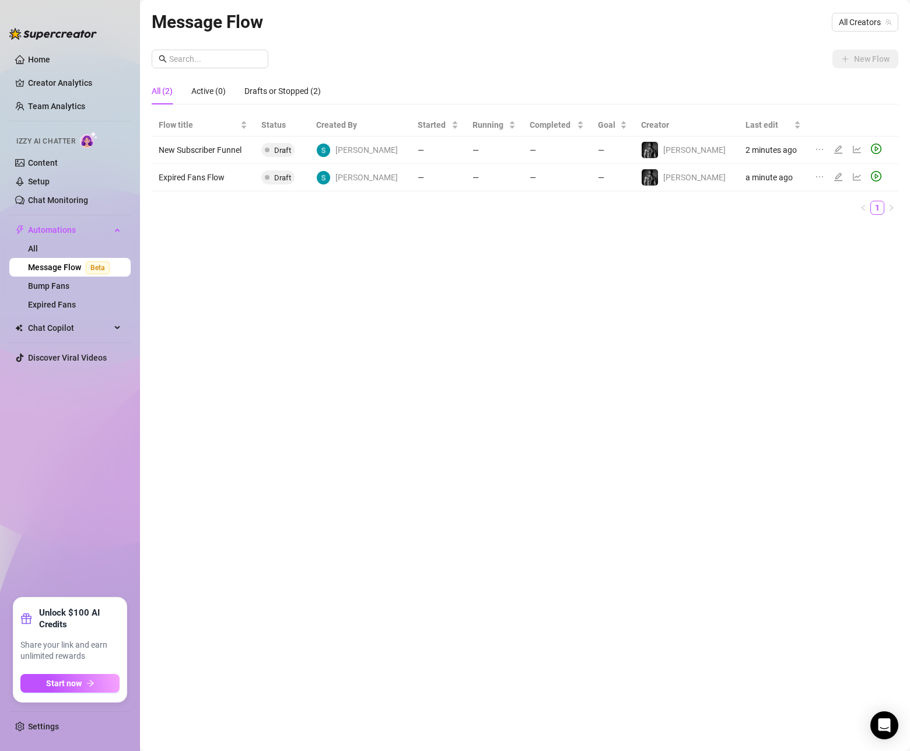
click at [179, 152] on td "New Subscriber Funnel" at bounding box center [203, 150] width 103 height 27
click at [834, 177] on icon "edit" at bounding box center [838, 176] width 9 height 9
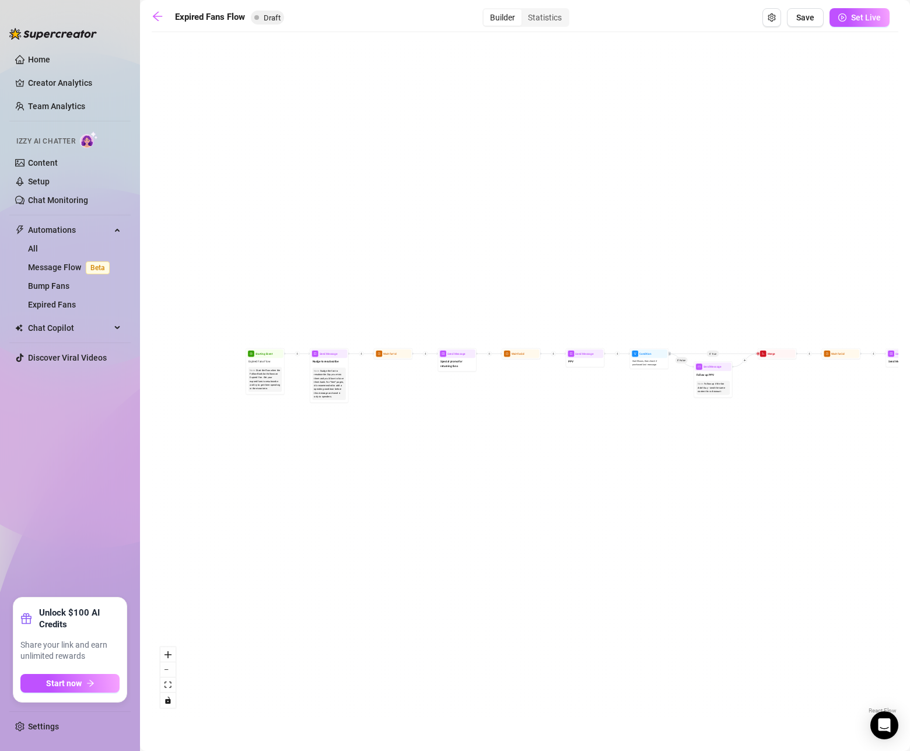
drag, startPoint x: 264, startPoint y: 417, endPoint x: 406, endPoint y: 422, distance: 141.9
click at [407, 424] on div "If True If False Send Message Send Message Wait for 2d Merge Send Message Follo…" at bounding box center [525, 377] width 747 height 679
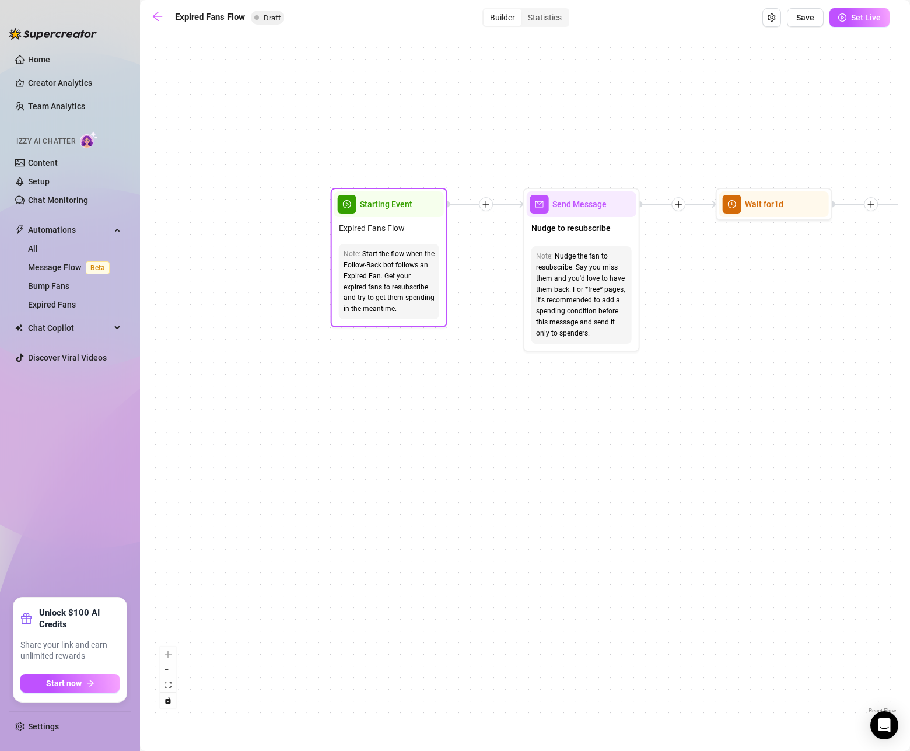
click at [375, 202] on span "Starting Event" at bounding box center [386, 204] width 53 height 13
click at [376, 214] on div "Starting Event" at bounding box center [389, 204] width 110 height 26
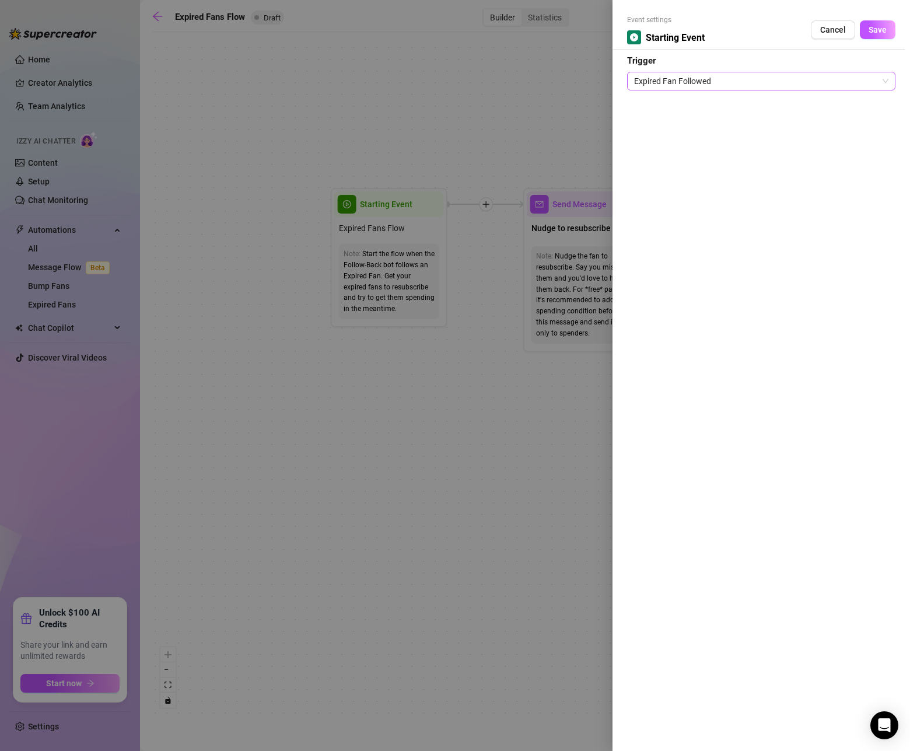
click at [830, 76] on span "Expired Fan Followed" at bounding box center [761, 81] width 254 height 18
click at [848, 81] on span "Expired Fan Followed" at bounding box center [761, 81] width 254 height 18
click at [825, 25] on span "Cancel" at bounding box center [833, 29] width 26 height 9
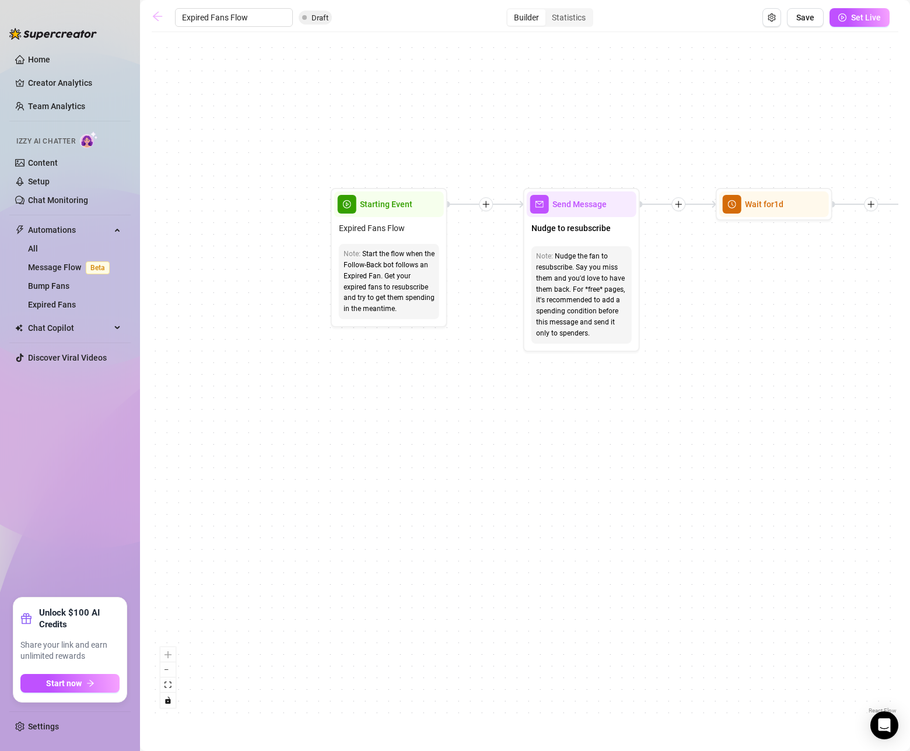
click at [155, 15] on icon "arrow-left" at bounding box center [158, 17] width 12 height 12
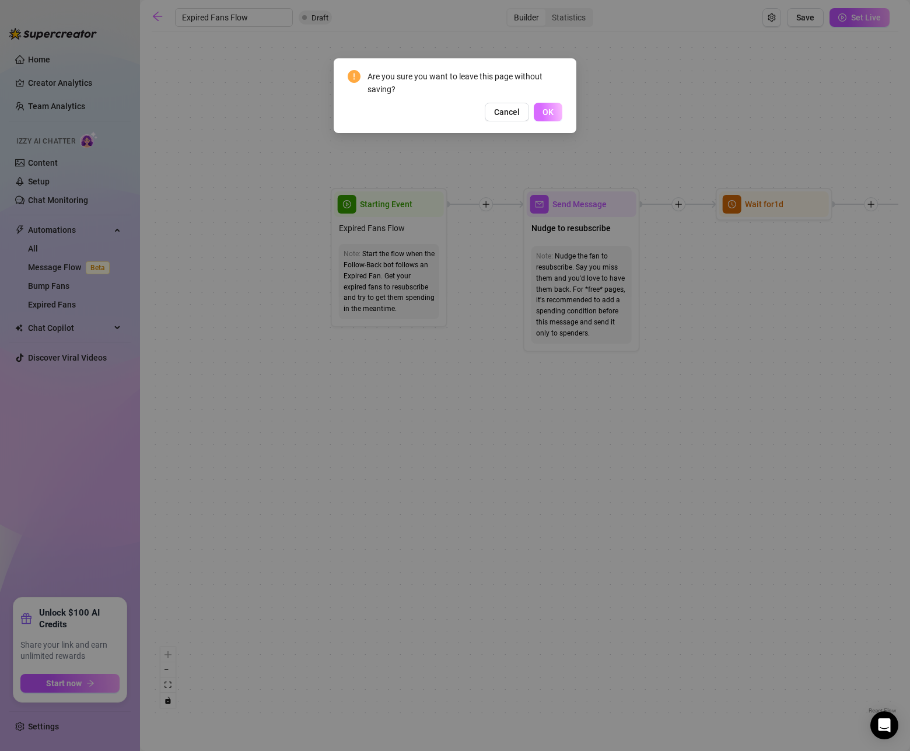
click at [546, 114] on span "OK" at bounding box center [548, 111] width 11 height 9
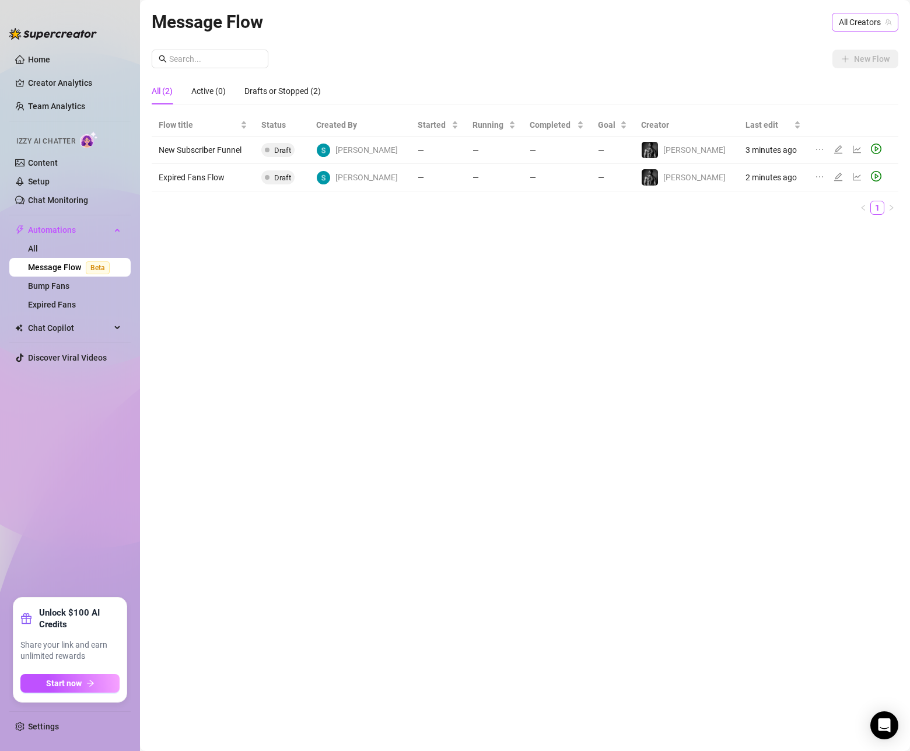
click at [858, 27] on span "All Creators" at bounding box center [865, 22] width 53 height 18
click at [831, 64] on span "[PERSON_NAME]" at bounding box center [808, 64] width 62 height 13
click at [831, 64] on div "New Flow" at bounding box center [525, 59] width 747 height 19
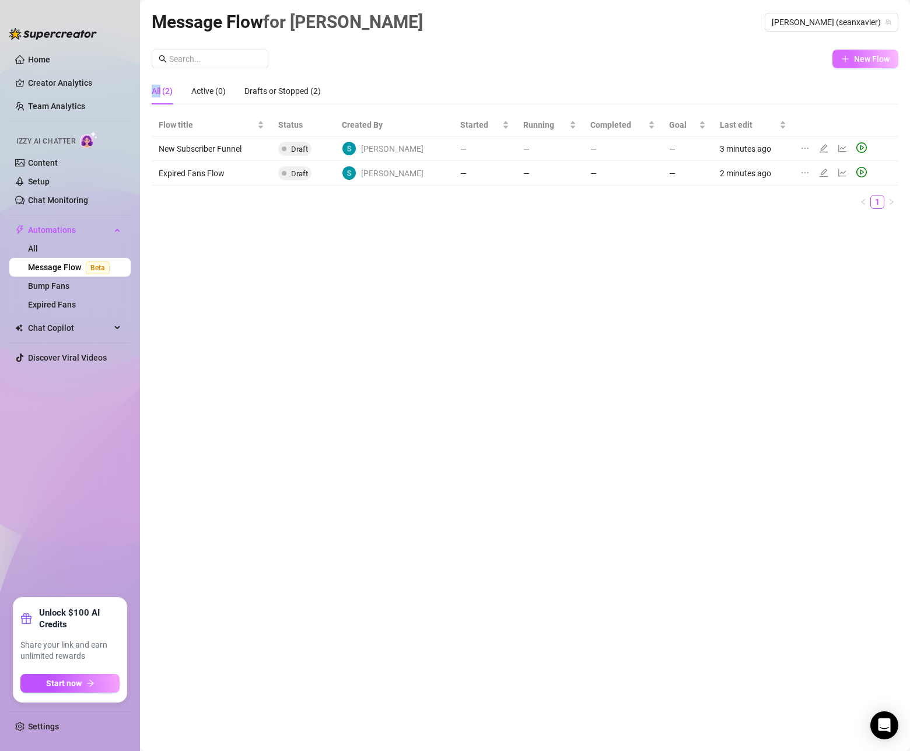
click at [865, 56] on span "New Flow" at bounding box center [872, 58] width 36 height 9
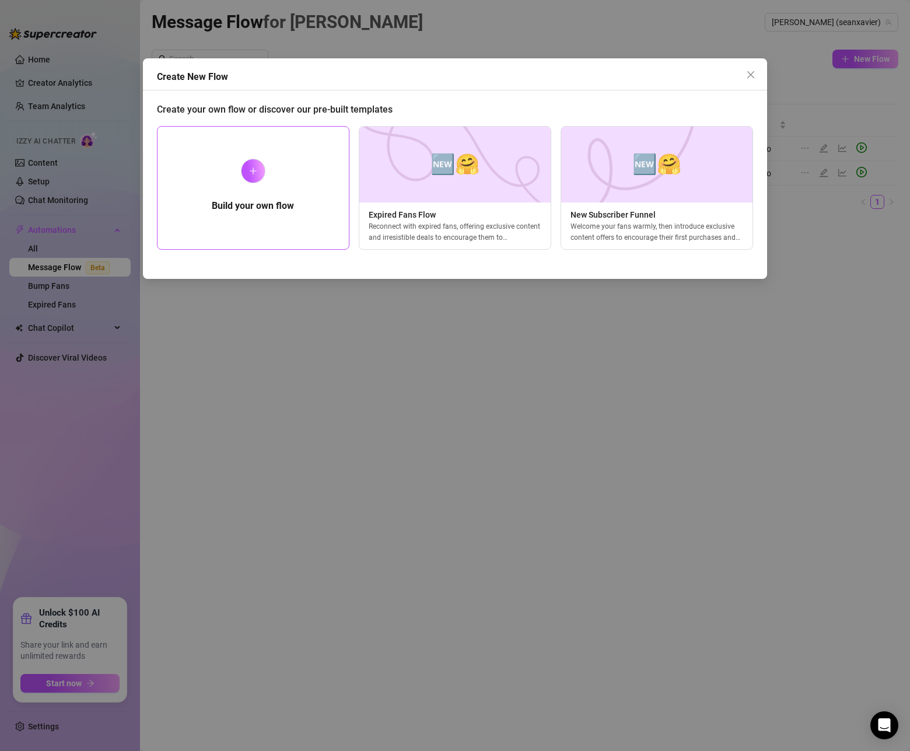
click at [235, 182] on div "Build your own flow" at bounding box center [253, 188] width 193 height 124
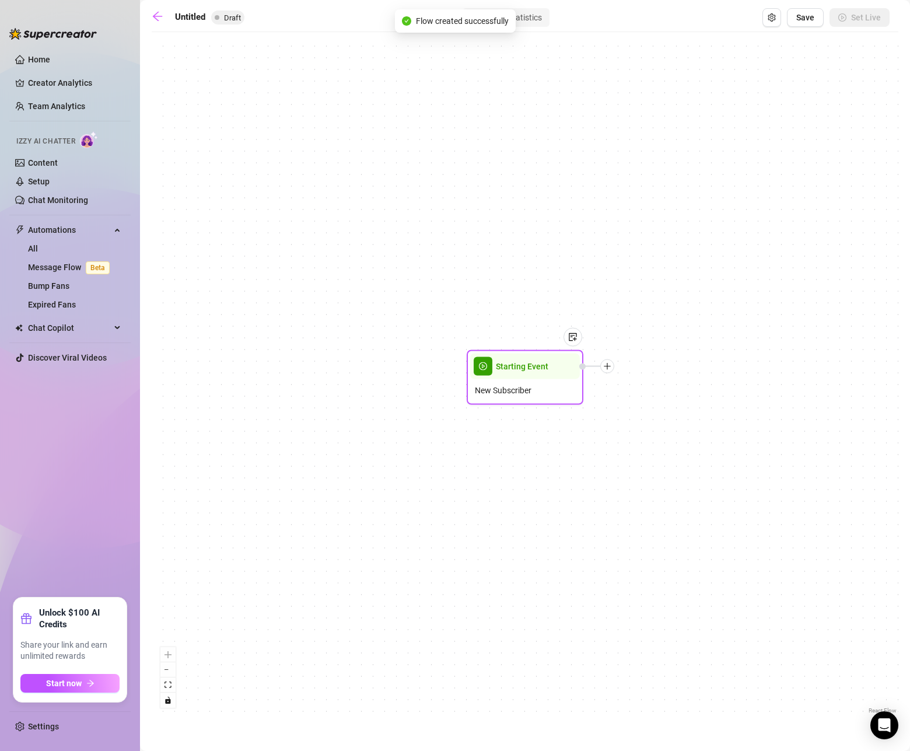
click at [546, 368] on span "Starting Event" at bounding box center [522, 366] width 53 height 13
click at [571, 340] on img at bounding box center [572, 337] width 9 height 9
click at [547, 362] on div "Starting Event" at bounding box center [525, 367] width 110 height 26
click at [537, 370] on span "Starting Event" at bounding box center [522, 366] width 53 height 13
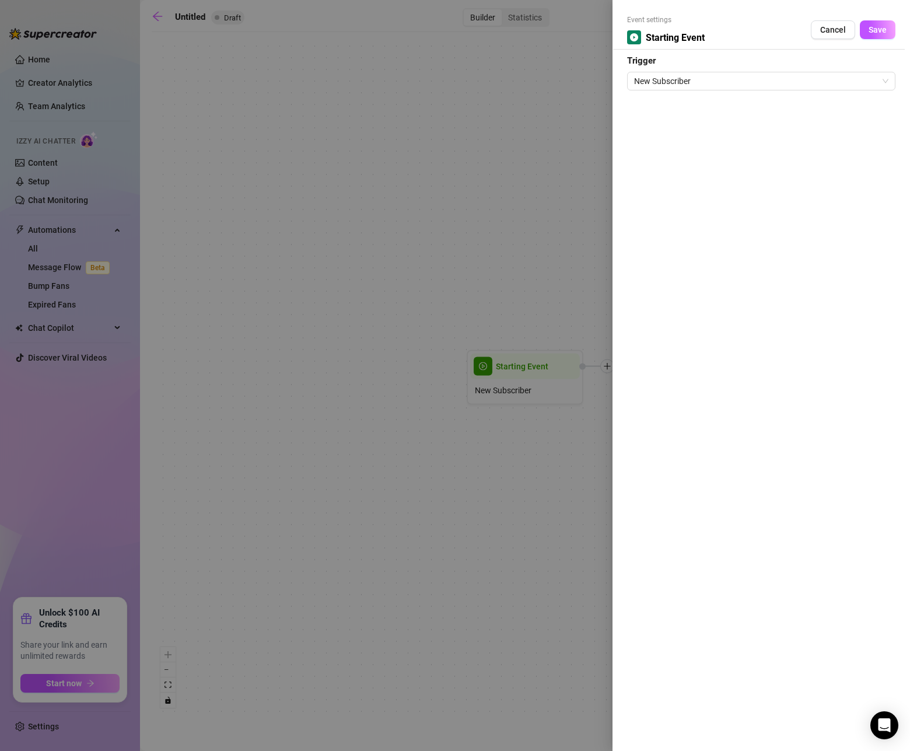
click at [537, 370] on div at bounding box center [455, 375] width 910 height 751
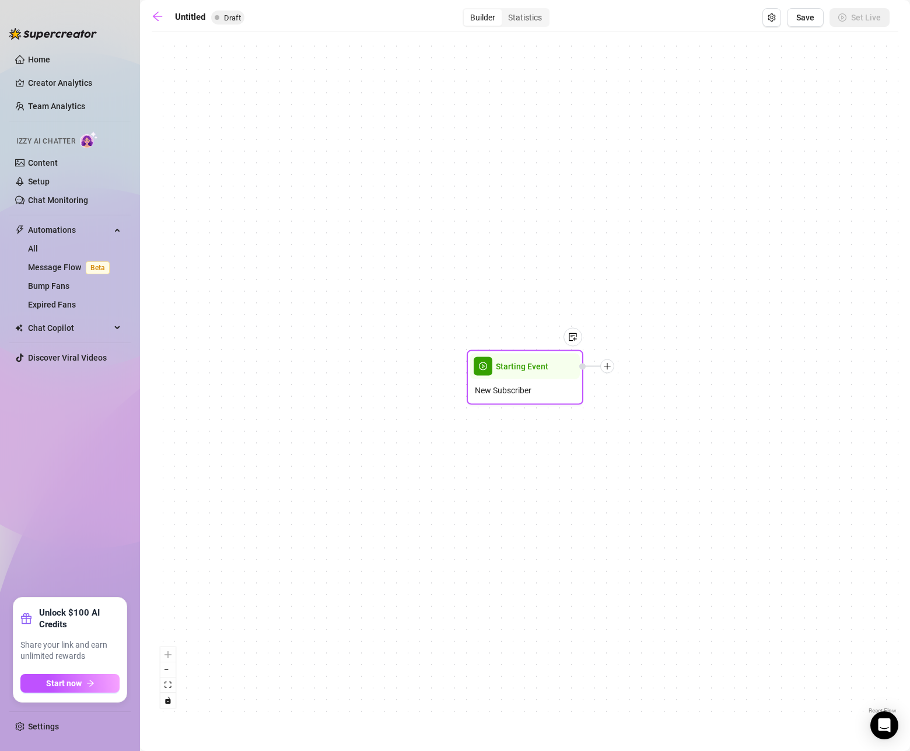
click at [537, 370] on span "Starting Event" at bounding box center [522, 366] width 53 height 13
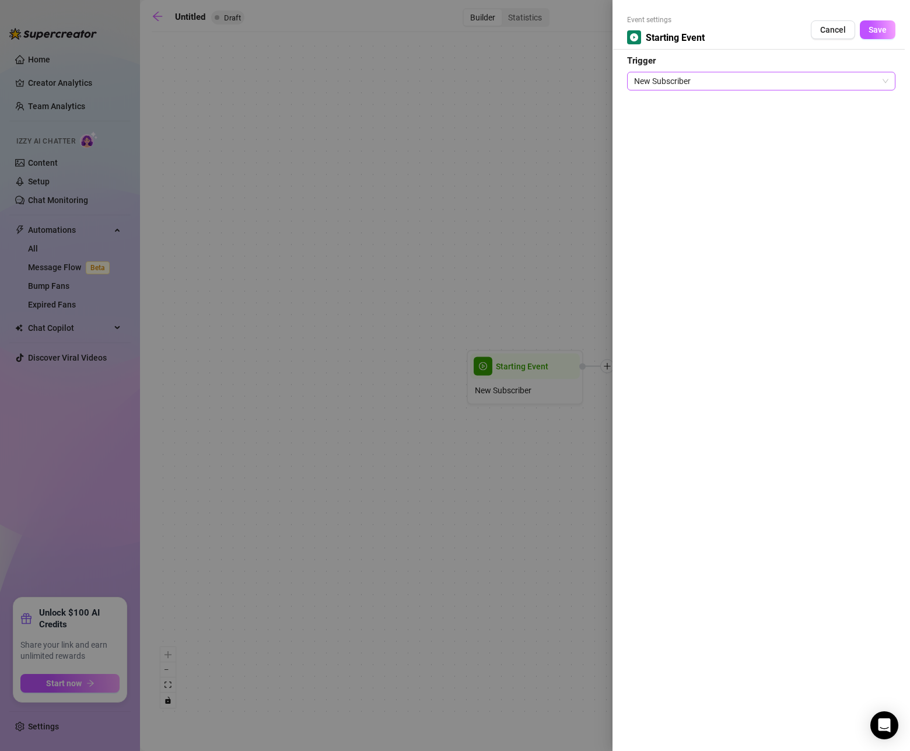
click at [685, 87] on span "New Subscriber" at bounding box center [761, 81] width 254 height 18
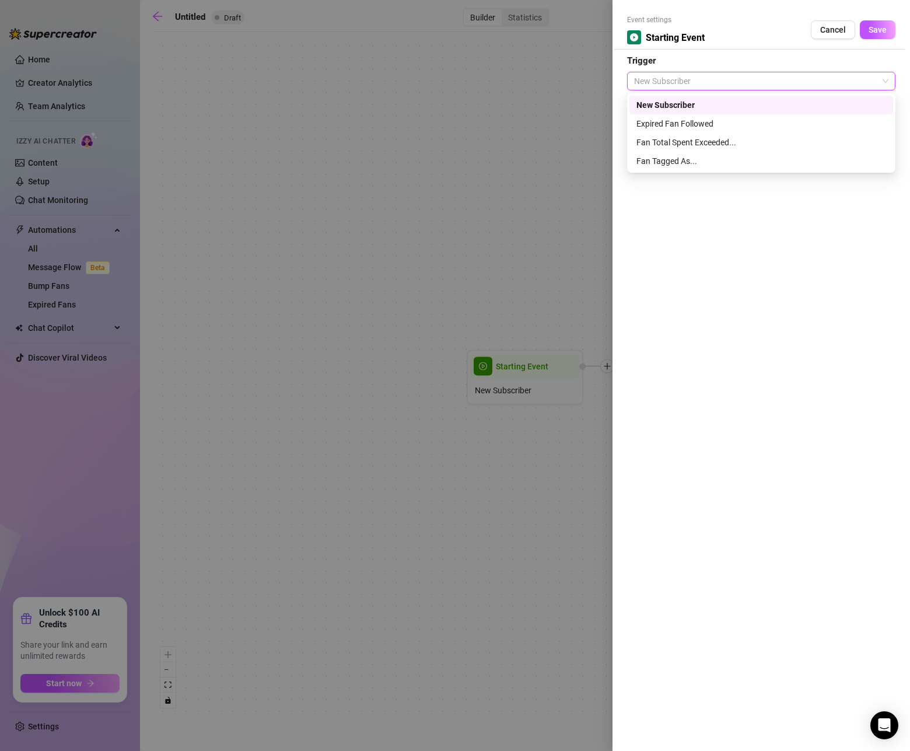
click at [541, 177] on div at bounding box center [455, 375] width 910 height 751
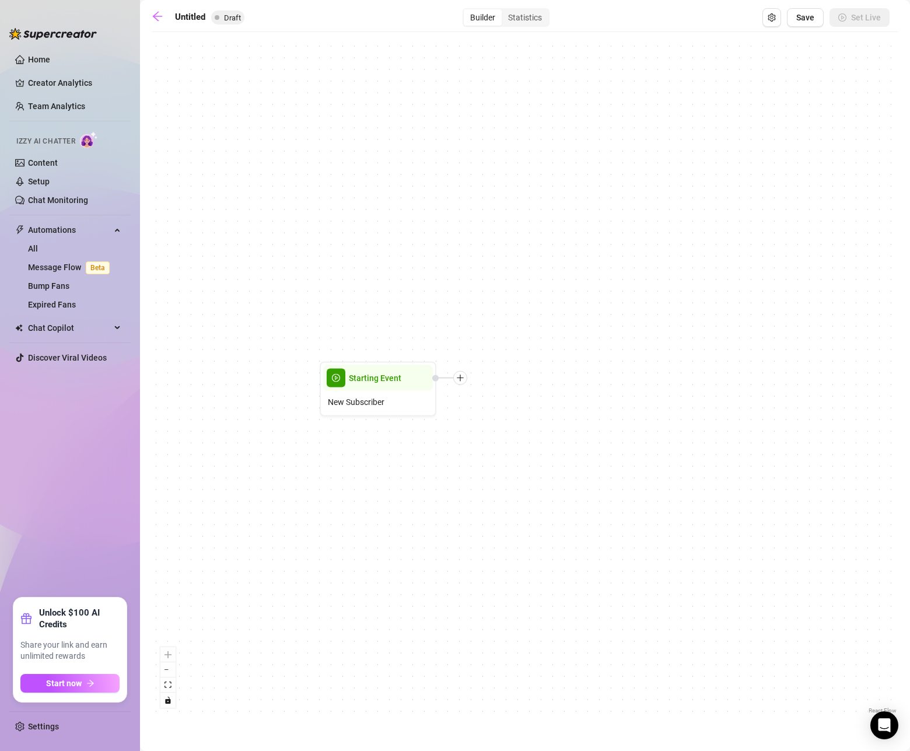
drag, startPoint x: 599, startPoint y: 194, endPoint x: 452, endPoint y: 207, distance: 147.6
click at [452, 207] on div "Starting Event New Subscriber" at bounding box center [525, 377] width 747 height 679
click at [459, 379] on icon "plus" at bounding box center [460, 378] width 8 height 8
click at [517, 415] on div "Message" at bounding box center [518, 419] width 85 height 20
type textarea "Write your message here"
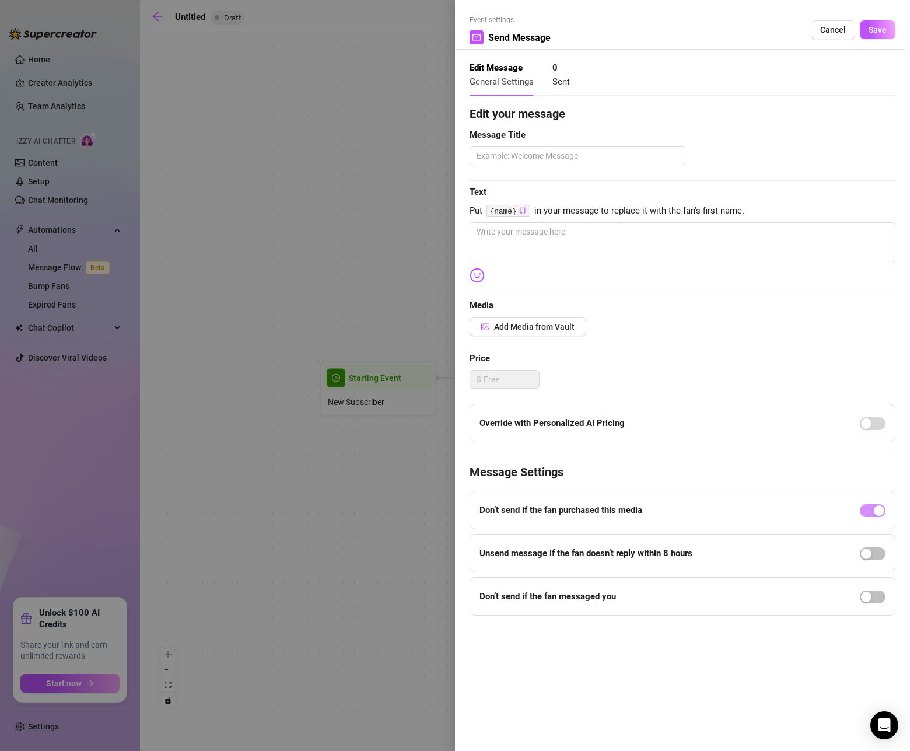
click at [429, 188] on div at bounding box center [455, 375] width 910 height 751
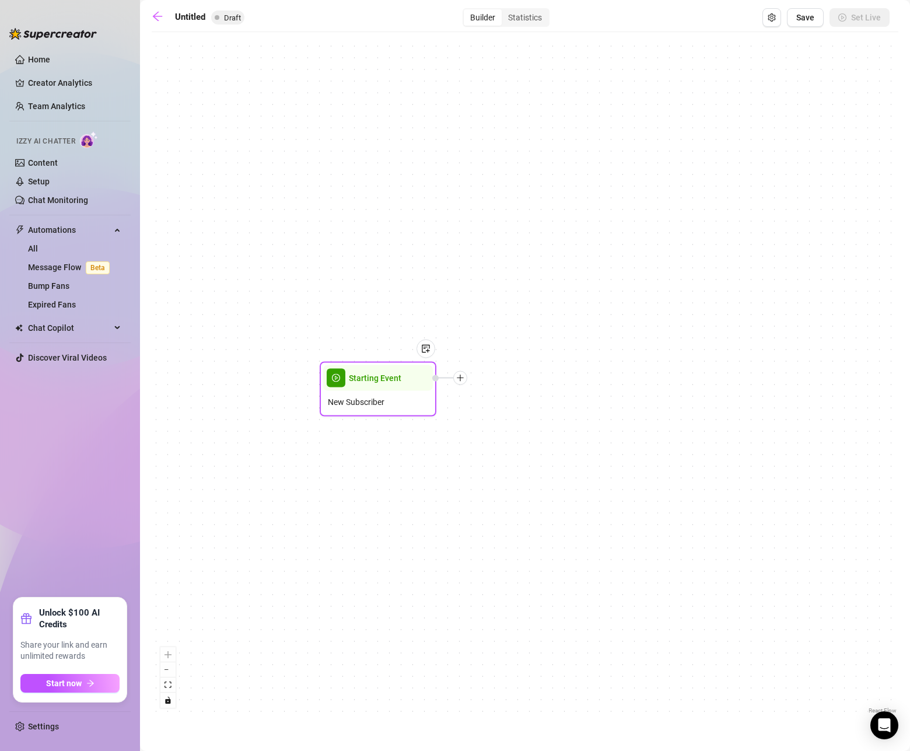
click at [462, 376] on icon "plus" at bounding box center [460, 378] width 8 height 8
click at [509, 377] on div "Time Delay" at bounding box center [518, 379] width 85 height 20
click at [495, 379] on div "Time Delay" at bounding box center [518, 379] width 85 height 20
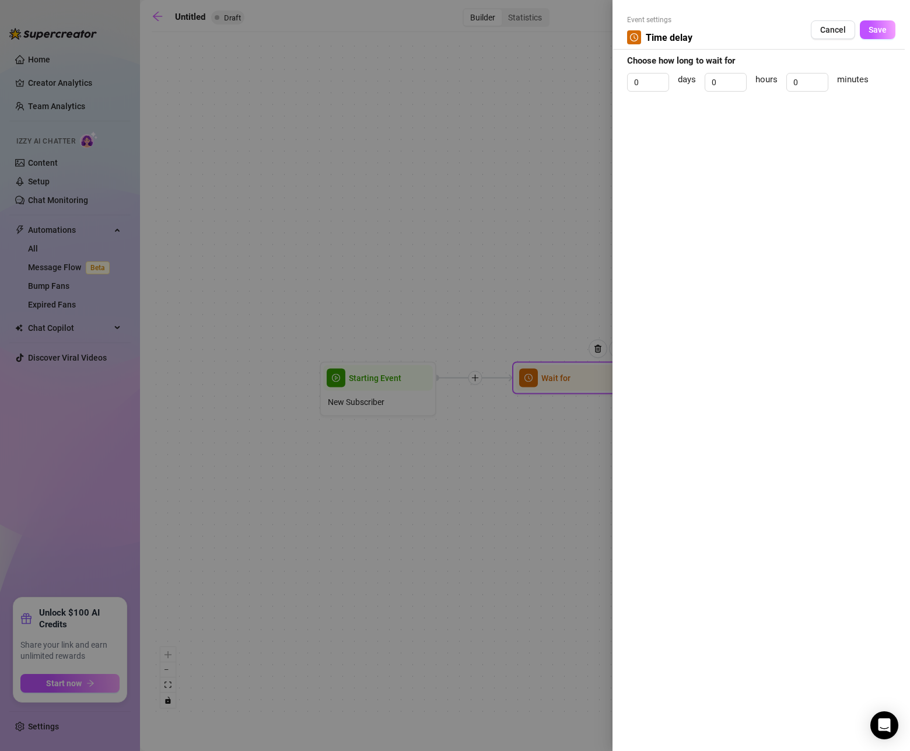
click at [584, 408] on div at bounding box center [455, 375] width 910 height 751
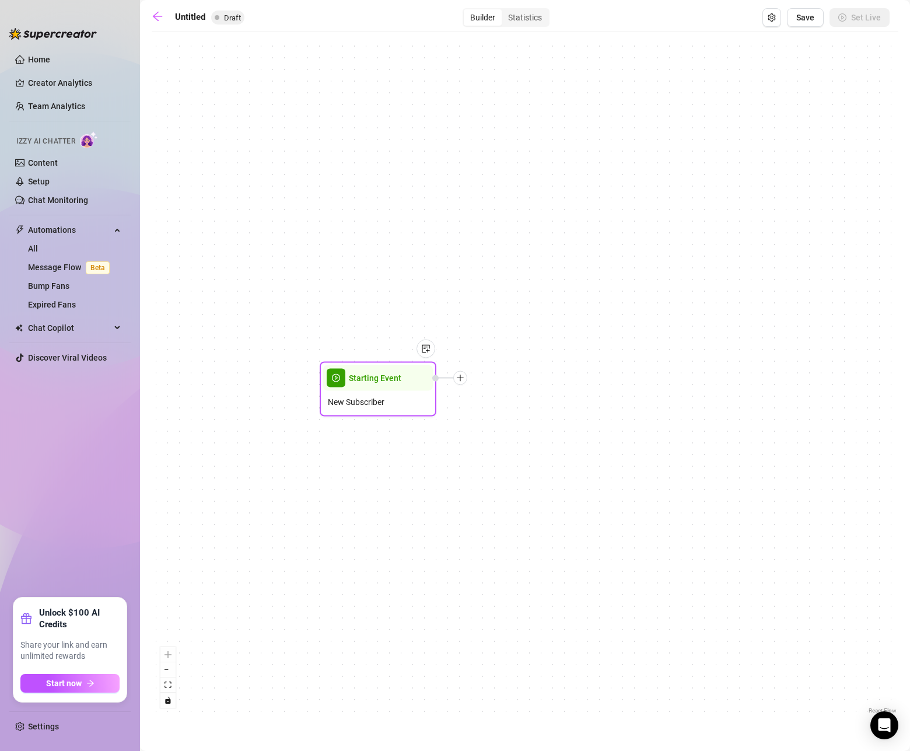
click at [464, 382] on div at bounding box center [460, 378] width 14 height 14
click at [493, 401] on div "Condition" at bounding box center [518, 399] width 85 height 20
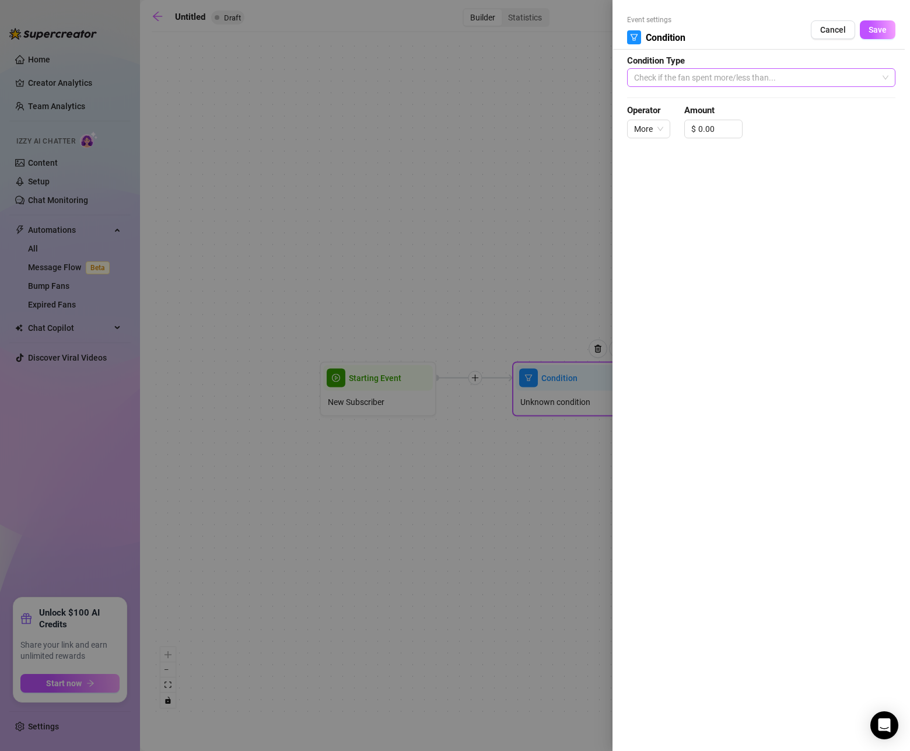
click at [703, 71] on span "Check if the fan spent more/less than..." at bounding box center [761, 78] width 254 height 18
click at [659, 83] on span "Check if the fan spent more/less than..." at bounding box center [761, 78] width 254 height 18
click at [754, 77] on span "Check if the fan spent more/less than..." at bounding box center [761, 78] width 254 height 18
click at [806, 82] on span "Check if the fan spent more/less than..." at bounding box center [761, 78] width 254 height 18
click at [716, 79] on span "Check if the fan spent more/less than..." at bounding box center [761, 78] width 254 height 18
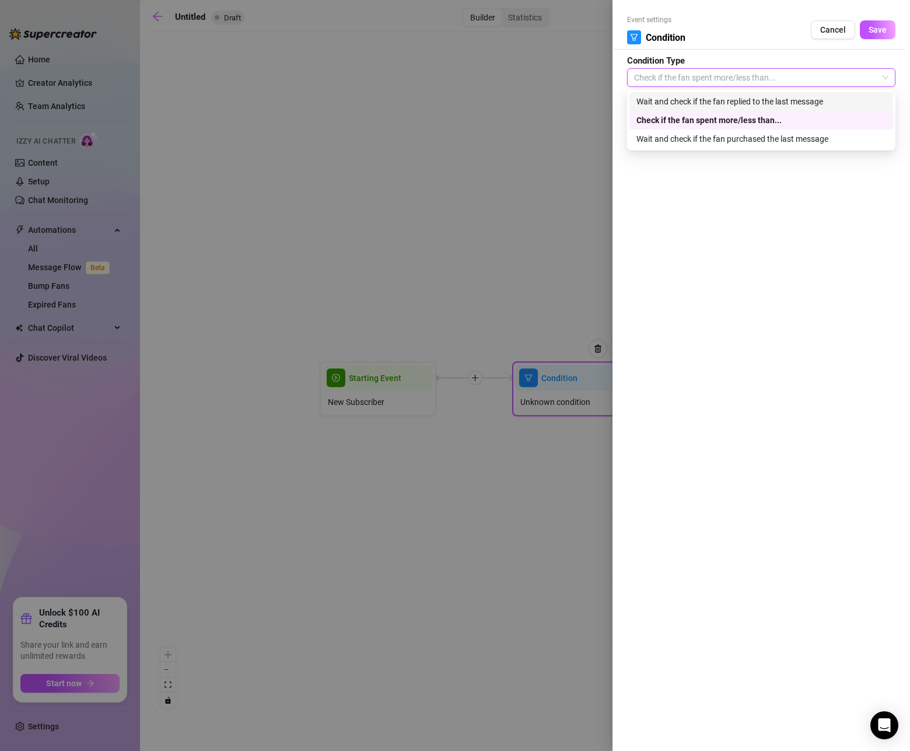
click at [701, 102] on div "Wait and check if the fan replied to the last message" at bounding box center [762, 101] width 250 height 13
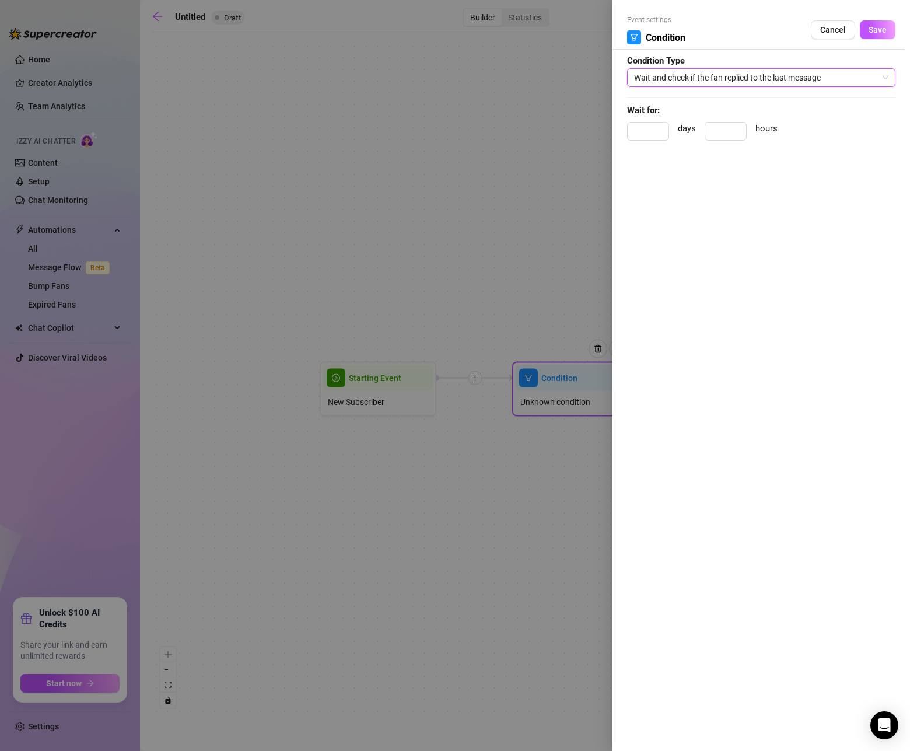
click at [710, 70] on span "Wait and check if the fan replied to the last message" at bounding box center [761, 78] width 254 height 18
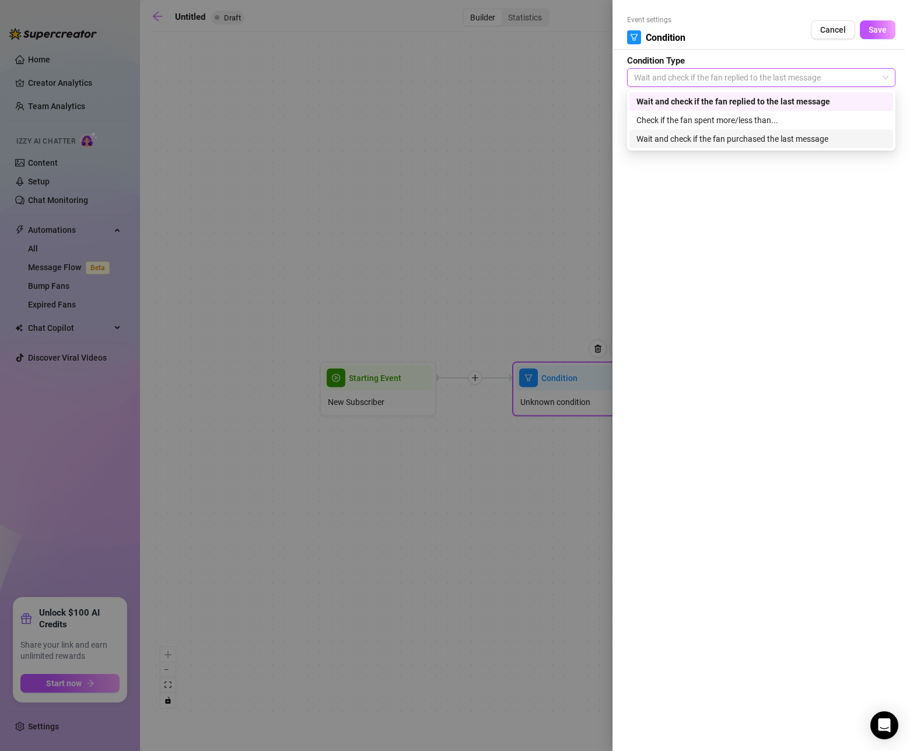
click at [676, 138] on div "Wait and check if the fan purchased the last message" at bounding box center [762, 138] width 250 height 13
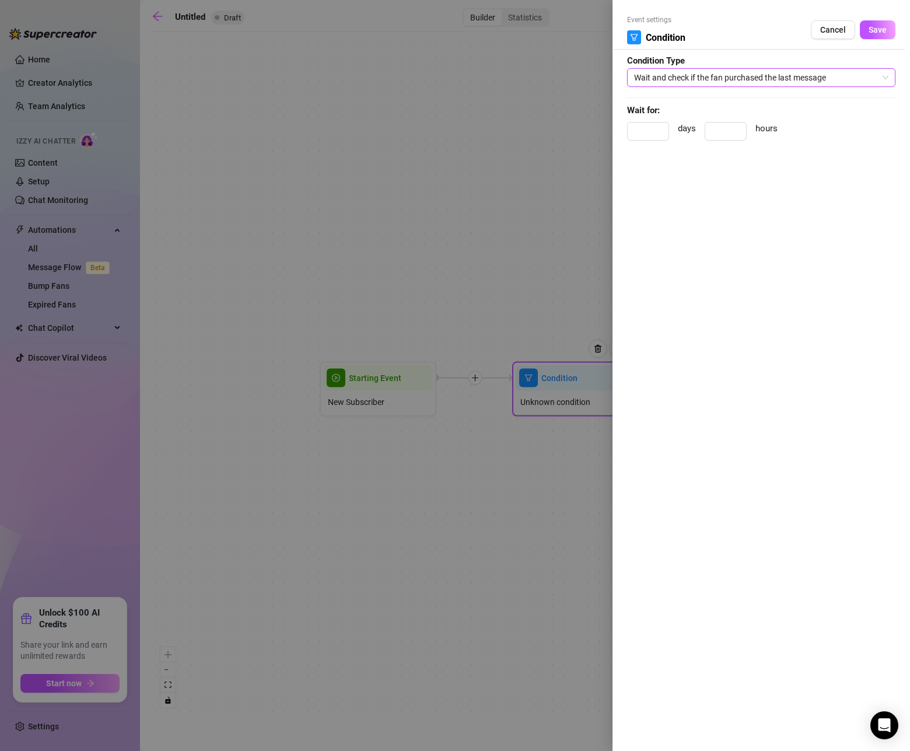
click at [834, 33] on span "Cancel" at bounding box center [833, 29] width 26 height 9
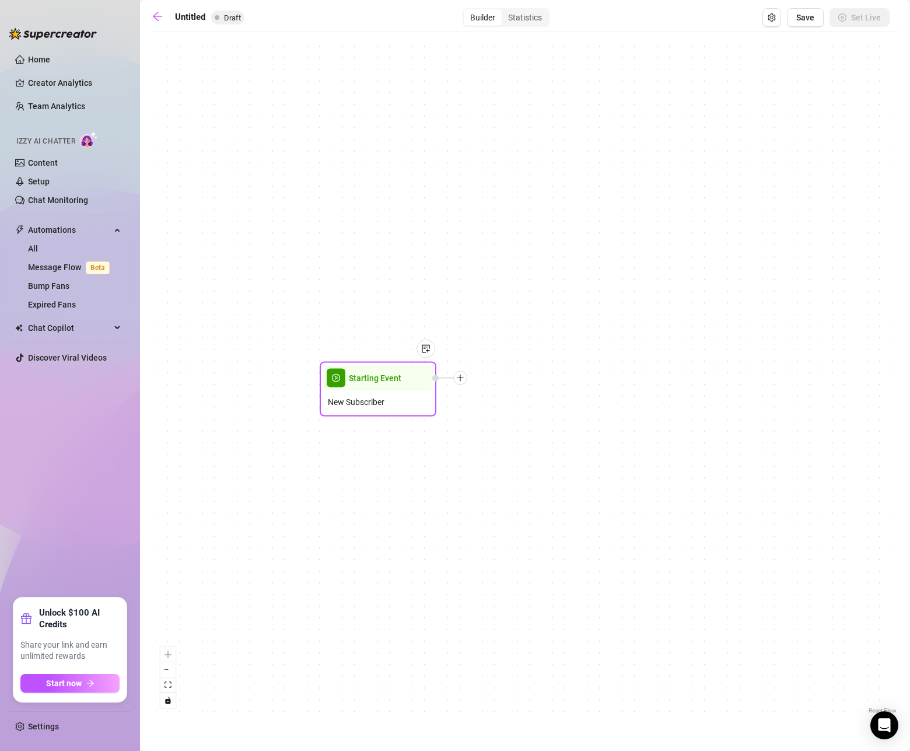
click at [466, 379] on div at bounding box center [460, 378] width 14 height 14
click at [501, 420] on div "Message" at bounding box center [518, 419] width 85 height 20
type textarea "Write your message here"
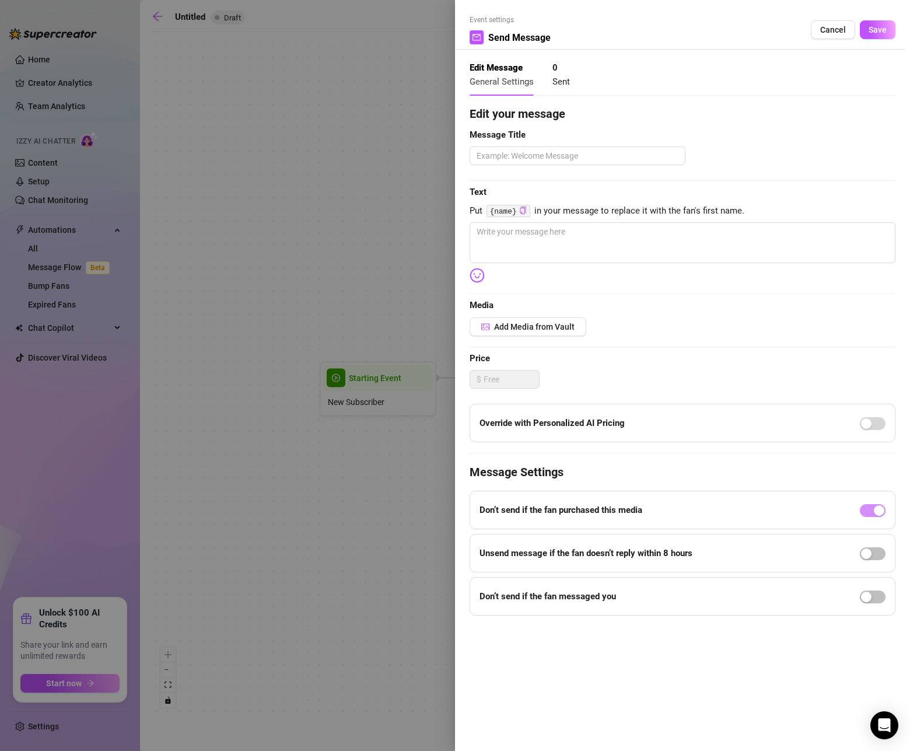
click at [528, 211] on code "{name}" at bounding box center [509, 211] width 44 height 12
click at [525, 212] on icon "copy" at bounding box center [523, 211] width 8 height 8
click at [825, 28] on span "Cancel" at bounding box center [833, 29] width 26 height 9
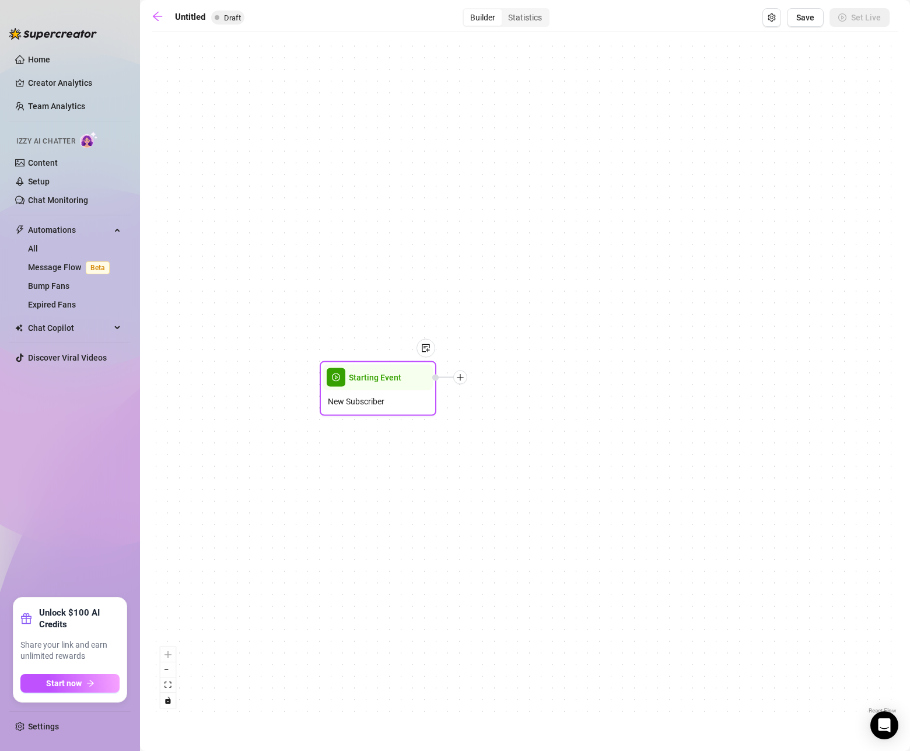
click at [463, 378] on icon "plus" at bounding box center [460, 377] width 8 height 8
click at [459, 376] on icon "plus" at bounding box center [460, 377] width 8 height 8
click at [520, 460] on div "Merge Nodes" at bounding box center [518, 458] width 85 height 20
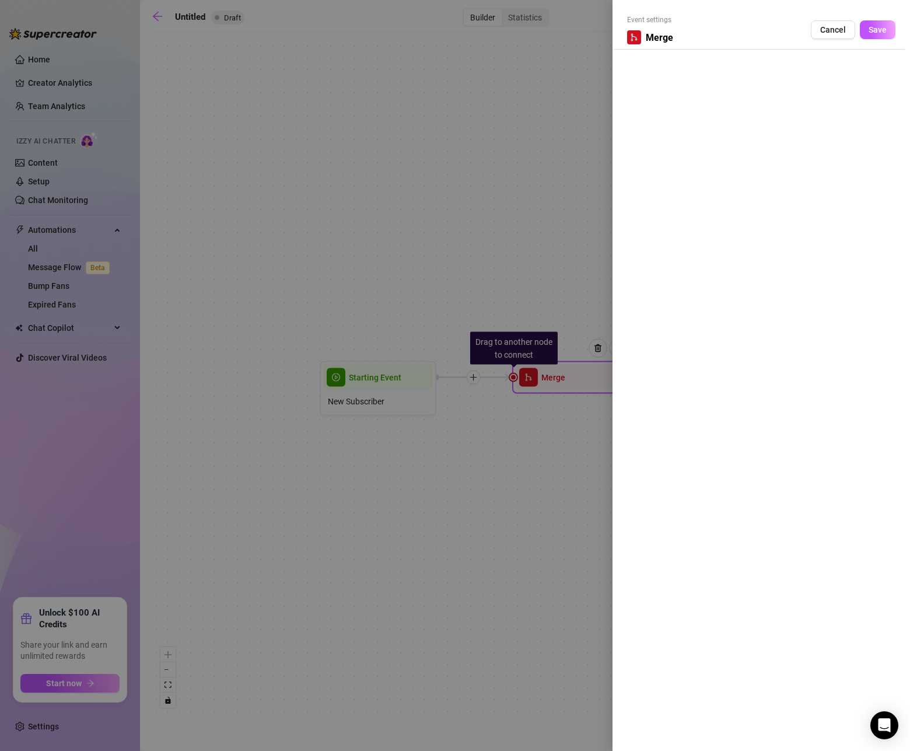
click at [535, 431] on div at bounding box center [455, 375] width 910 height 751
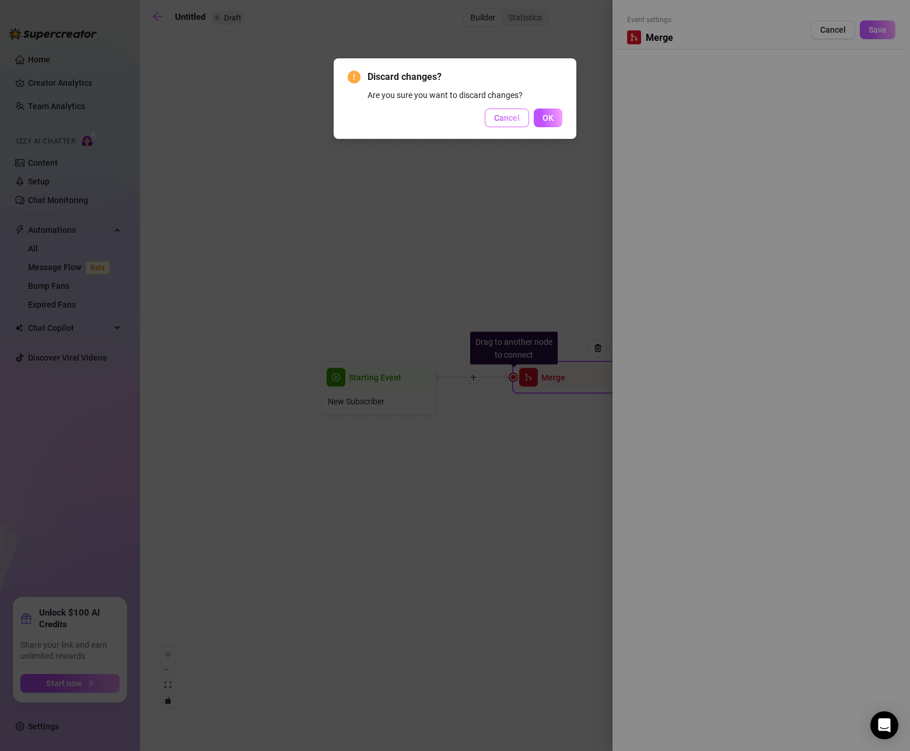
click at [512, 120] on span "Cancel" at bounding box center [507, 117] width 26 height 9
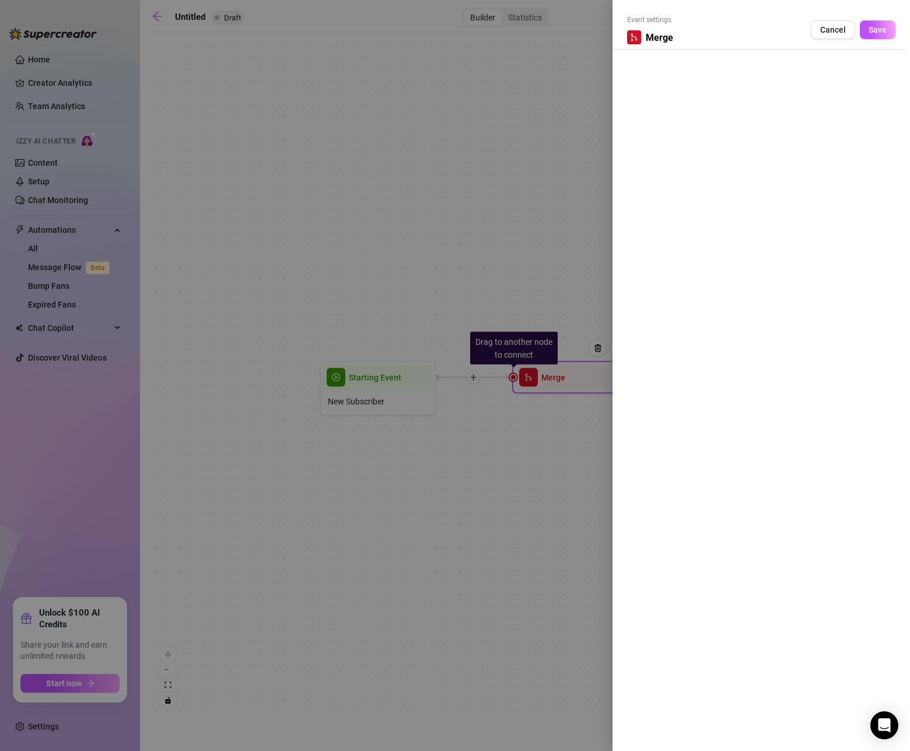
click at [481, 386] on div at bounding box center [455, 375] width 910 height 751
click at [595, 351] on div at bounding box center [455, 375] width 910 height 751
click at [837, 37] on button "Cancel" at bounding box center [833, 29] width 44 height 19
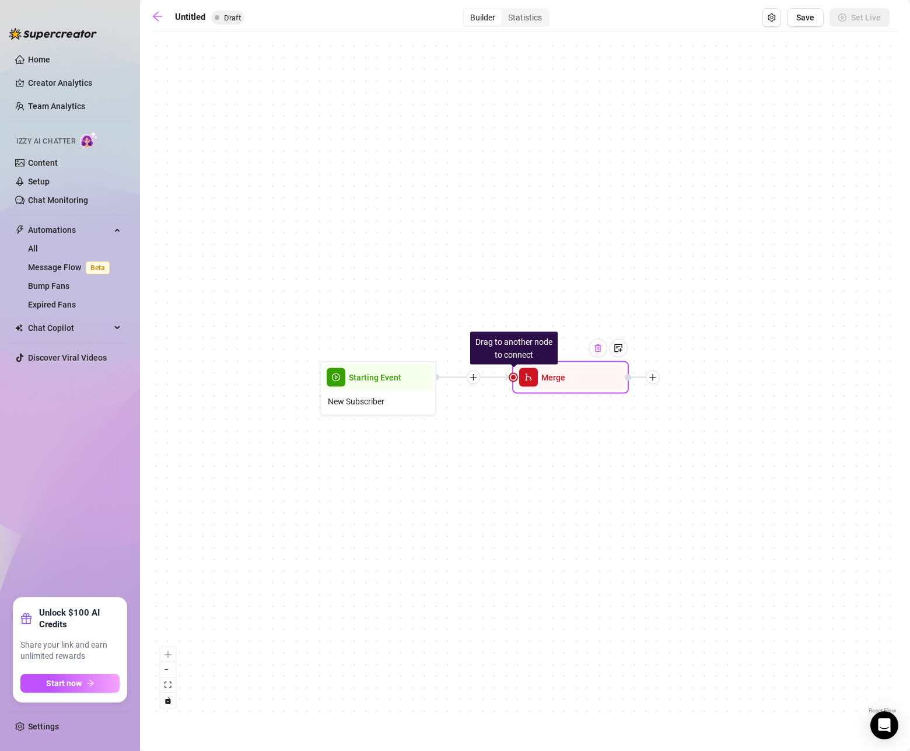
click at [596, 348] on img at bounding box center [597, 348] width 9 height 9
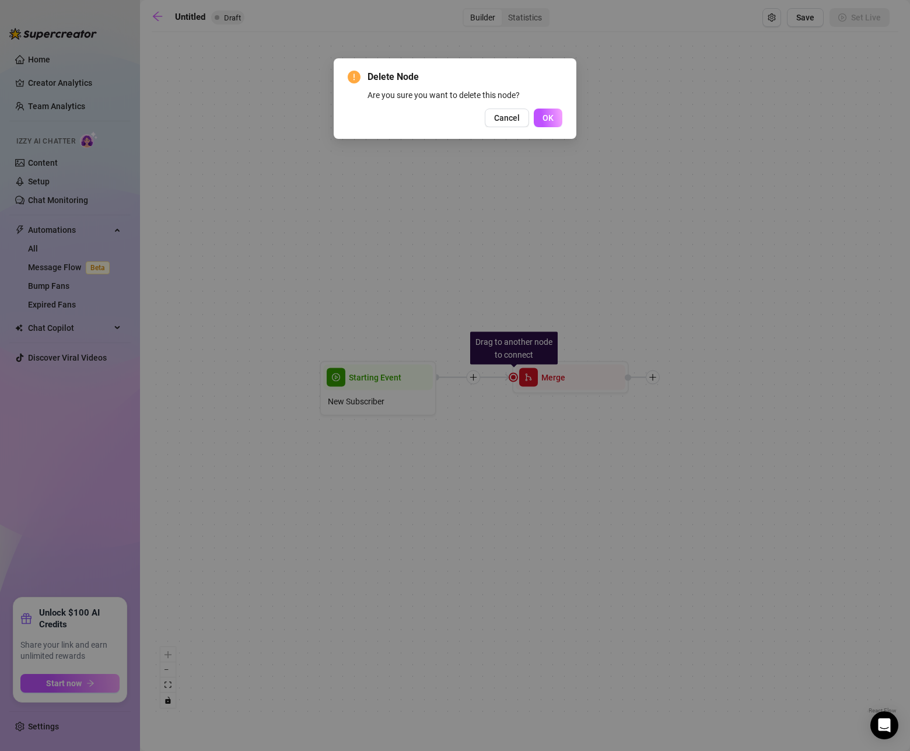
click at [550, 118] on span "OK" at bounding box center [548, 117] width 11 height 9
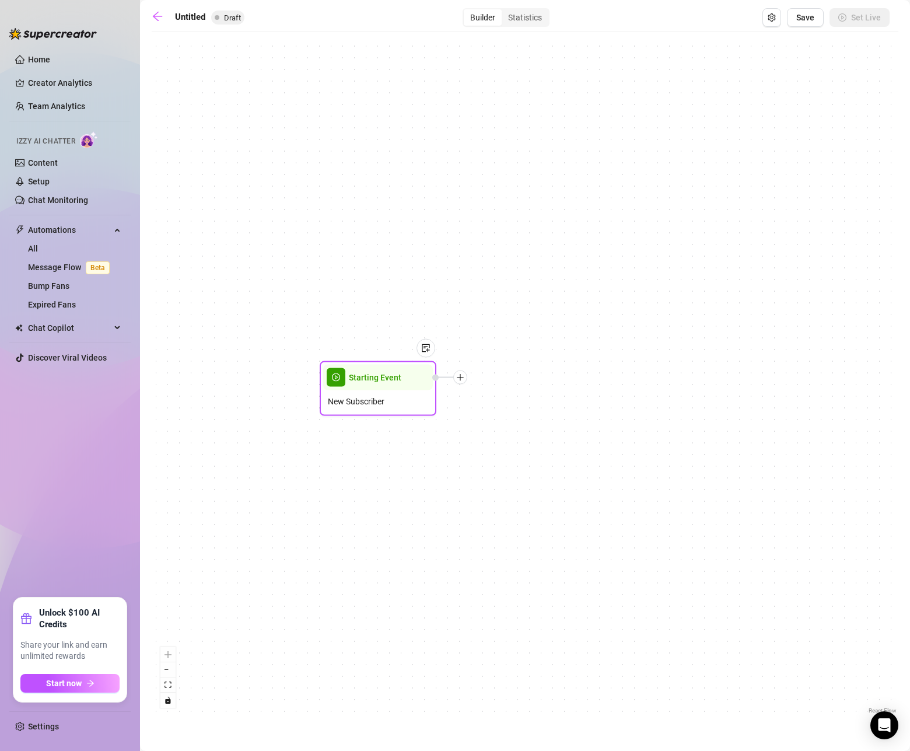
click at [457, 380] on icon "plus" at bounding box center [460, 377] width 8 height 8
